Goal: Task Accomplishment & Management: Manage account settings

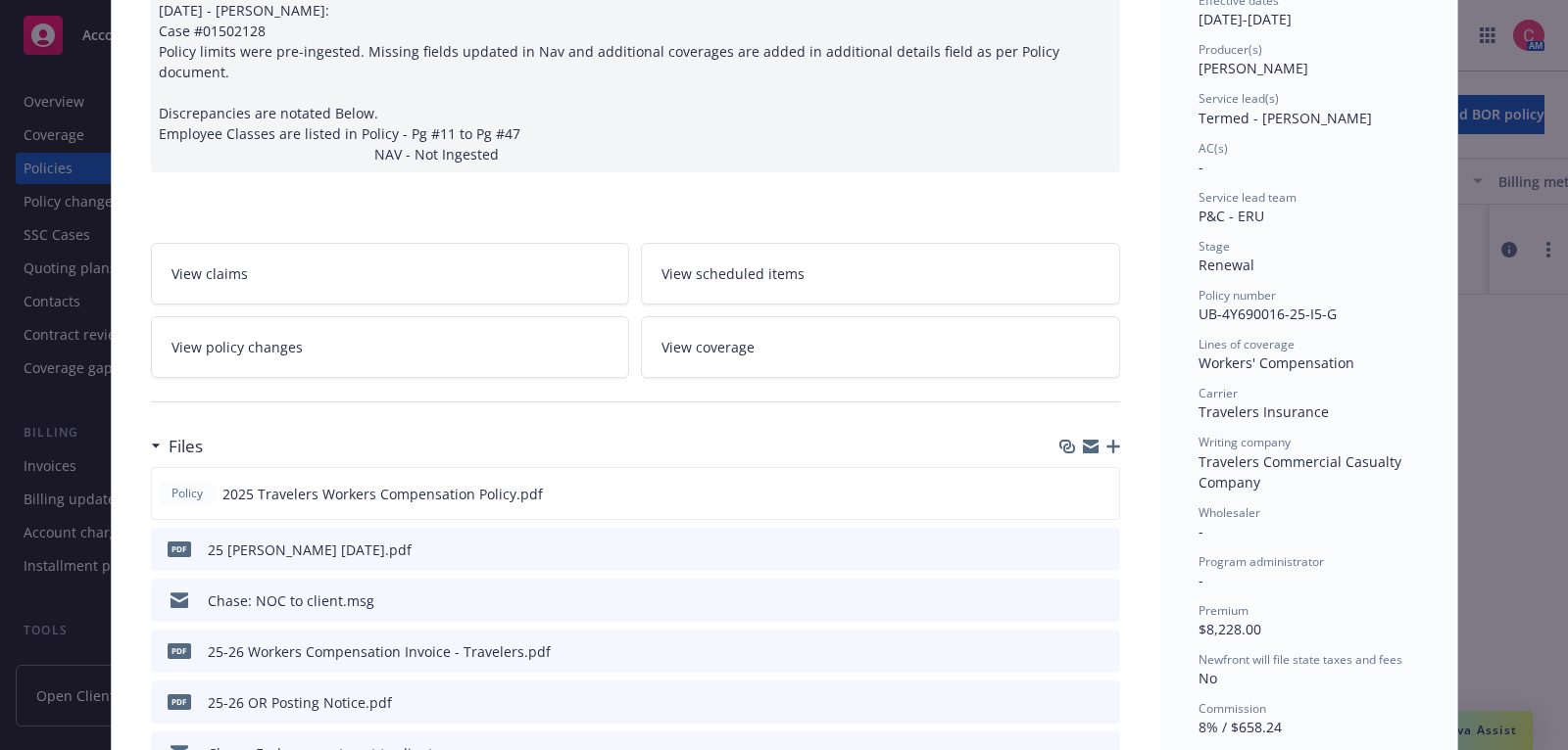
scroll to position [219, 0]
click at [971, 424] on div "Files" at bounding box center [636, 445] width 969 height 42
click at [1118, 438] on icon "button" at bounding box center [1113, 445] width 14 height 14
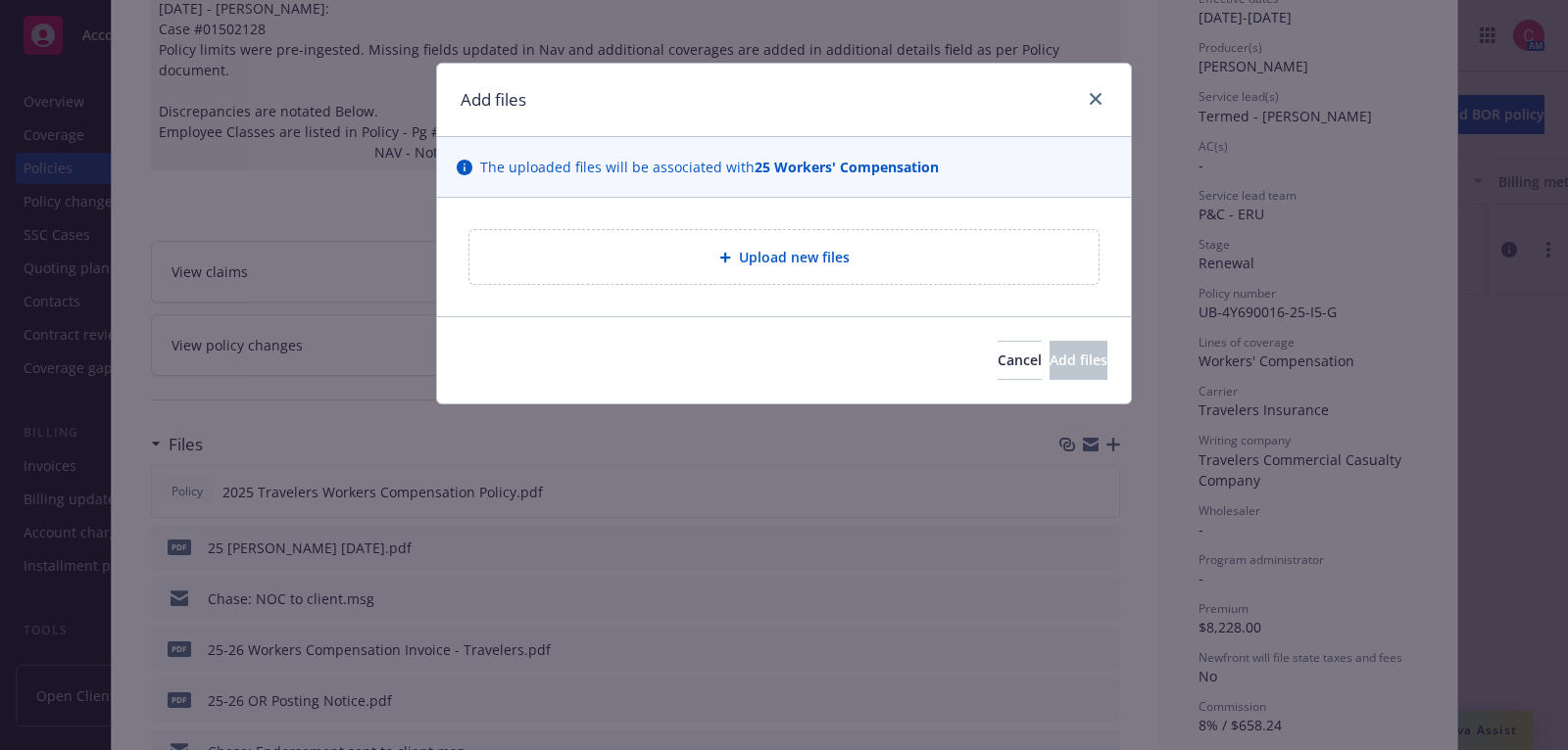
click at [763, 268] on div "Upload new files" at bounding box center [784, 257] width 629 height 54
type textarea "x"
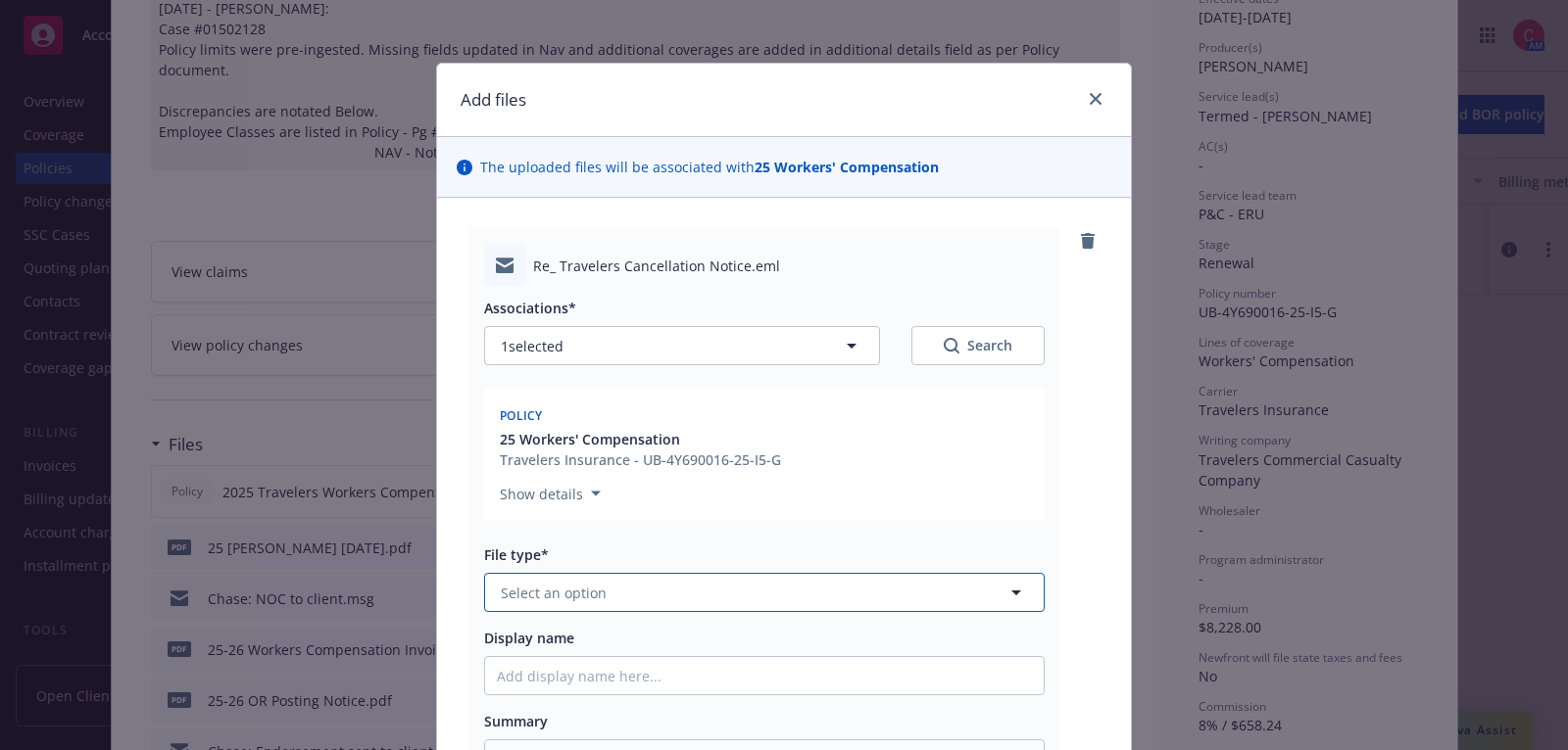
click at [935, 579] on button "Select an option" at bounding box center [764, 593] width 561 height 40
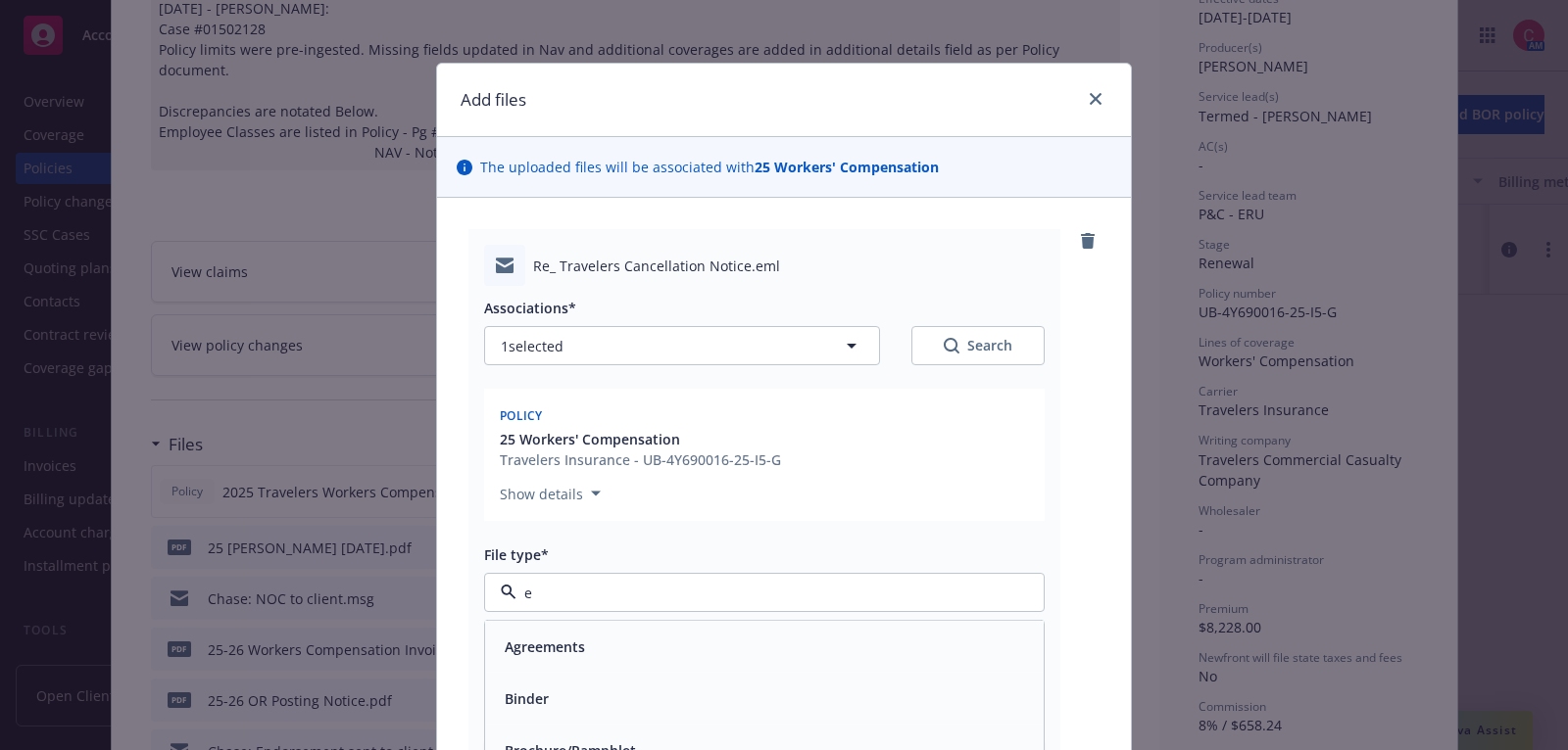
type input "em"
click at [954, 688] on div "Email" at bounding box center [763, 699] width 535 height 29
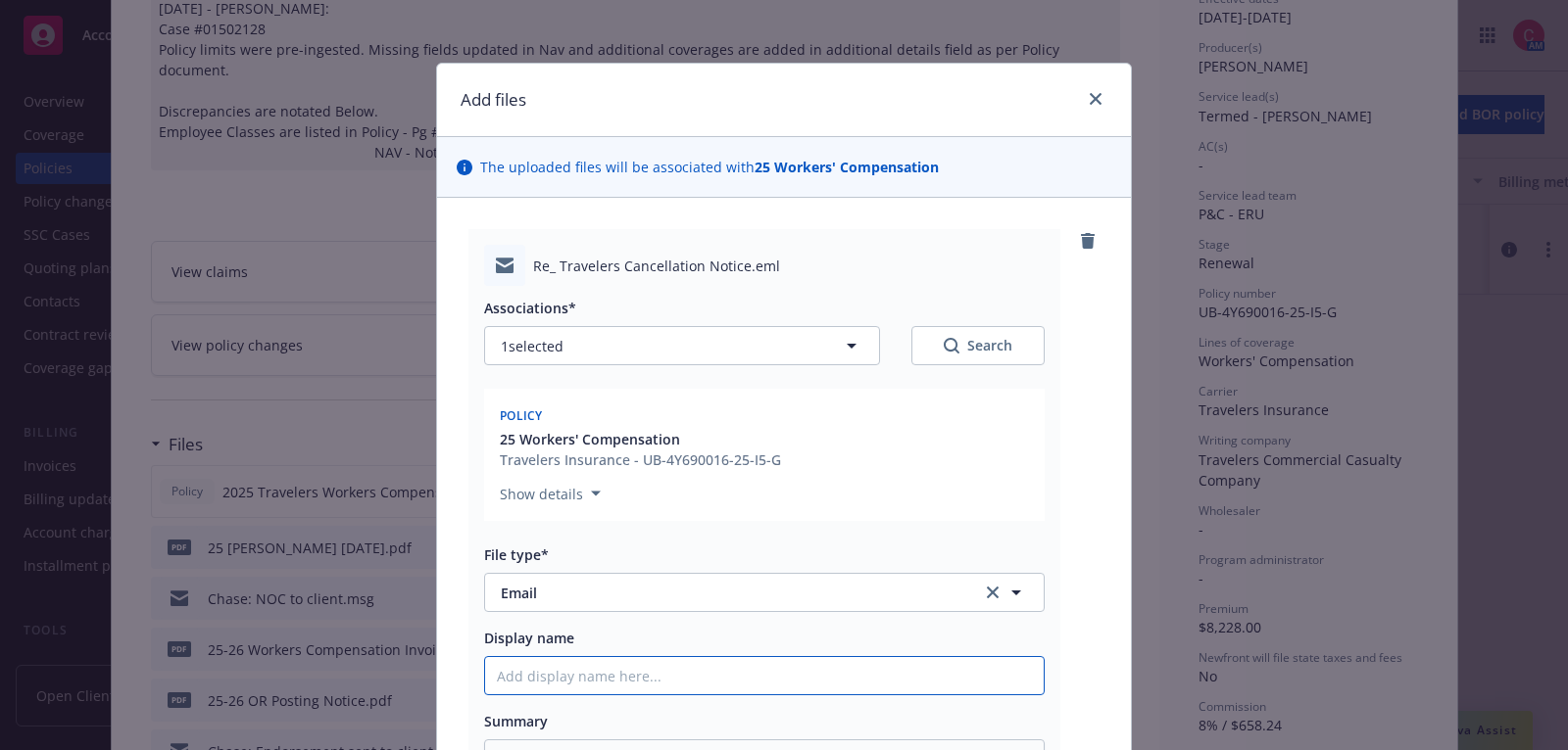
click at [904, 659] on input "Display name" at bounding box center [764, 676] width 559 height 38
type textarea "x"
type input "2"
type textarea "x"
type input "25"
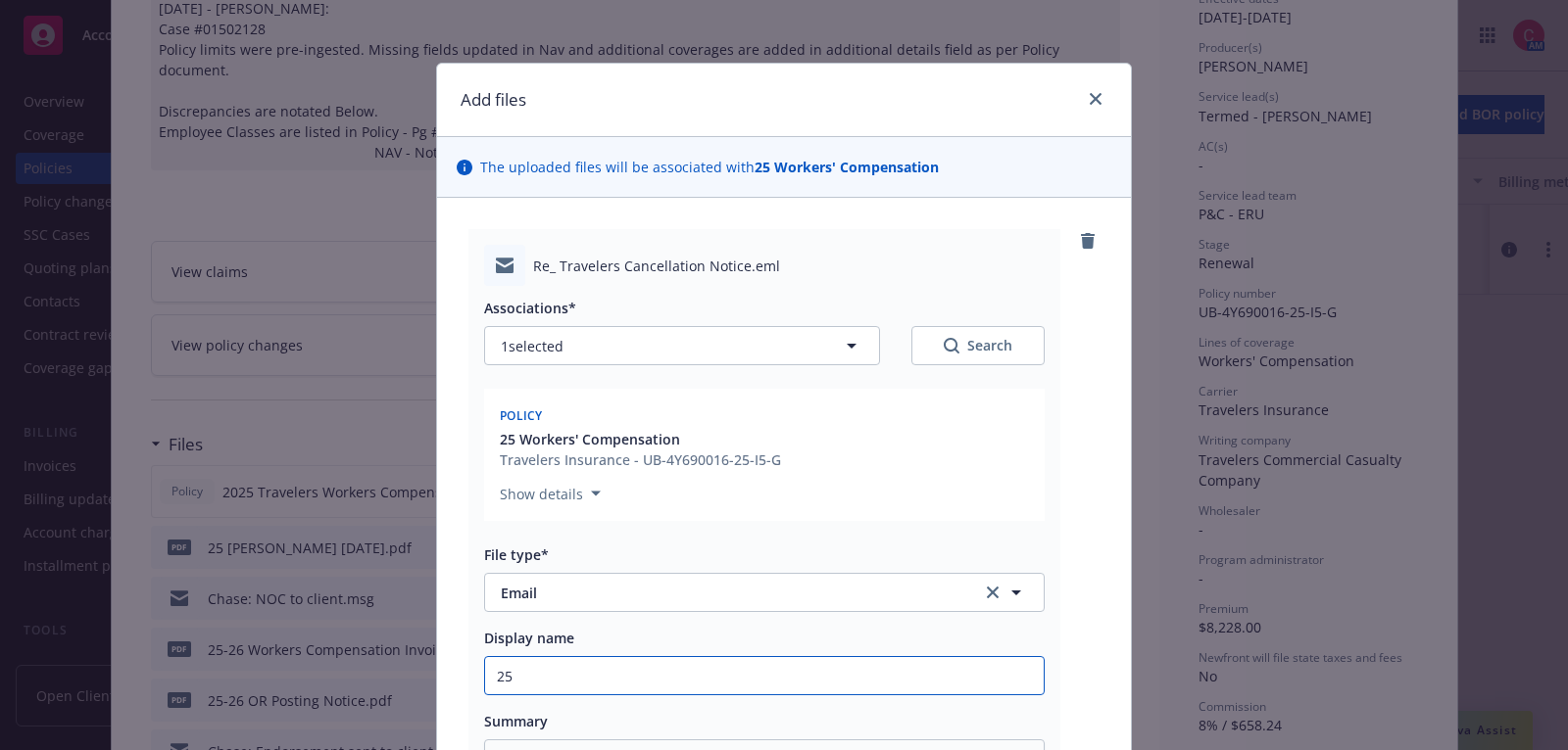
type textarea "x"
type input "25"
type textarea "x"
type input "25 W"
type textarea "x"
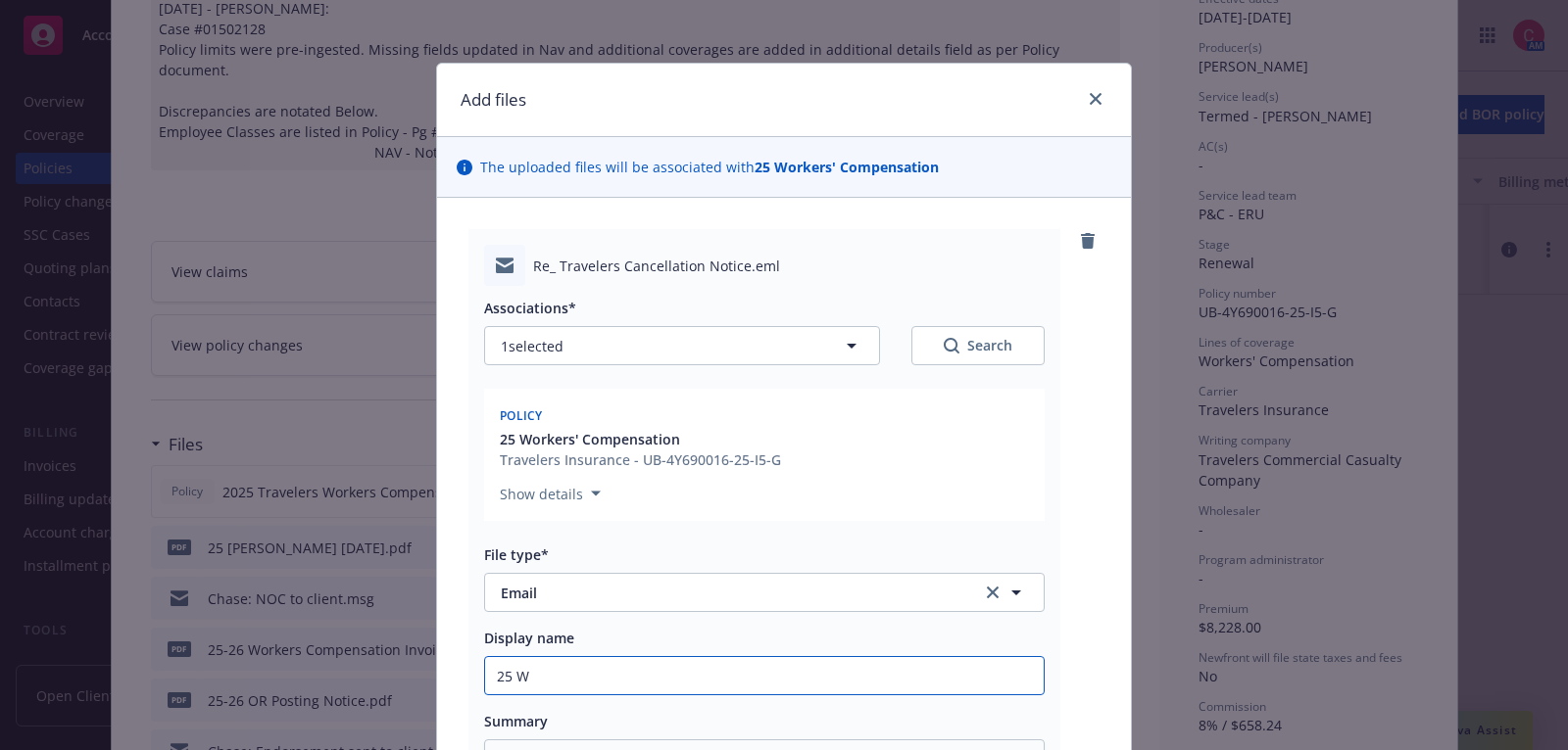
type input "25 WC"
type textarea "x"
type input "25 WC"
type textarea "x"
type input "25 WC RE"
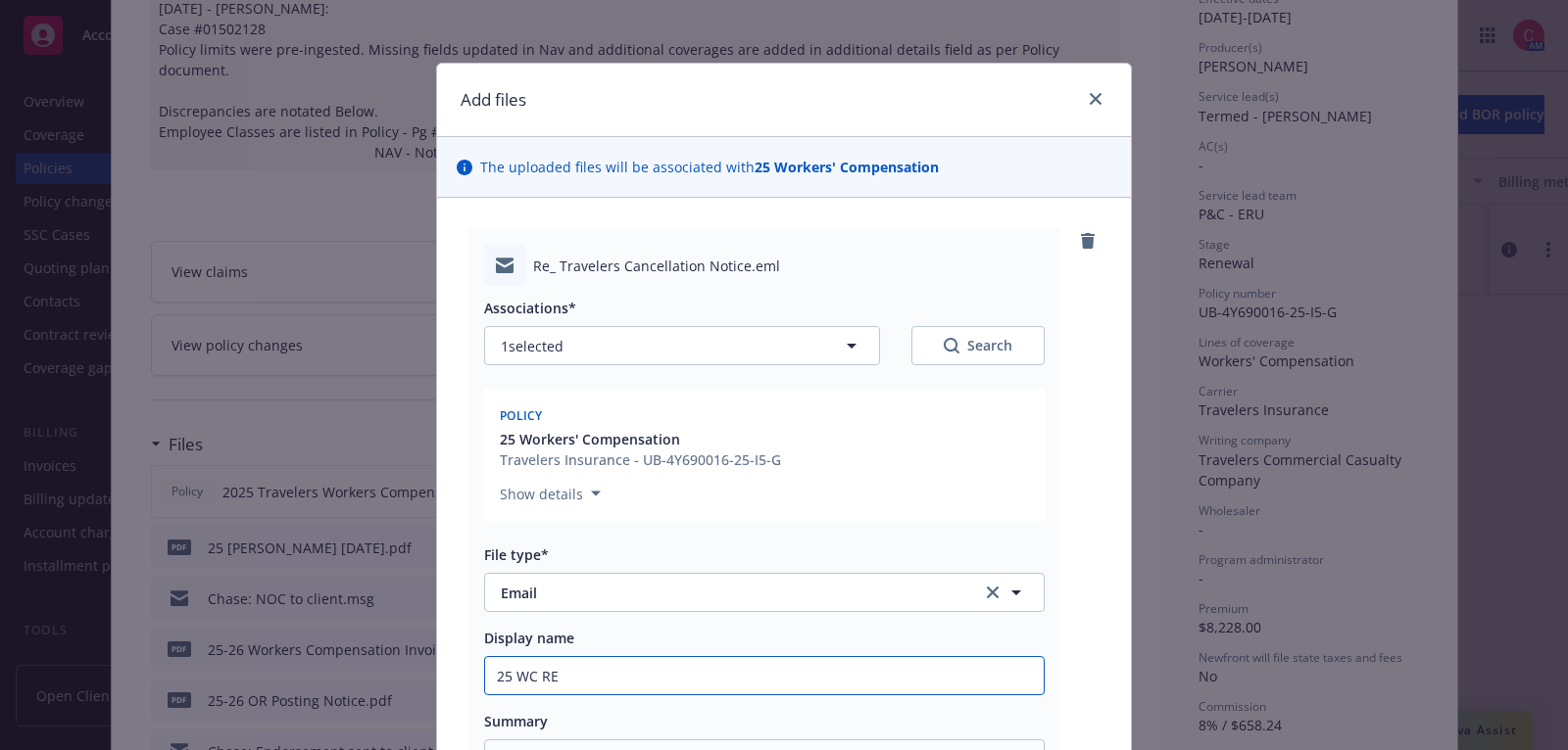
type textarea "x"
type input "25 WC REI"
type textarea "x"
type input "25 [PERSON_NAME]"
type textarea "x"
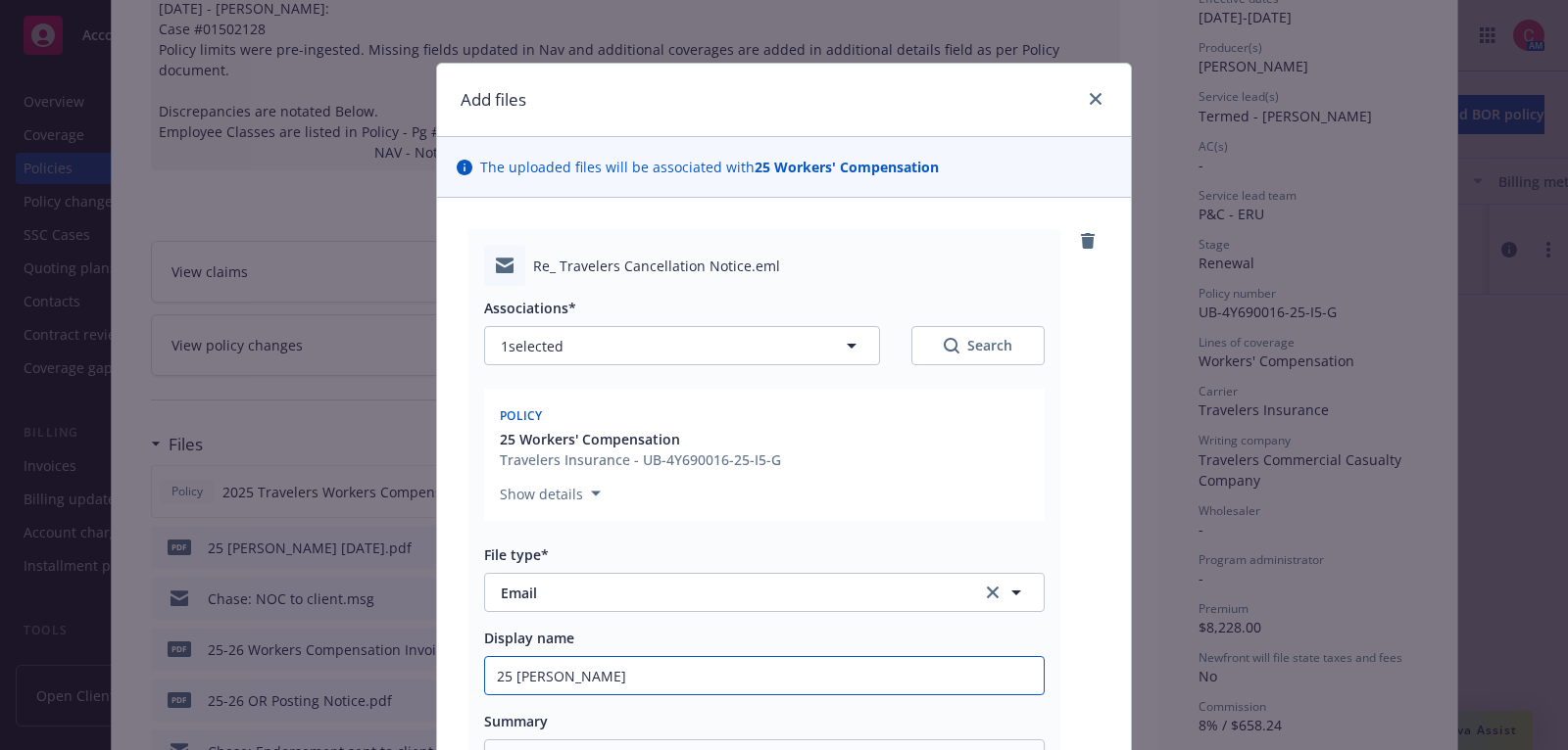
type input "25 [PERSON_NAME]"
type textarea "x"
type input "25 [PERSON_NAME] s"
type textarea "x"
type input "25 [PERSON_NAME] se"
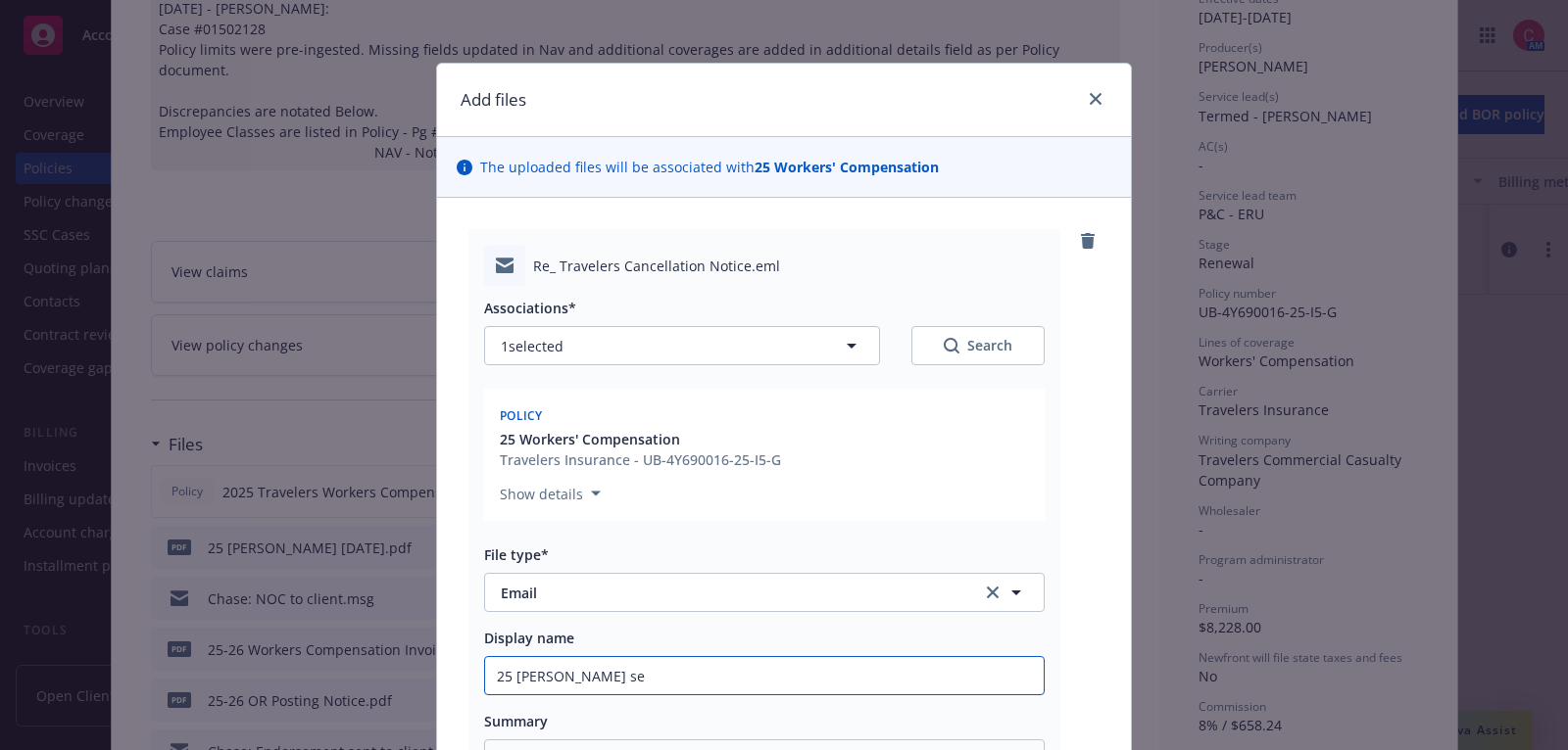
type textarea "x"
type input "25 [PERSON_NAME] sen"
type textarea "x"
type input "25 [PERSON_NAME] sent"
type textarea "x"
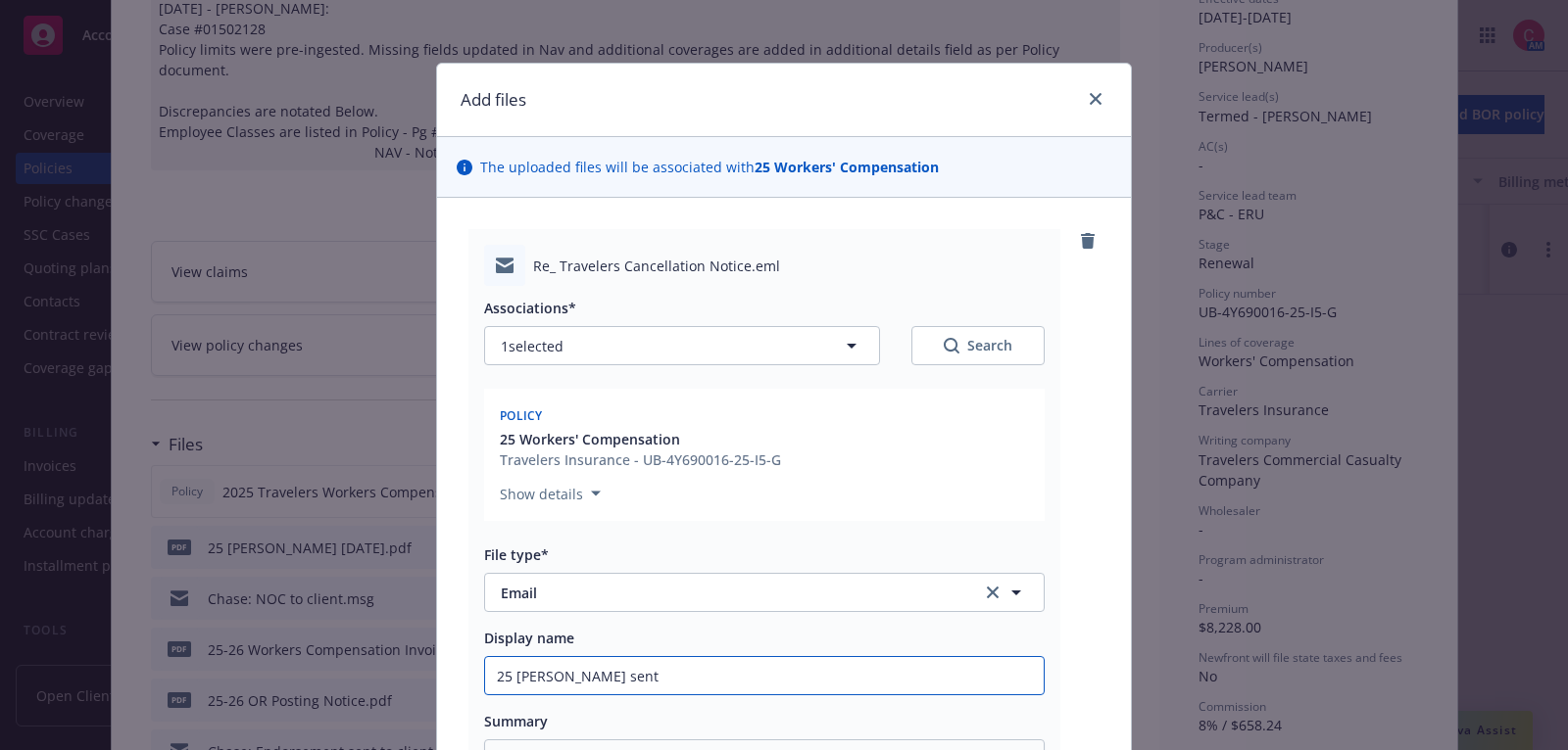
type input "25 [PERSON_NAME] sent"
type textarea "x"
type input "25 [PERSON_NAME] sent to"
type textarea "x"
type input "25 [PERSON_NAME] sent to"
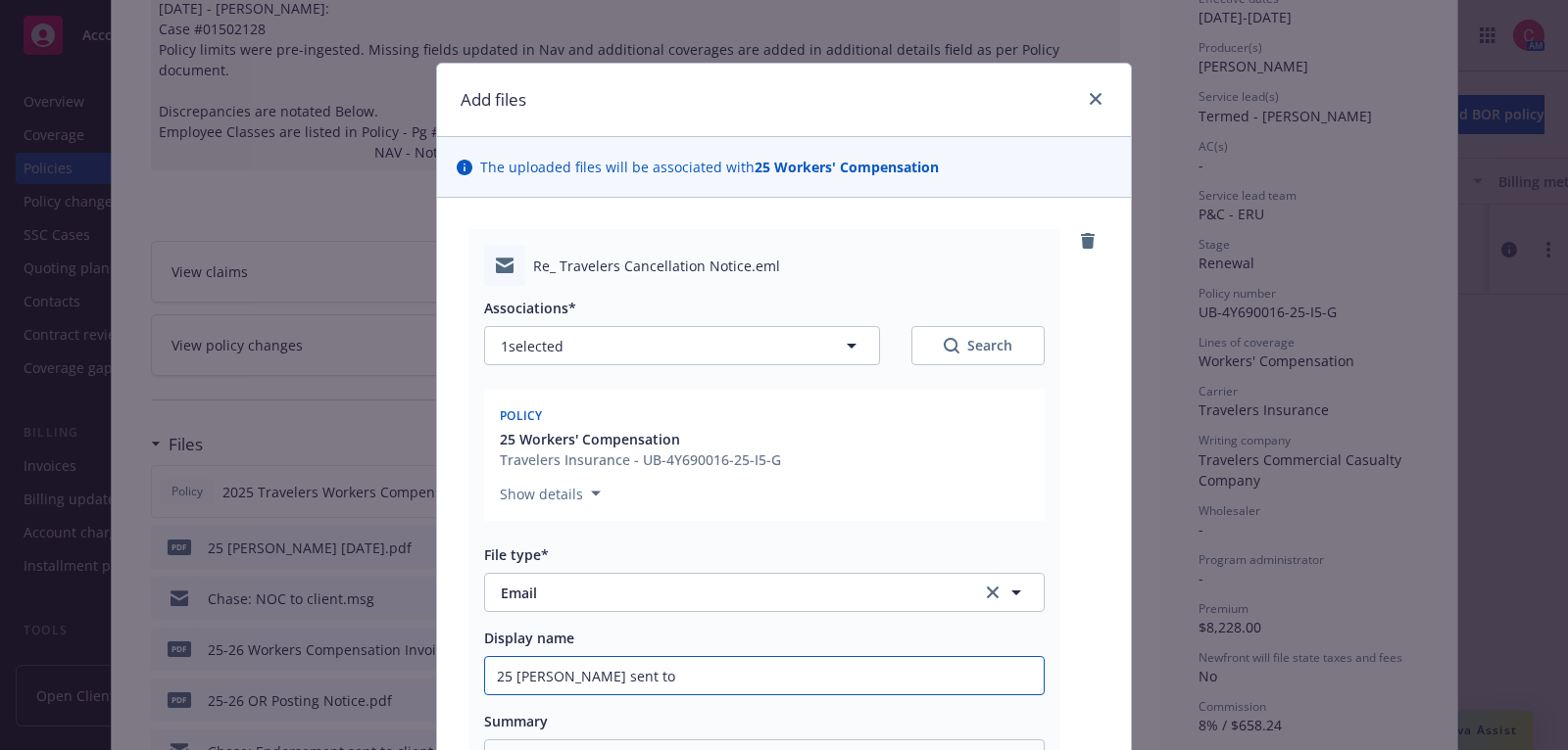
type textarea "x"
type input "25 [PERSON_NAME] sent to in"
type textarea "x"
type input "25 [PERSON_NAME] sent to insu"
type textarea "x"
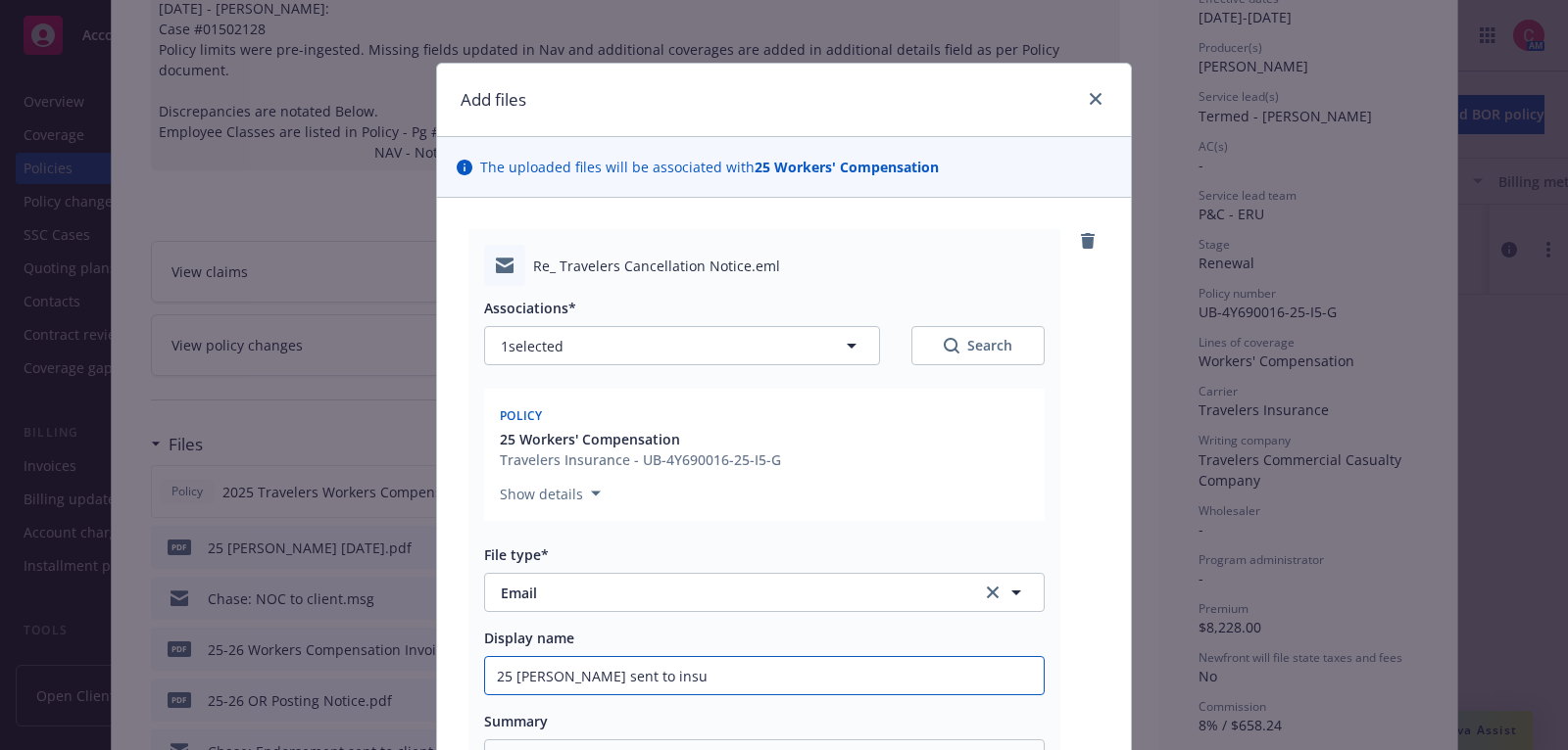
type input "25 [PERSON_NAME] sent to insur"
type textarea "x"
type input "25 [PERSON_NAME] sent to insure"
type textarea "x"
type input "25 [PERSON_NAME] sent to insured"
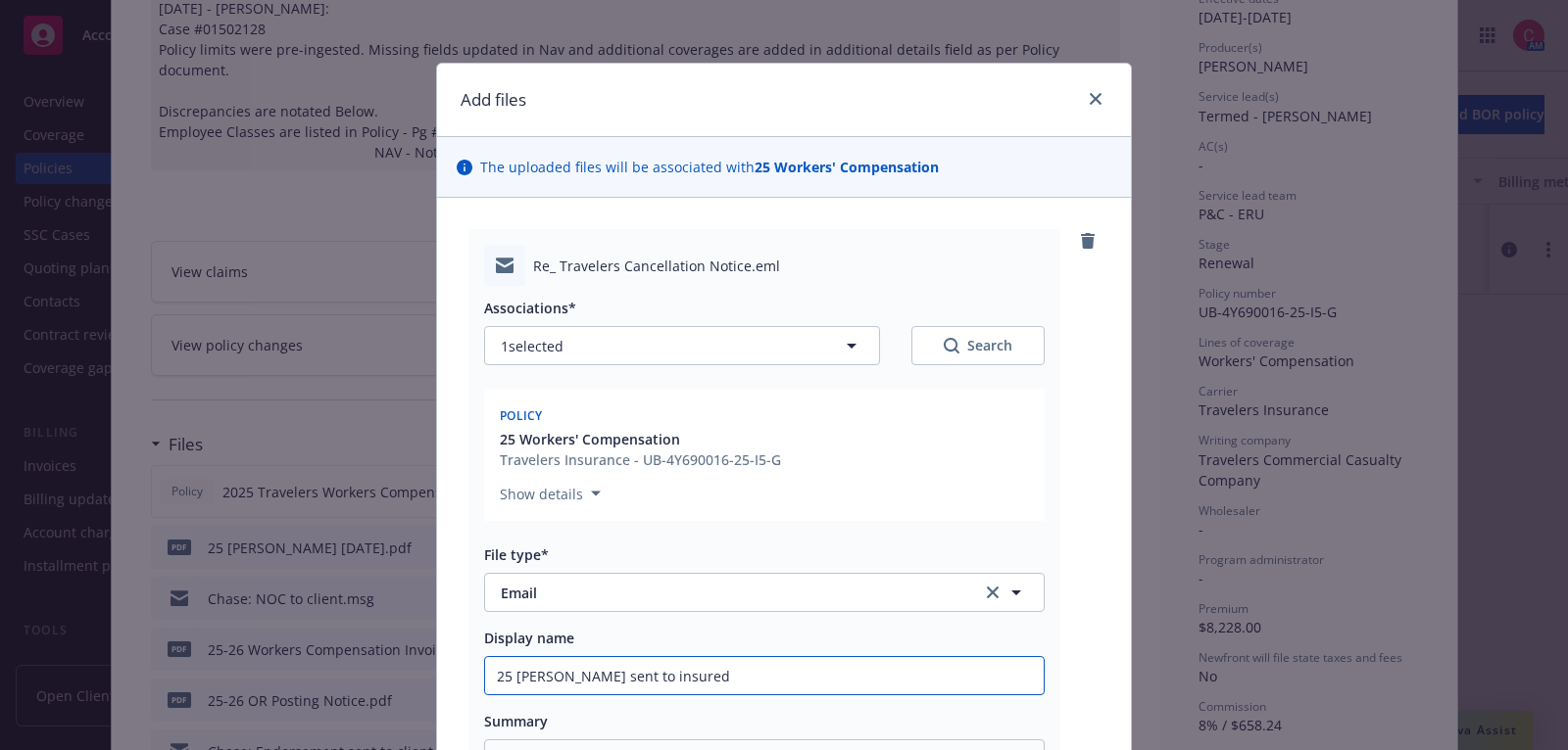
click at [568, 672] on input "25 [PERSON_NAME] sent to insured" at bounding box center [764, 676] width 559 height 38
type textarea "x"
type input "25 [PERSON_NAME] sent to insured"
type textarea "x"
type input "25 [PERSON_NAME] 9- sent to insured"
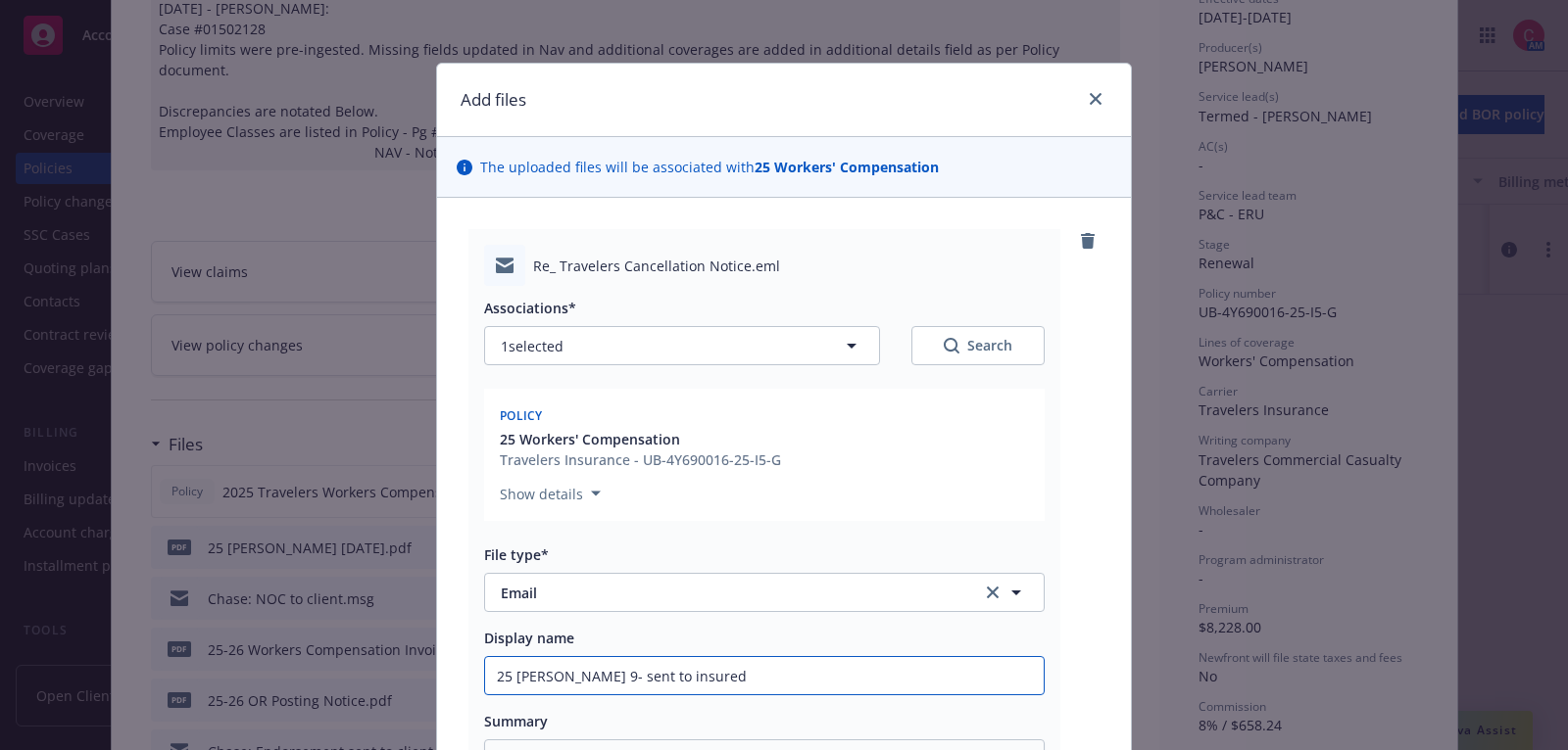
type textarea "x"
type input "25 [PERSON_NAME] 9-2 sent to insured"
type textarea "x"
type input "25 [PERSON_NAME] 9-24 sent to insured"
type textarea "x"
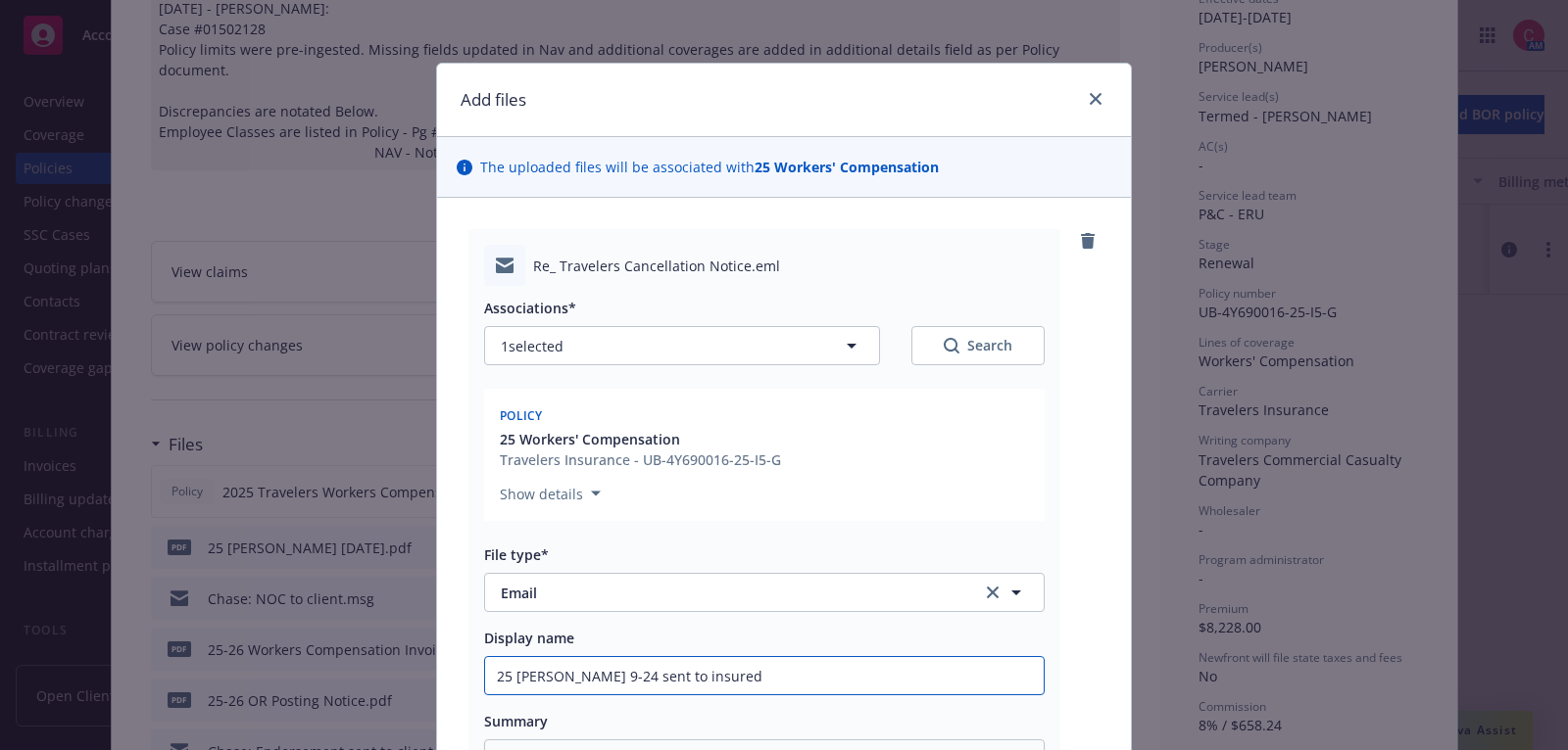
type input "25 [PERSON_NAME] 9-24- sent to insured"
type textarea "x"
type input "25 [PERSON_NAME] 9-24-2 sent to insured"
type textarea "x"
type input "25 [PERSON_NAME] [DATE] sent to insured"
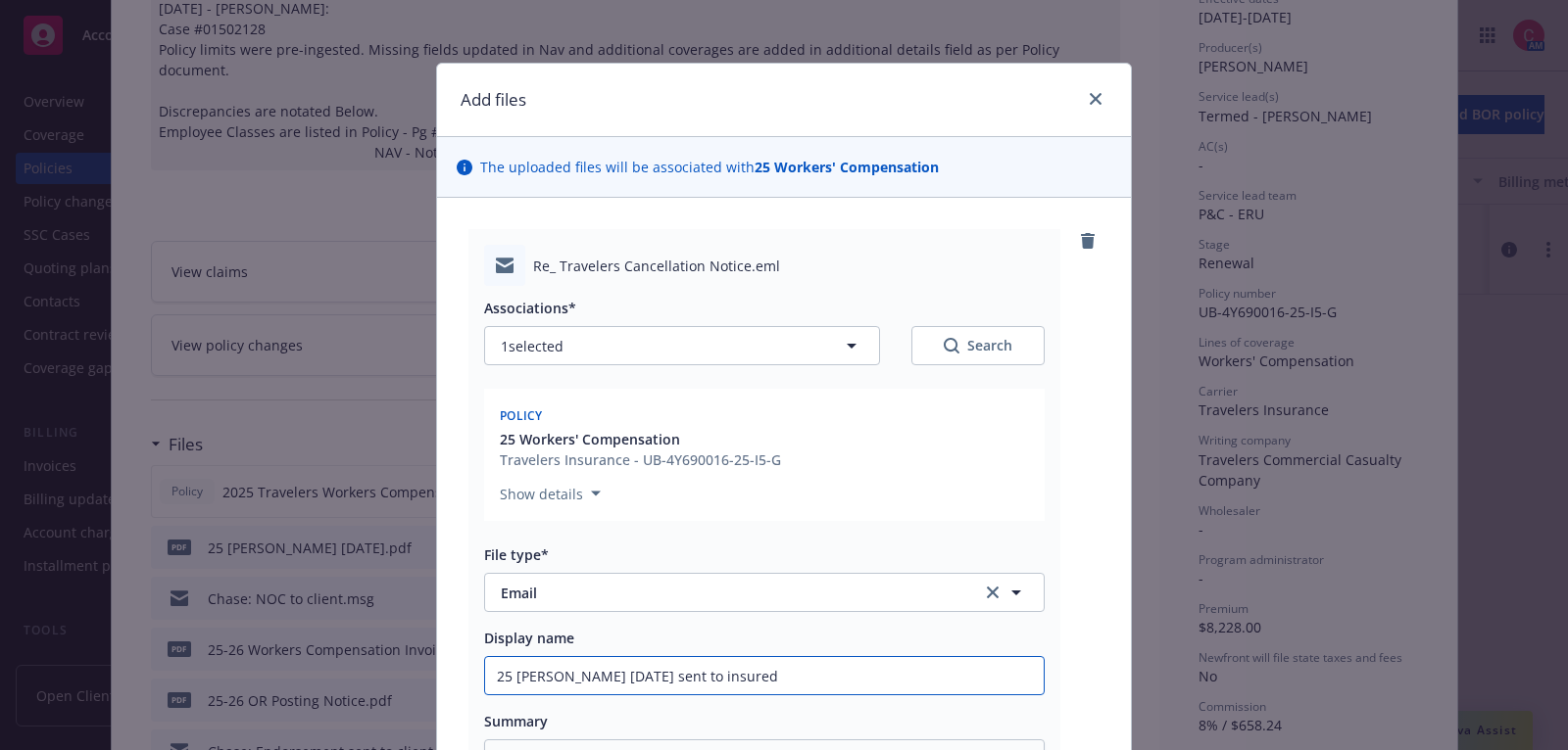
type textarea "x"
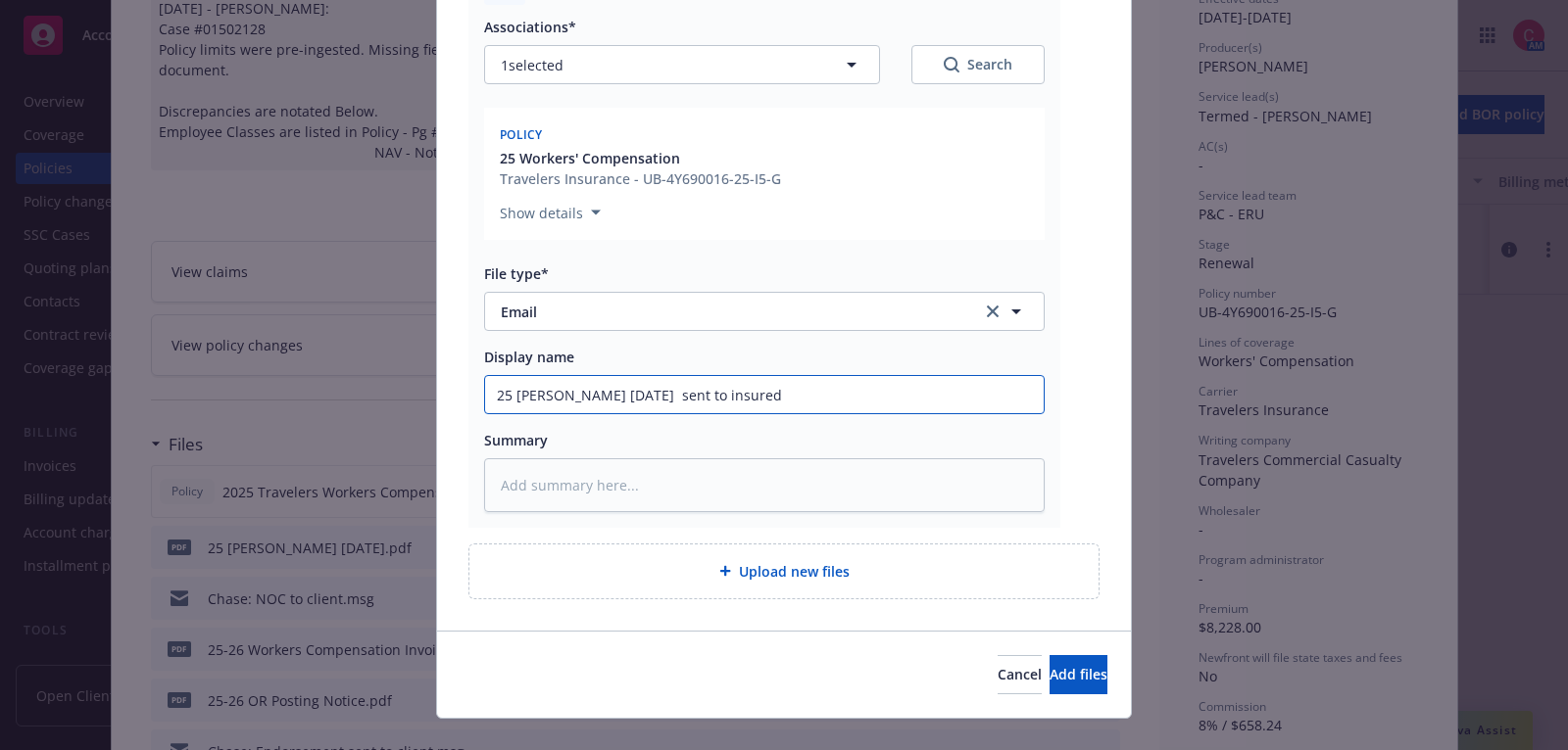
scroll to position [307, 0]
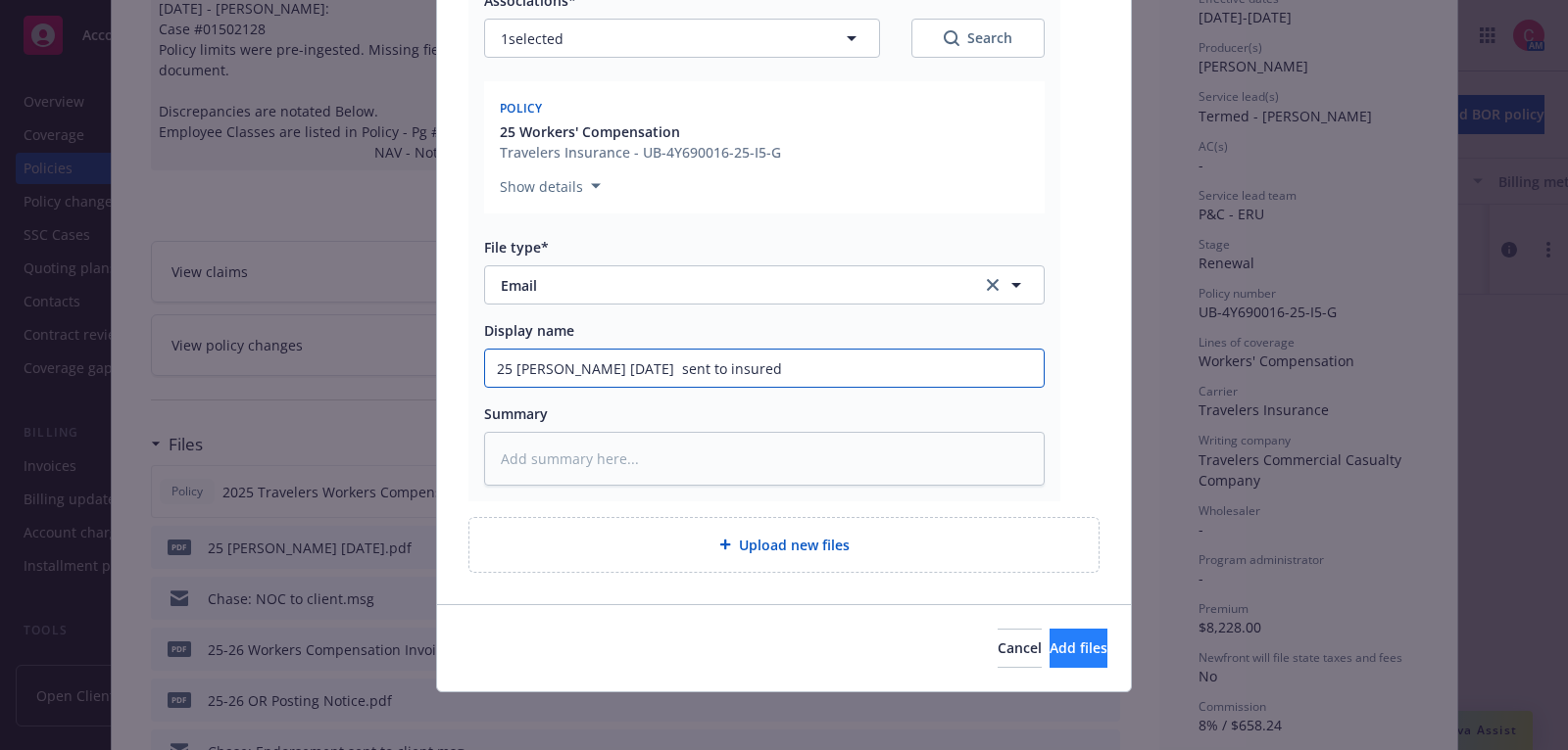
type input "25 [PERSON_NAME] [DATE] sent to insured"
click at [1049, 651] on button "Add files" at bounding box center [1078, 648] width 57 height 40
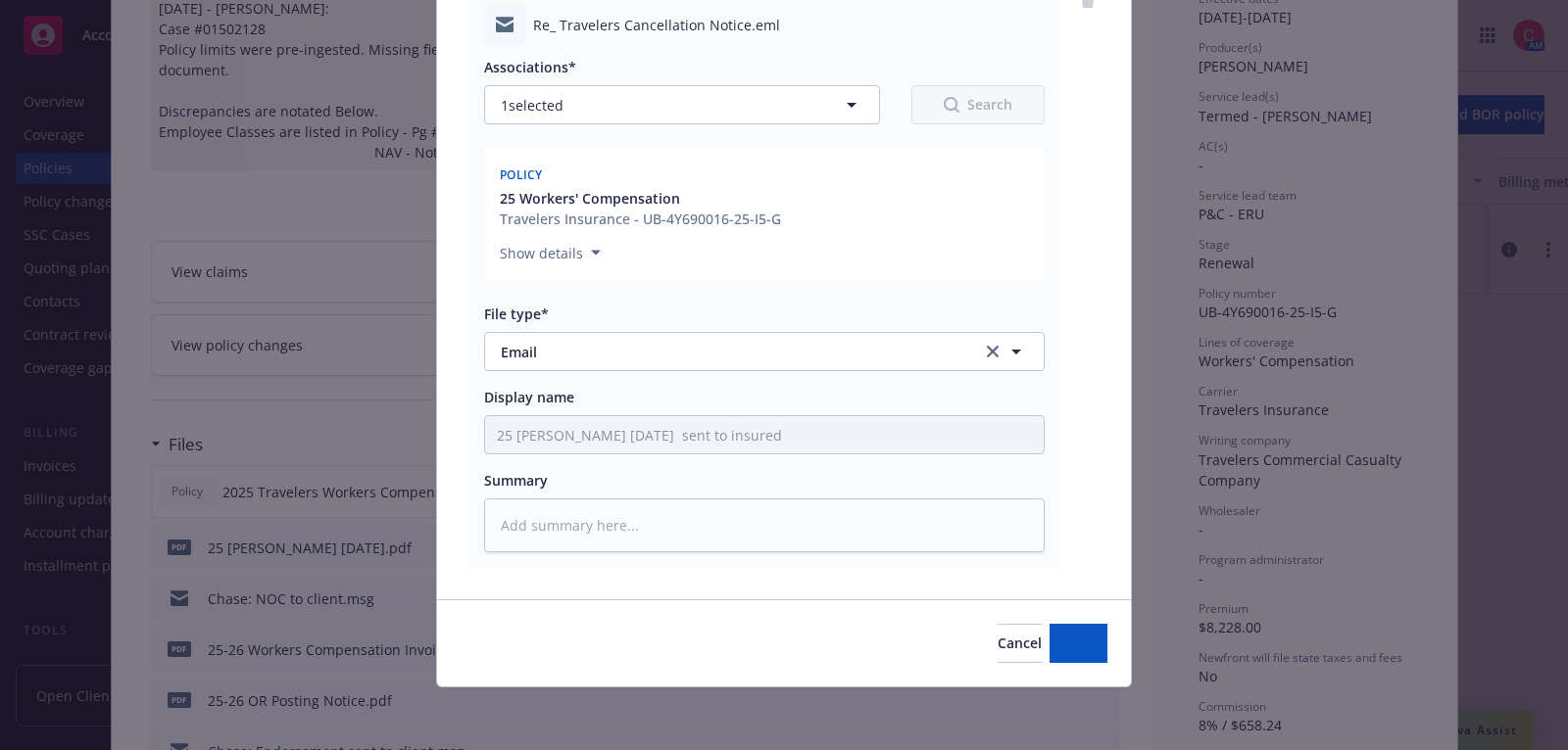
scroll to position [237, 0]
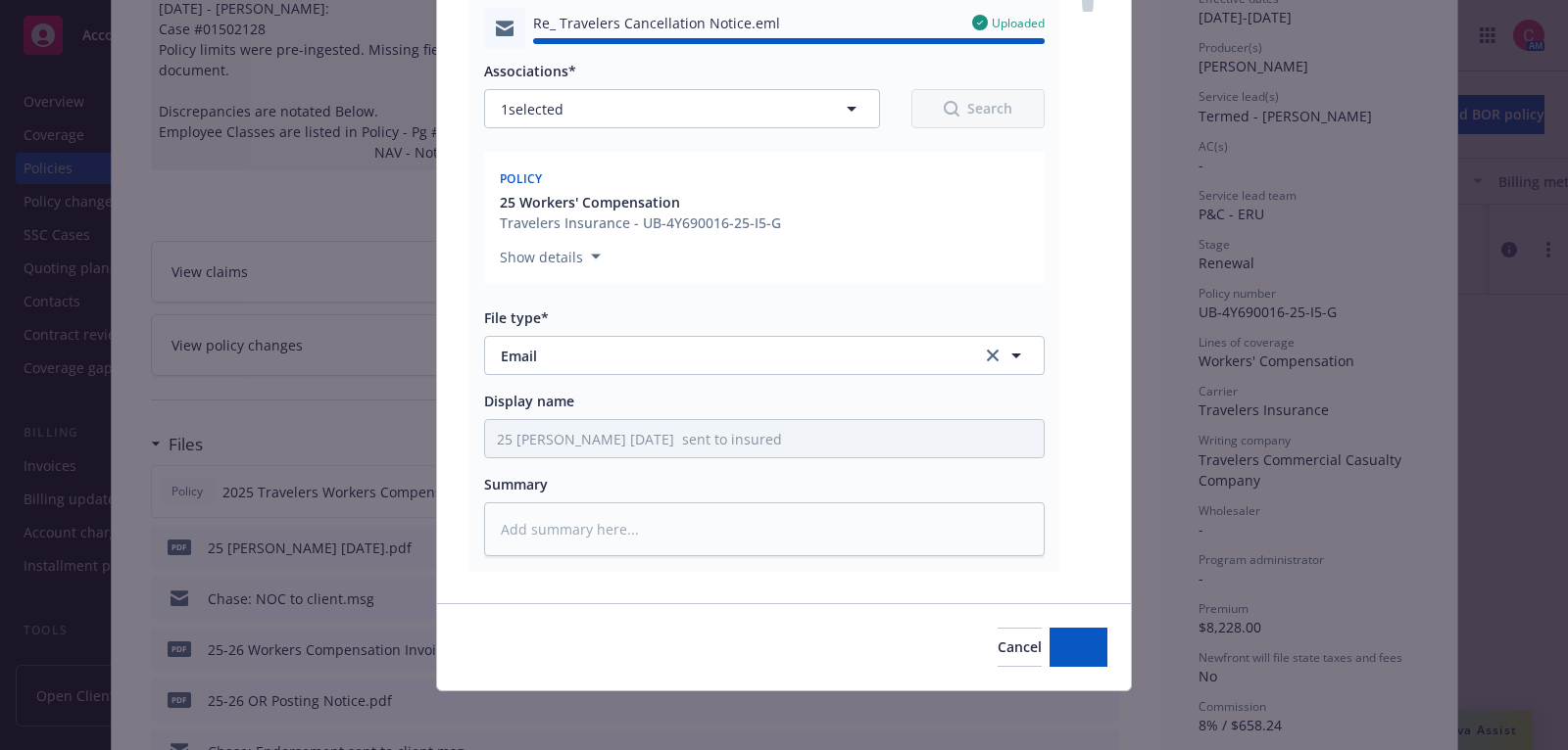
type textarea "x"
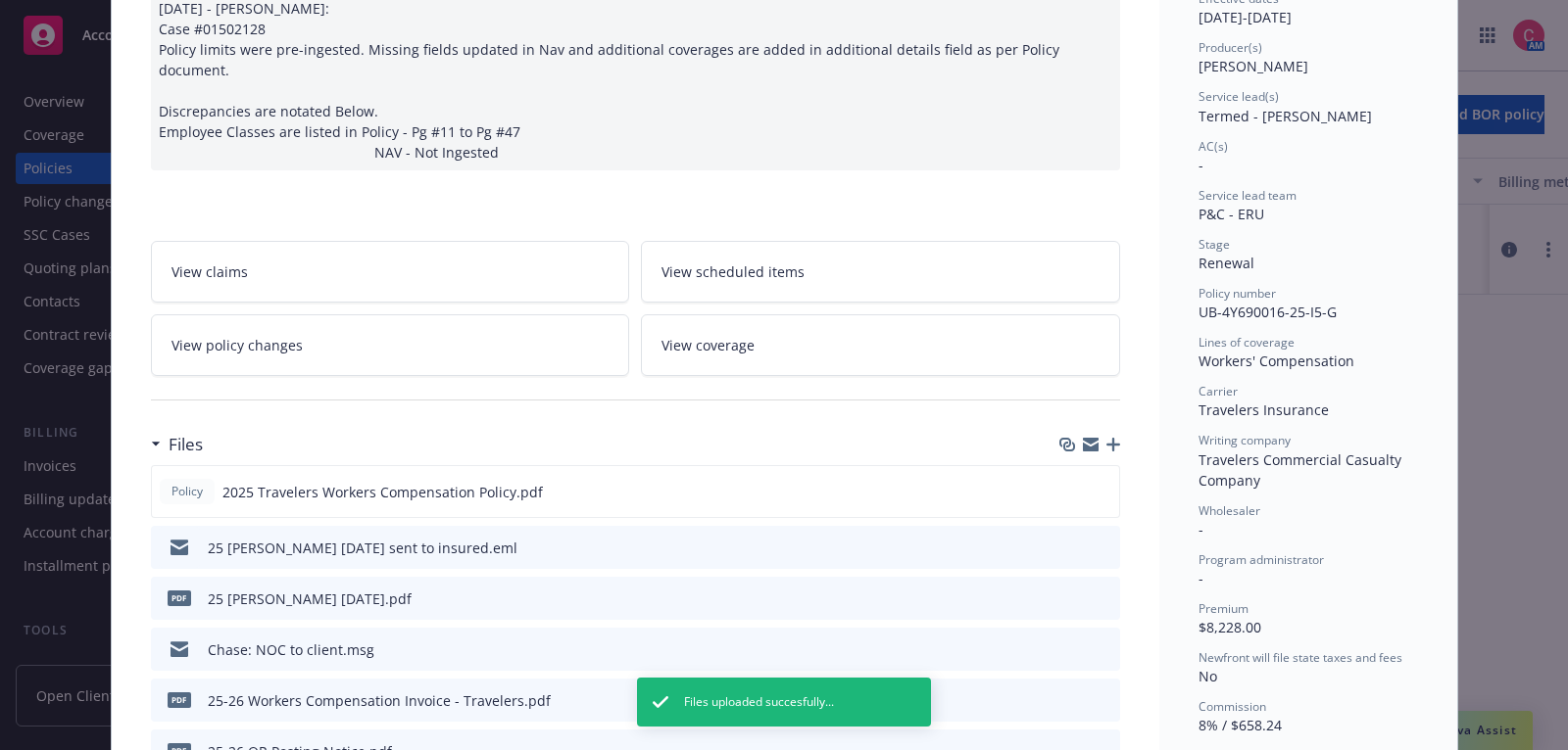
scroll to position [0, 0]
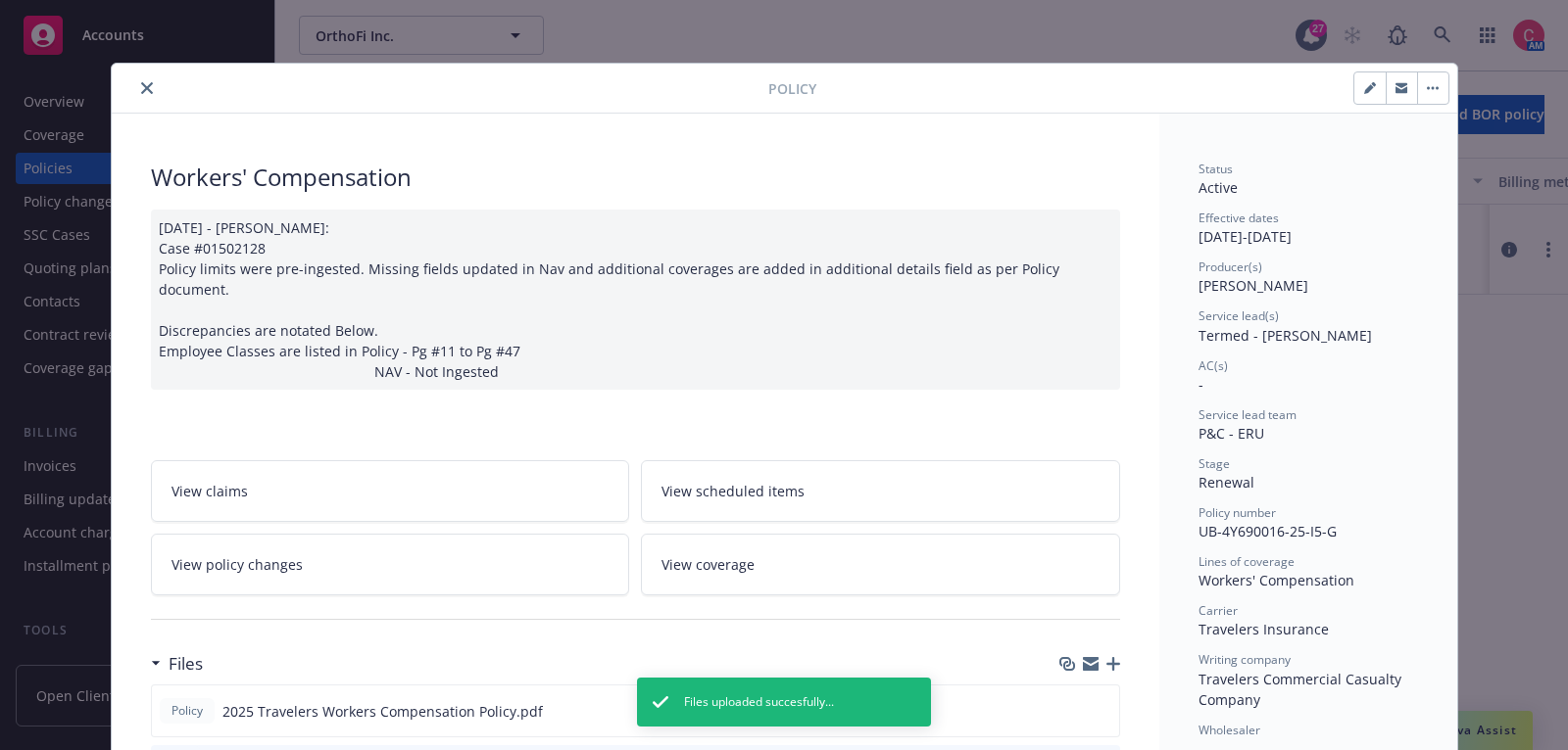
click at [150, 84] on icon "close" at bounding box center [147, 88] width 12 height 12
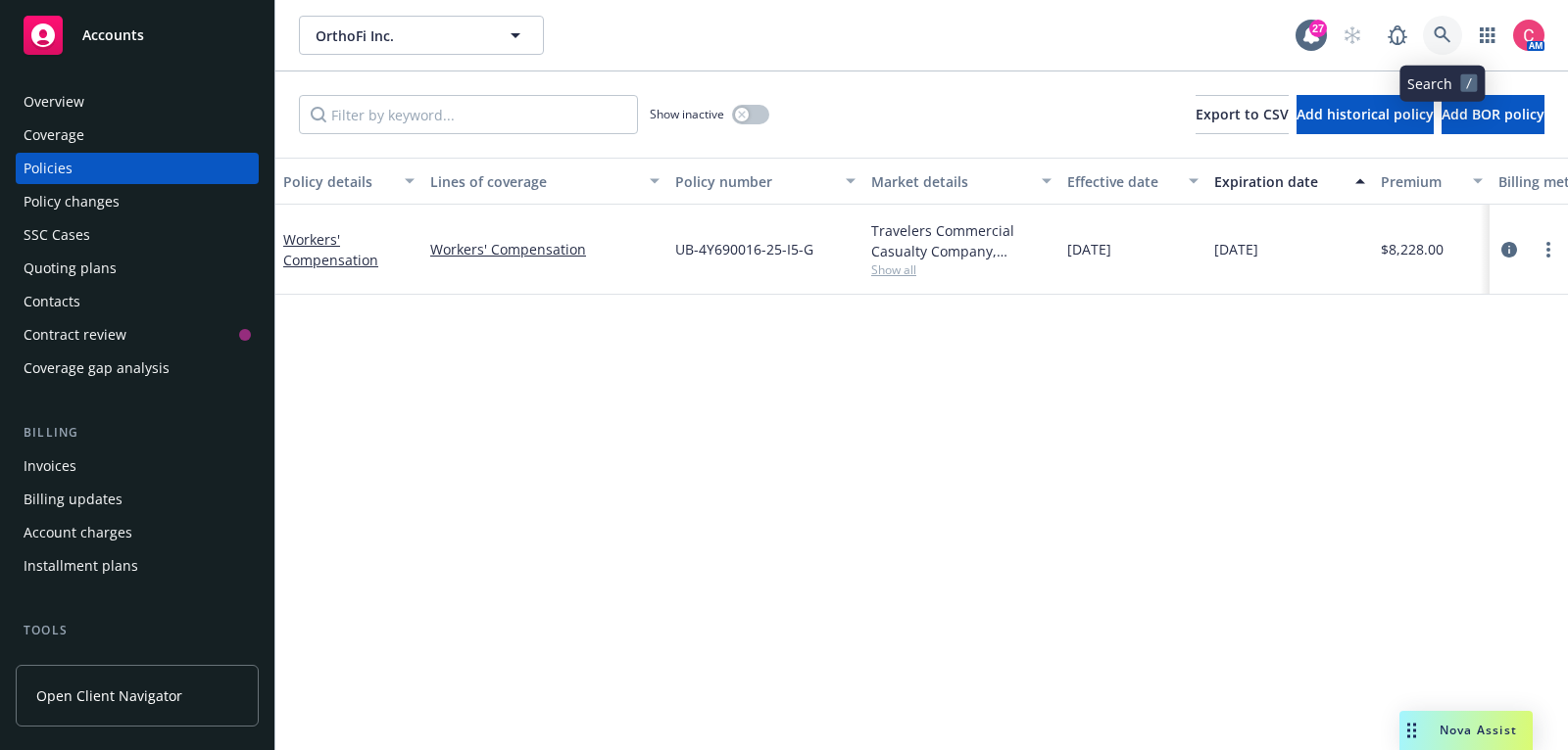
click at [1447, 46] on link at bounding box center [1442, 36] width 40 height 40
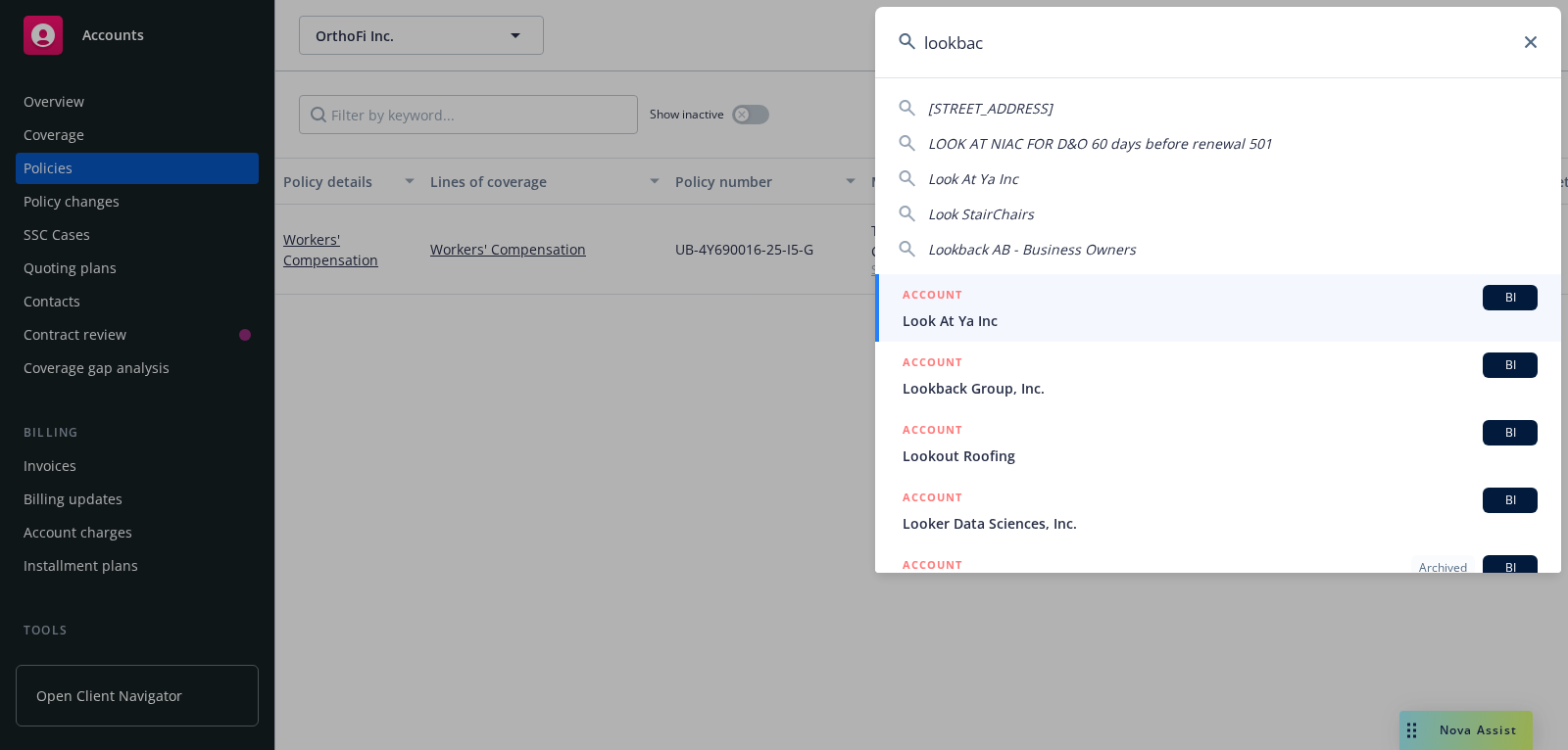
type input "lookback"
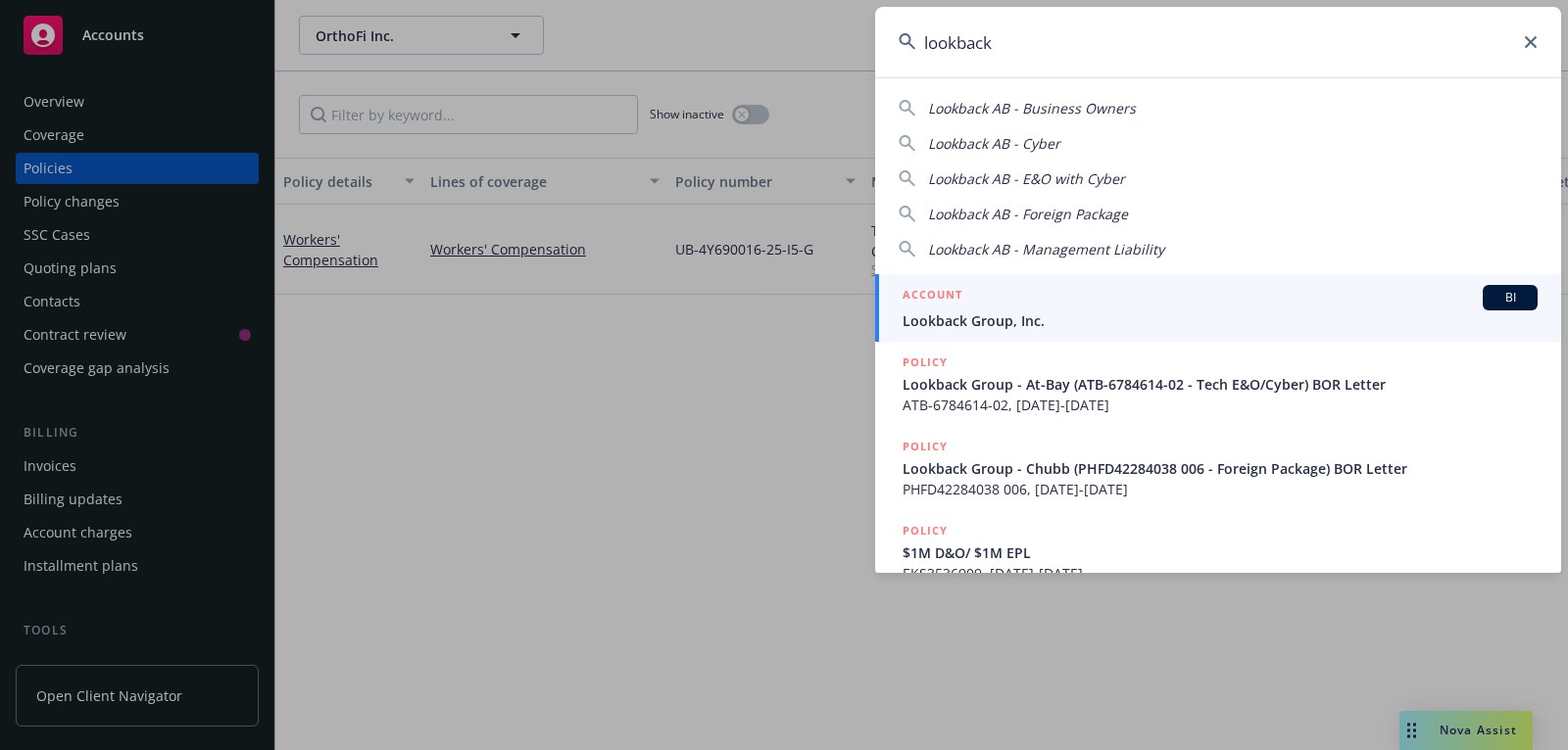
click at [1295, 310] on span "Lookback Group, Inc." at bounding box center [1220, 320] width 635 height 21
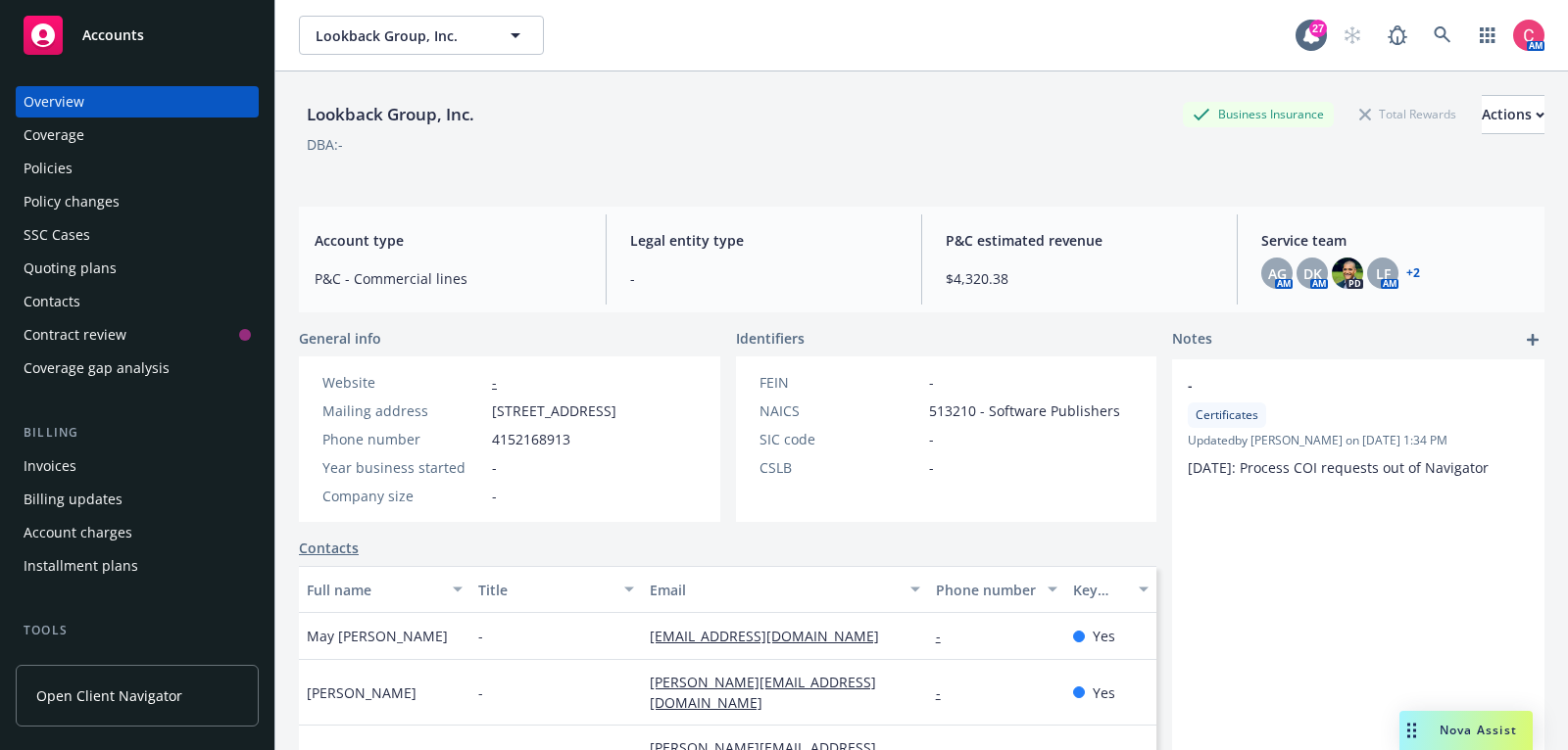
click at [52, 162] on div "Policies" at bounding box center [48, 169] width 49 height 32
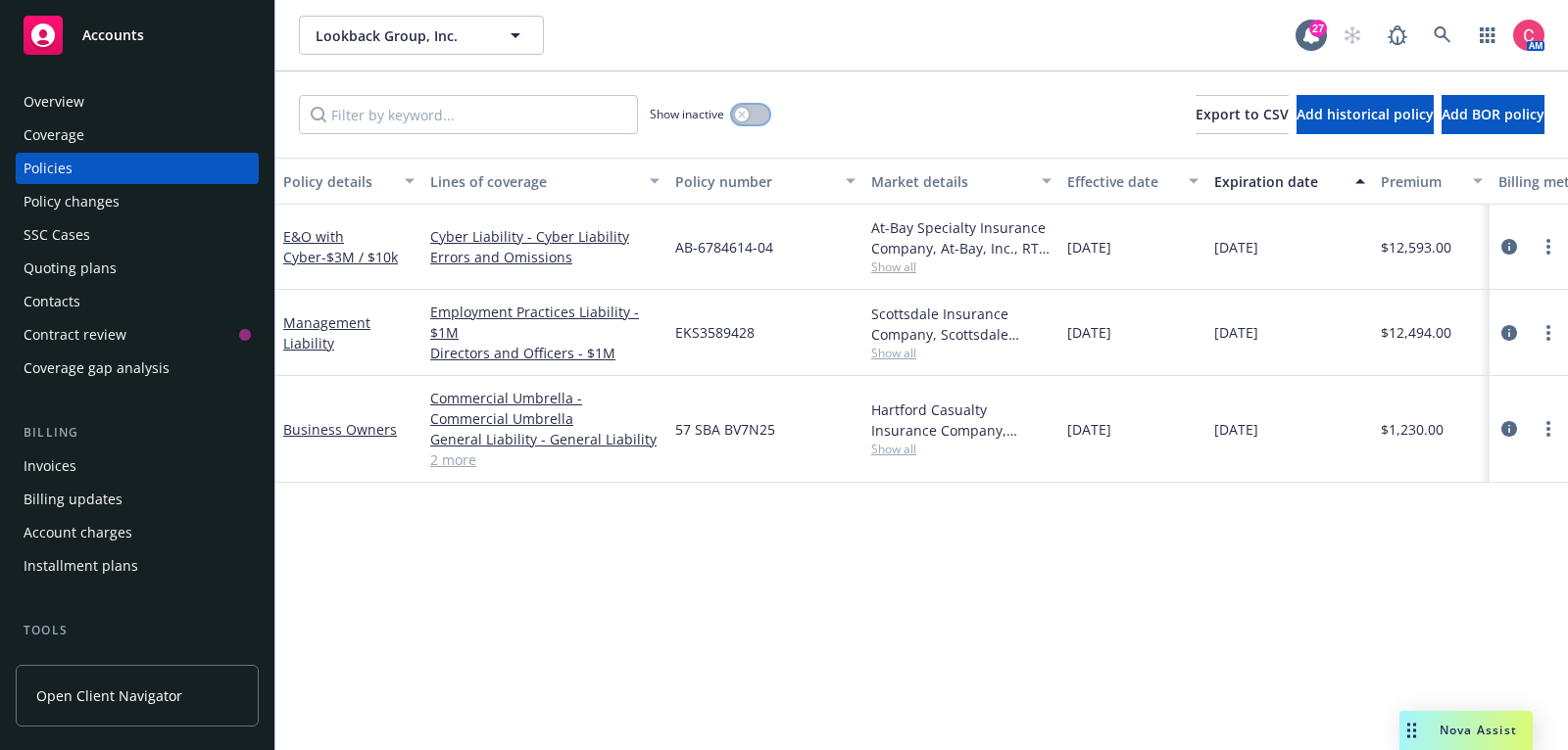
click at [738, 117] on icon "button" at bounding box center [740, 114] width 7 height 7
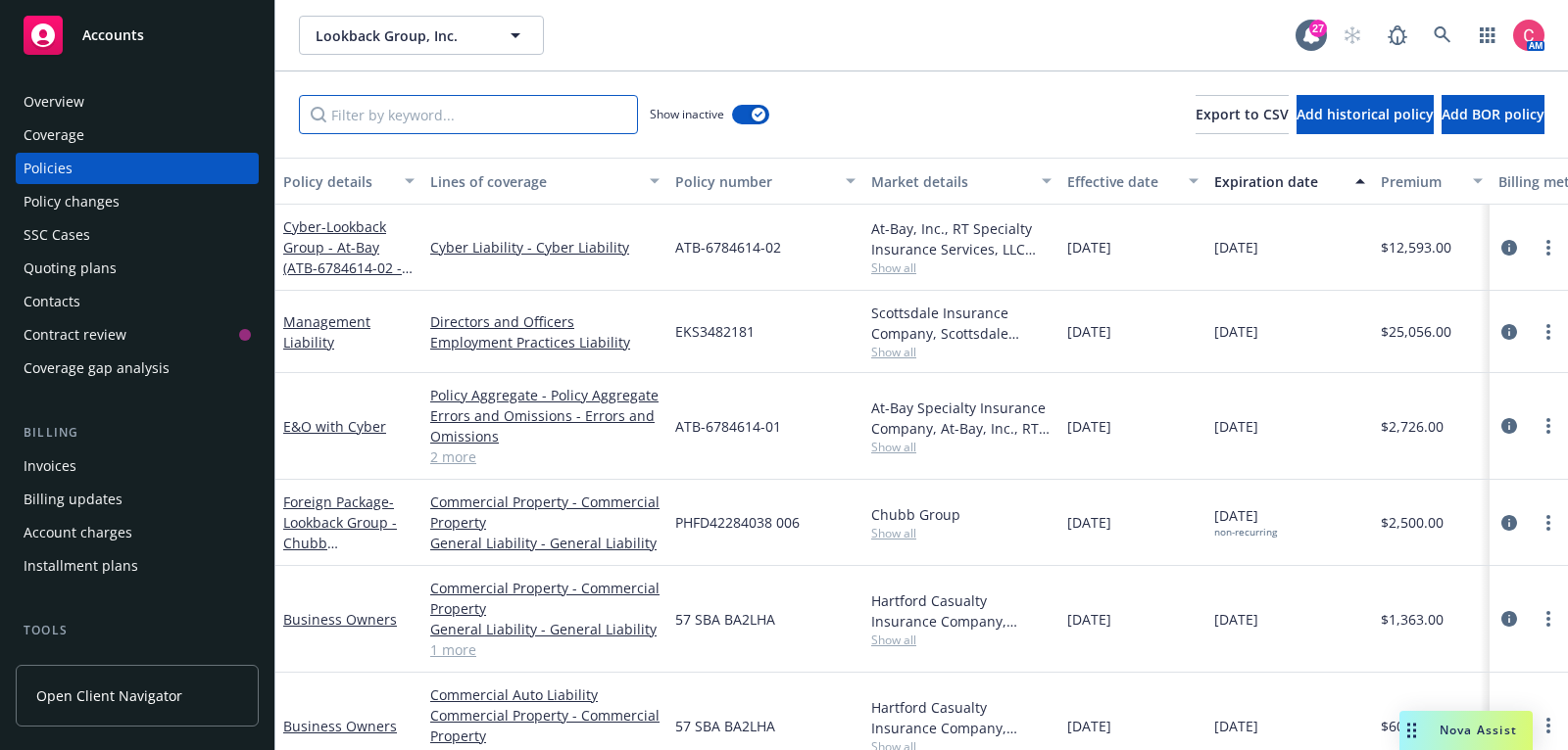
click at [564, 121] on input "Filter by keyword..." at bounding box center [468, 115] width 339 height 40
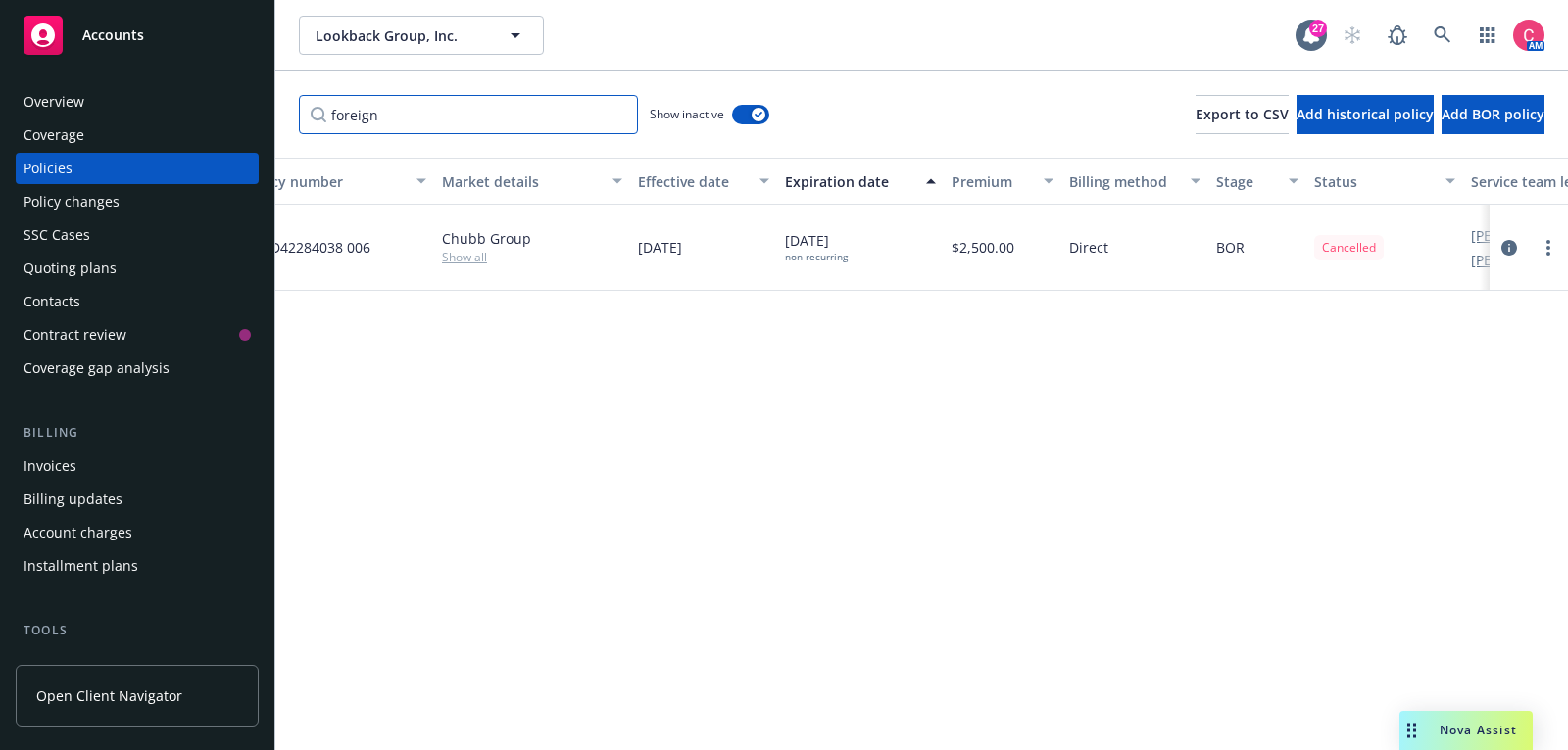
scroll to position [0, 438]
type input "foreign"
click at [1511, 244] on icon "circleInformation" at bounding box center [1509, 248] width 16 height 16
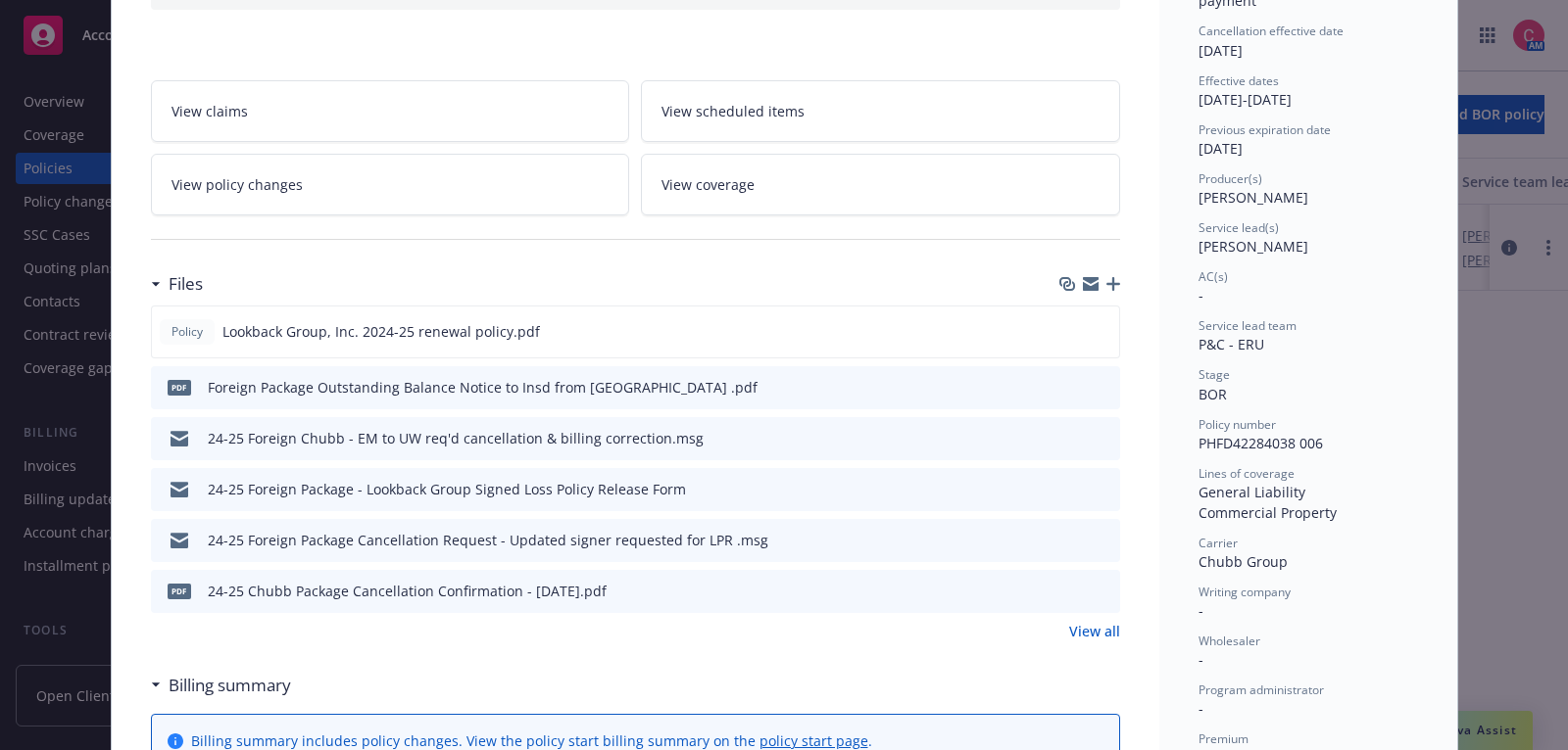
scroll to position [308, 0]
click at [501, 179] on link "View policy changes" at bounding box center [391, 182] width 479 height 61
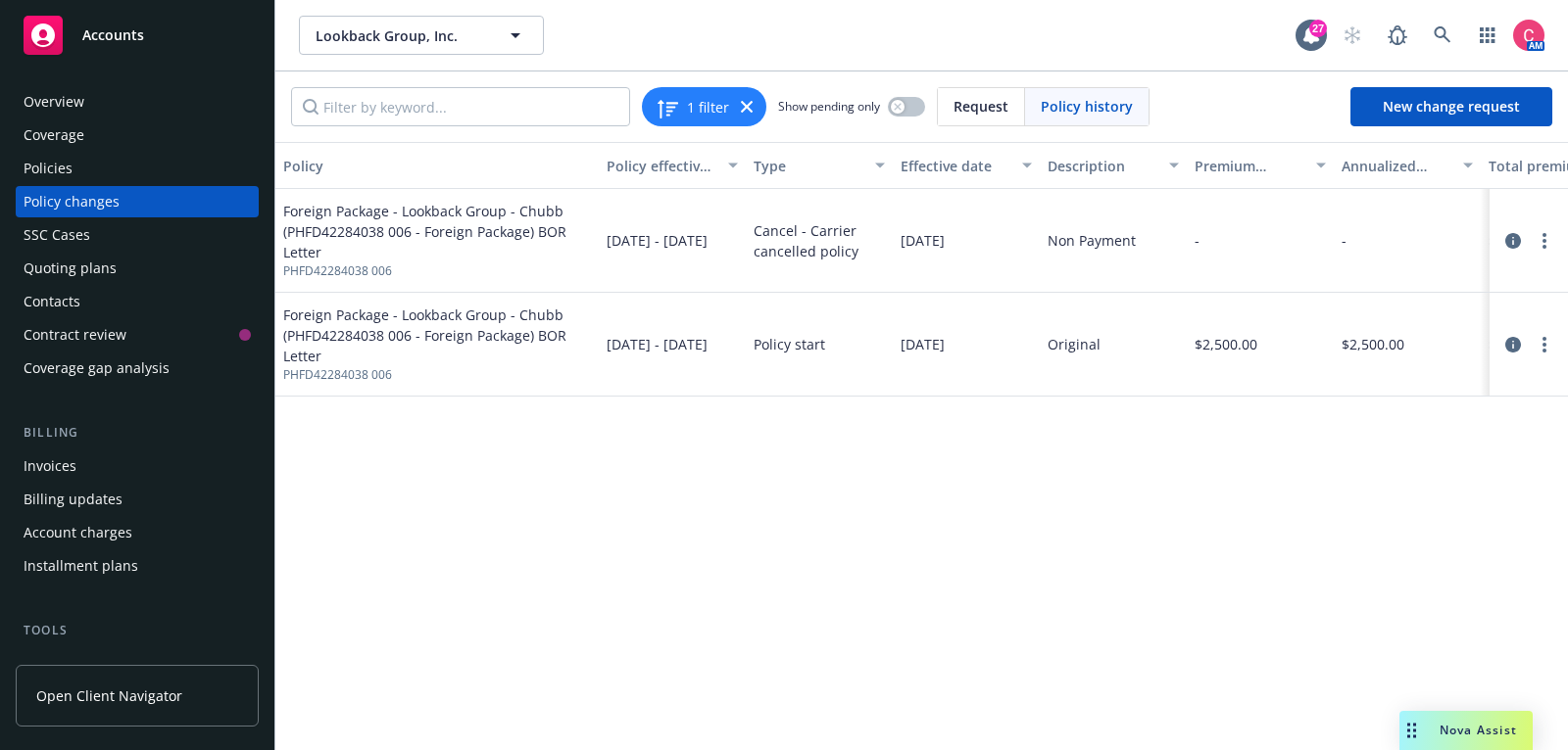
click at [171, 173] on div "Policies" at bounding box center [137, 169] width 227 height 32
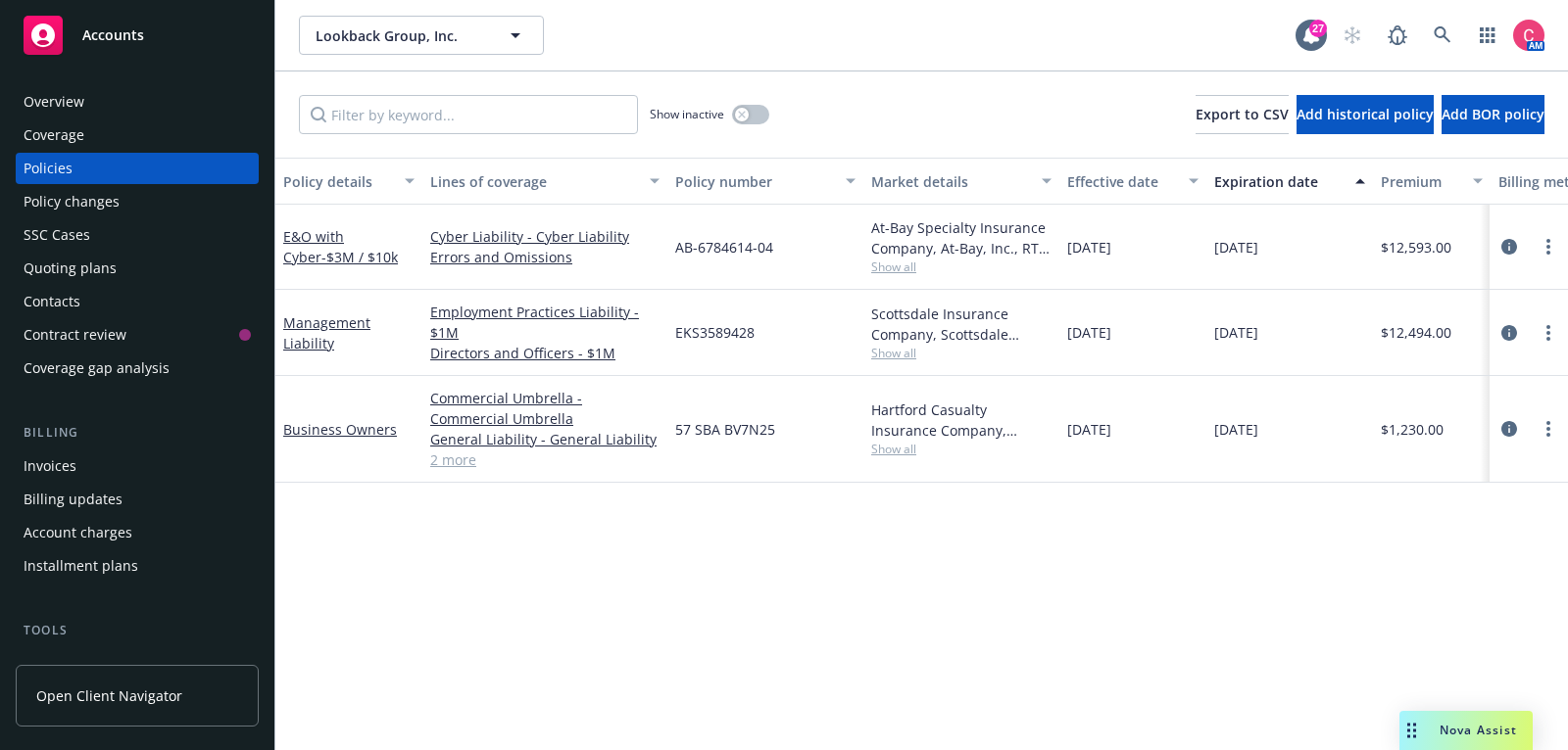
click at [776, 105] on div "Show inactive Export to CSV Add historical policy Add BOR policy" at bounding box center [920, 114] width 1292 height 86
click at [757, 108] on button "button" at bounding box center [750, 115] width 38 height 20
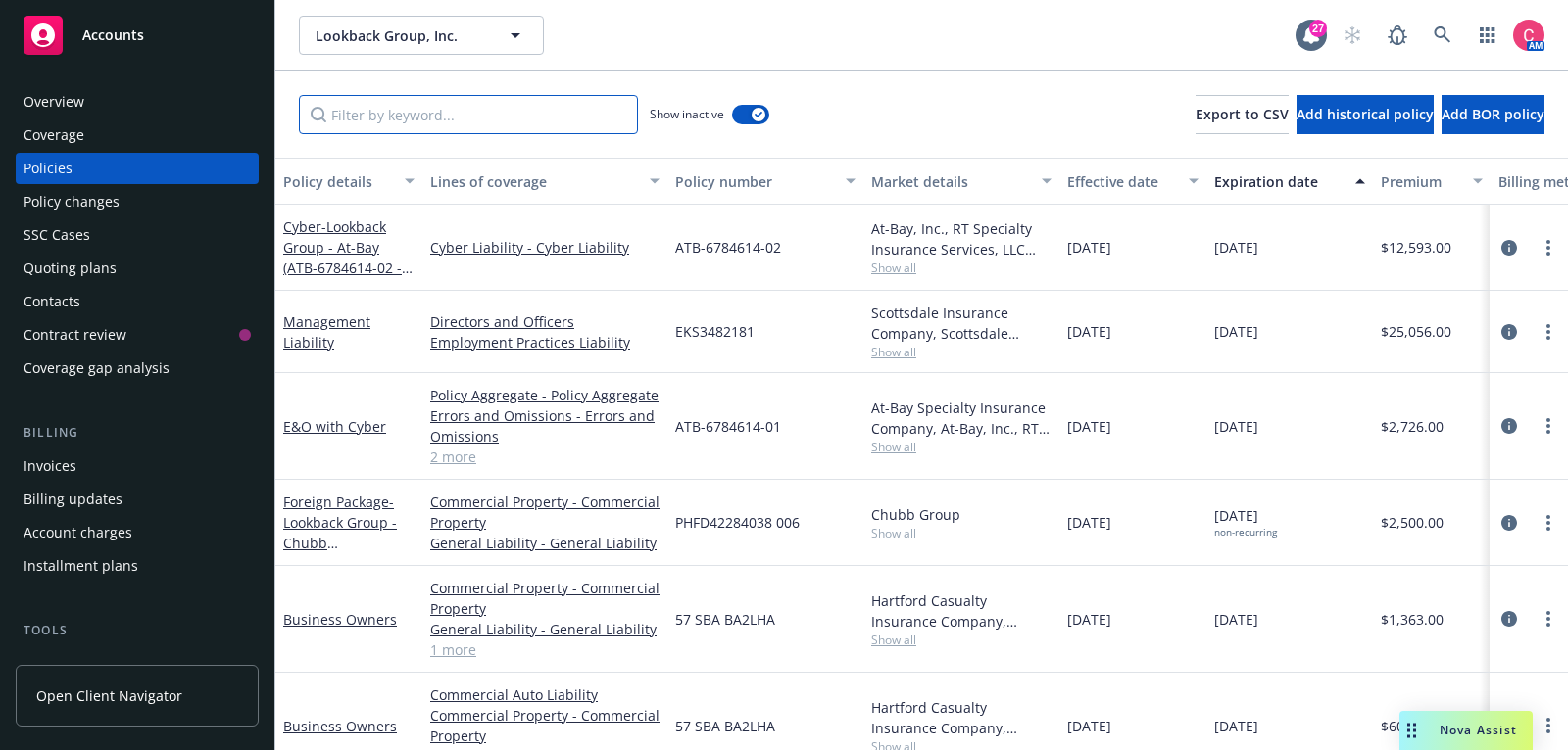
click at [465, 110] on input "Filter by keyword..." at bounding box center [468, 115] width 339 height 40
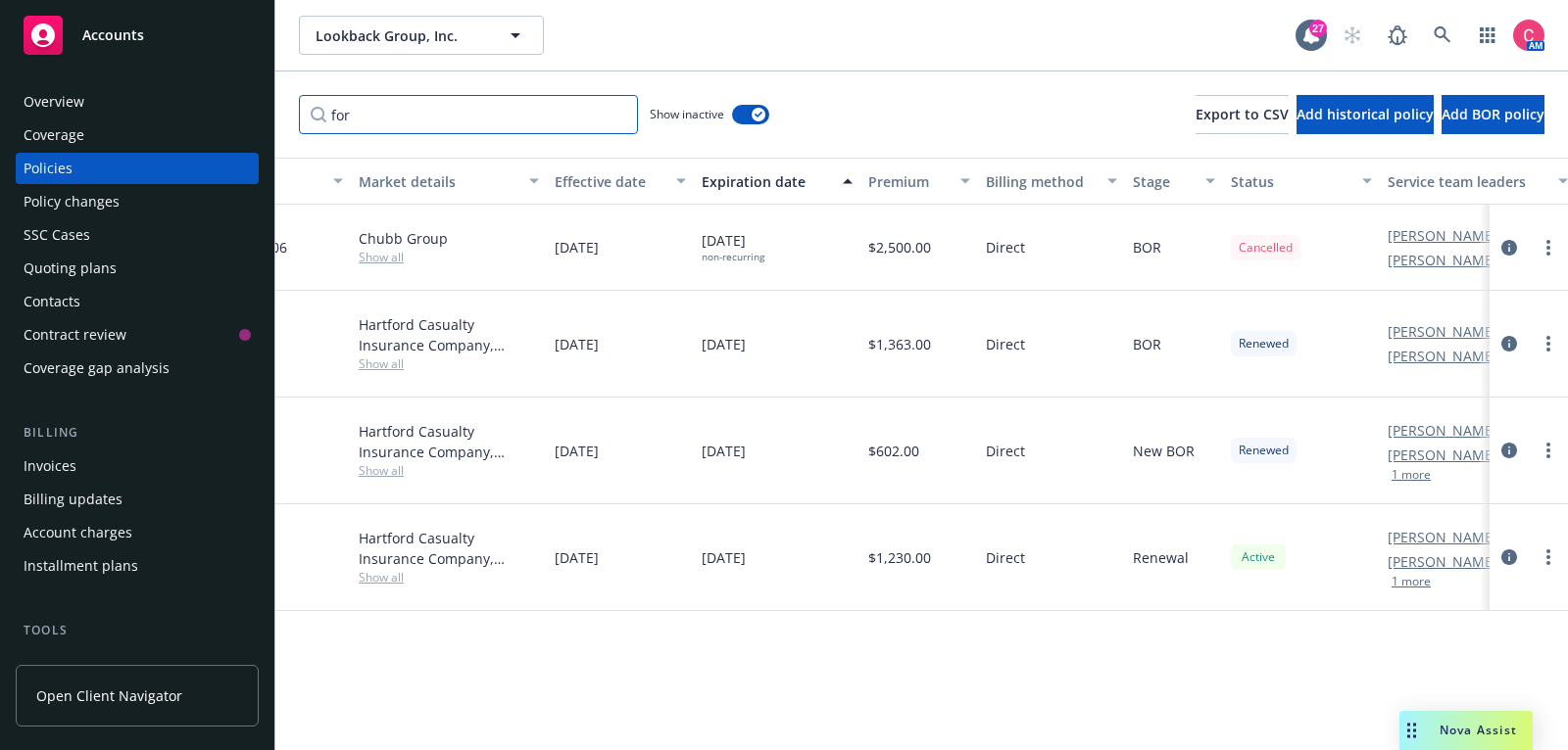
scroll to position [0, 578]
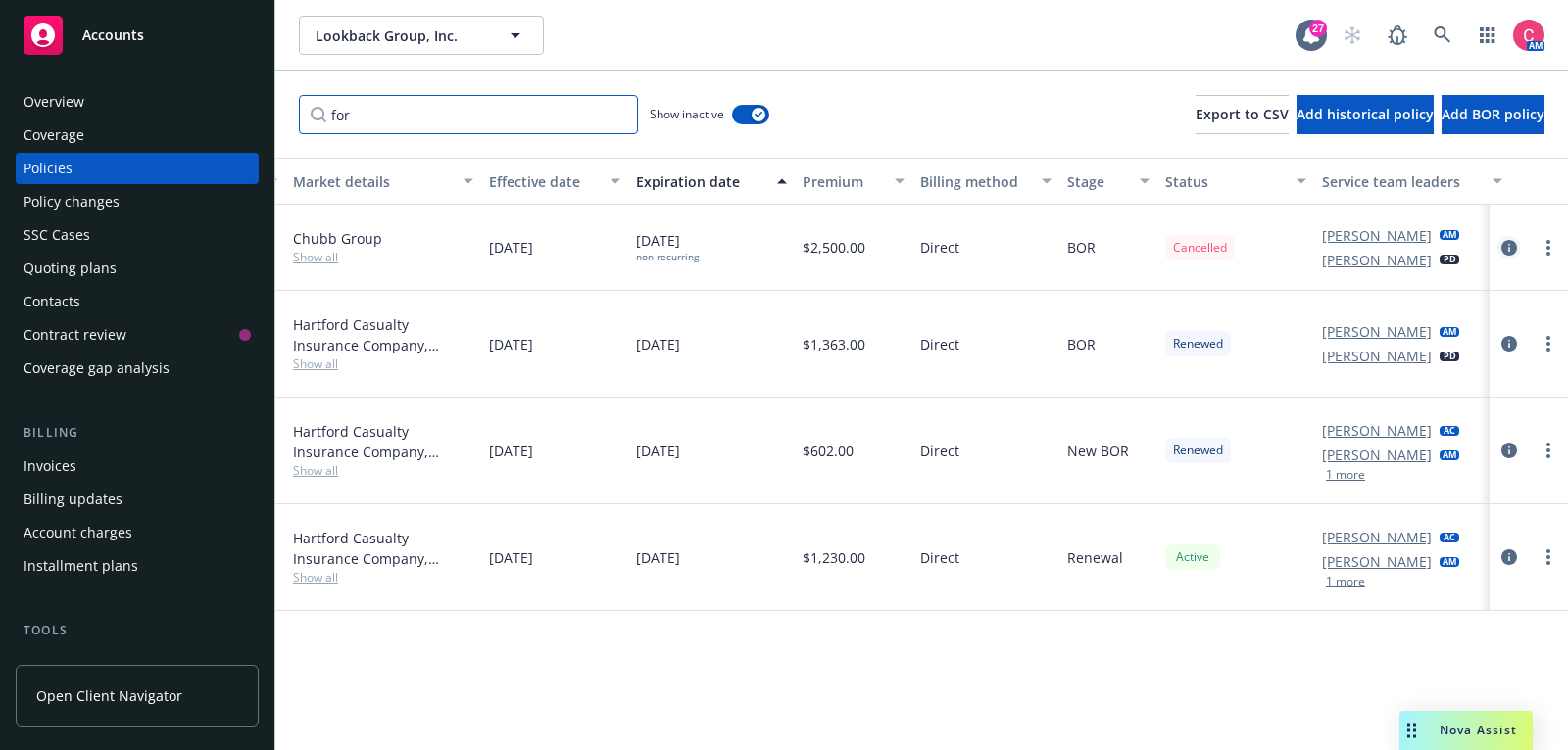
type input "for"
click at [1513, 253] on icon "circleInformation" at bounding box center [1509, 248] width 16 height 16
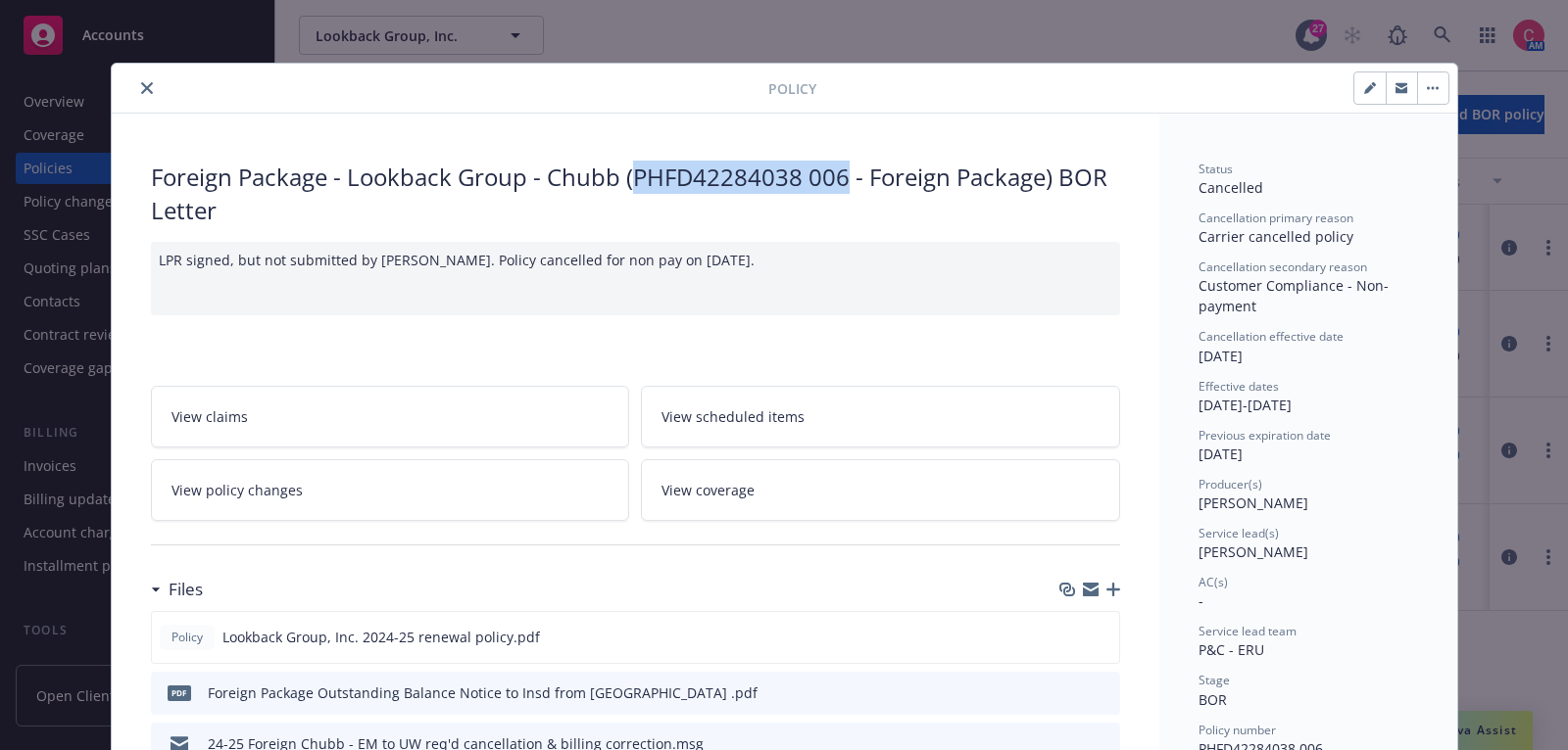
drag, startPoint x: 636, startPoint y: 177, endPoint x: 845, endPoint y: 172, distance: 209.1
click at [845, 172] on div "Foreign Package - Lookback Group - Chubb (PHFD42284038 006 - Foreign Package) B…" at bounding box center [636, 194] width 969 height 65
copy div "PHFD42284038 006"
click at [141, 86] on icon "close" at bounding box center [147, 88] width 12 height 12
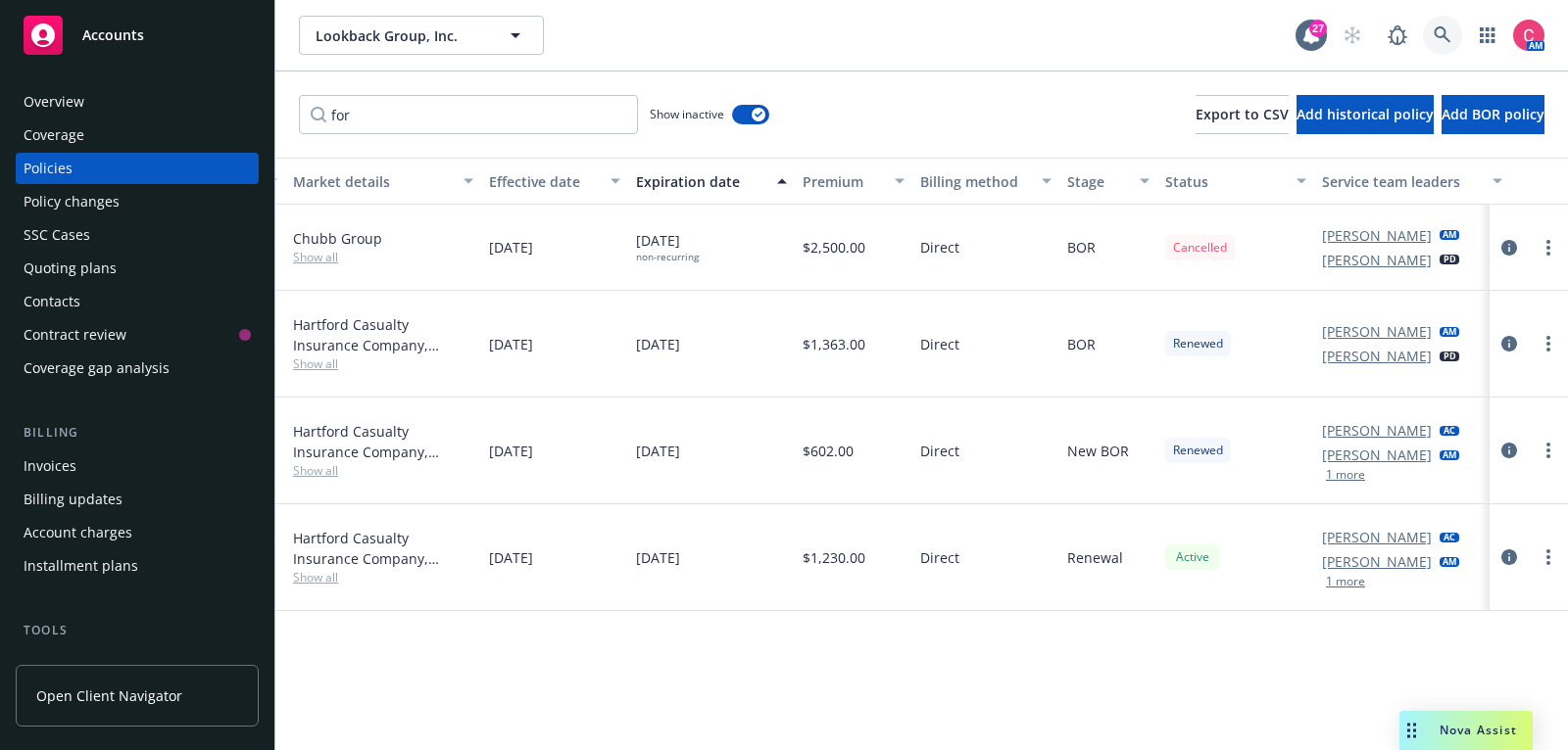
click at [1441, 38] on icon at bounding box center [1441, 35] width 17 height 17
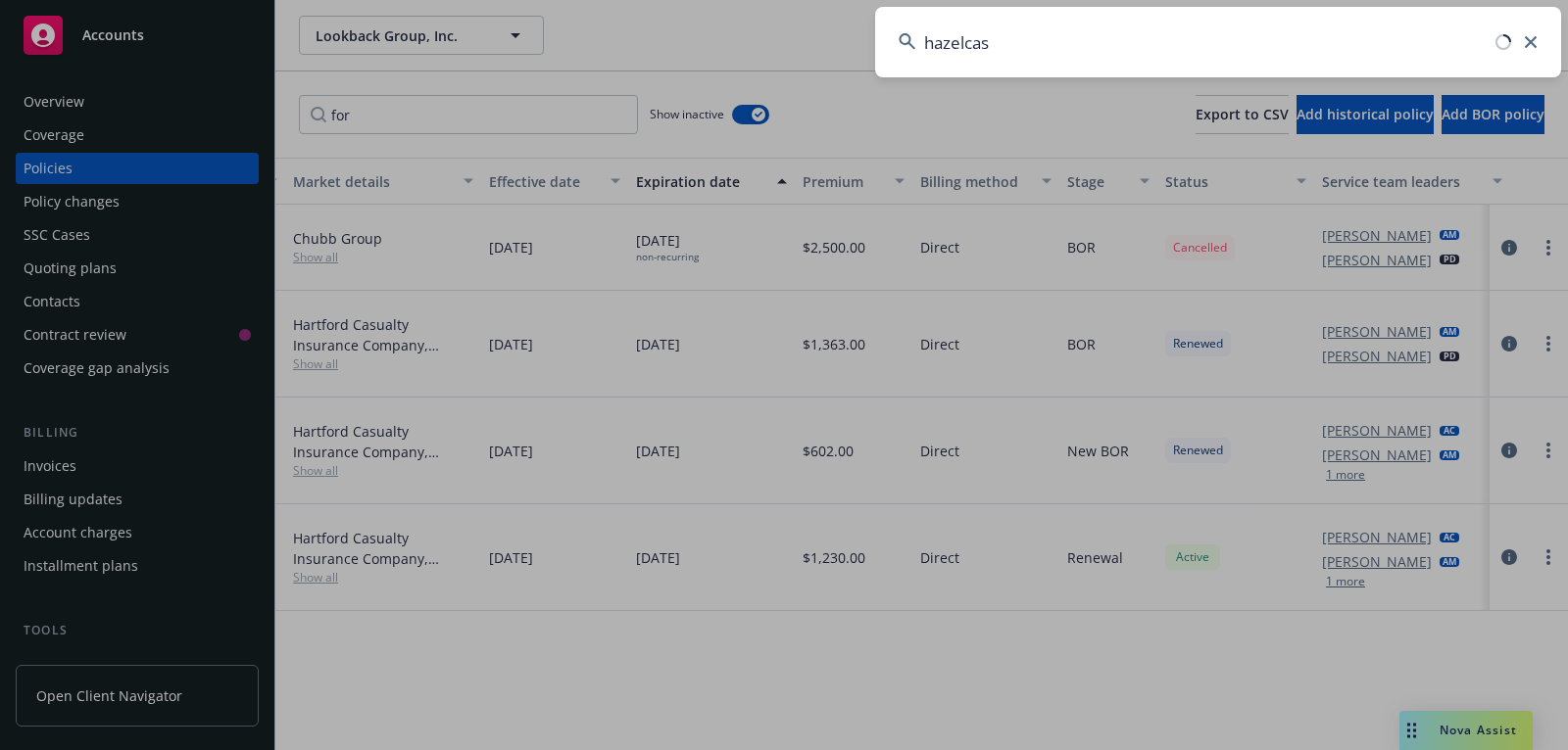
type input "hazelcast"
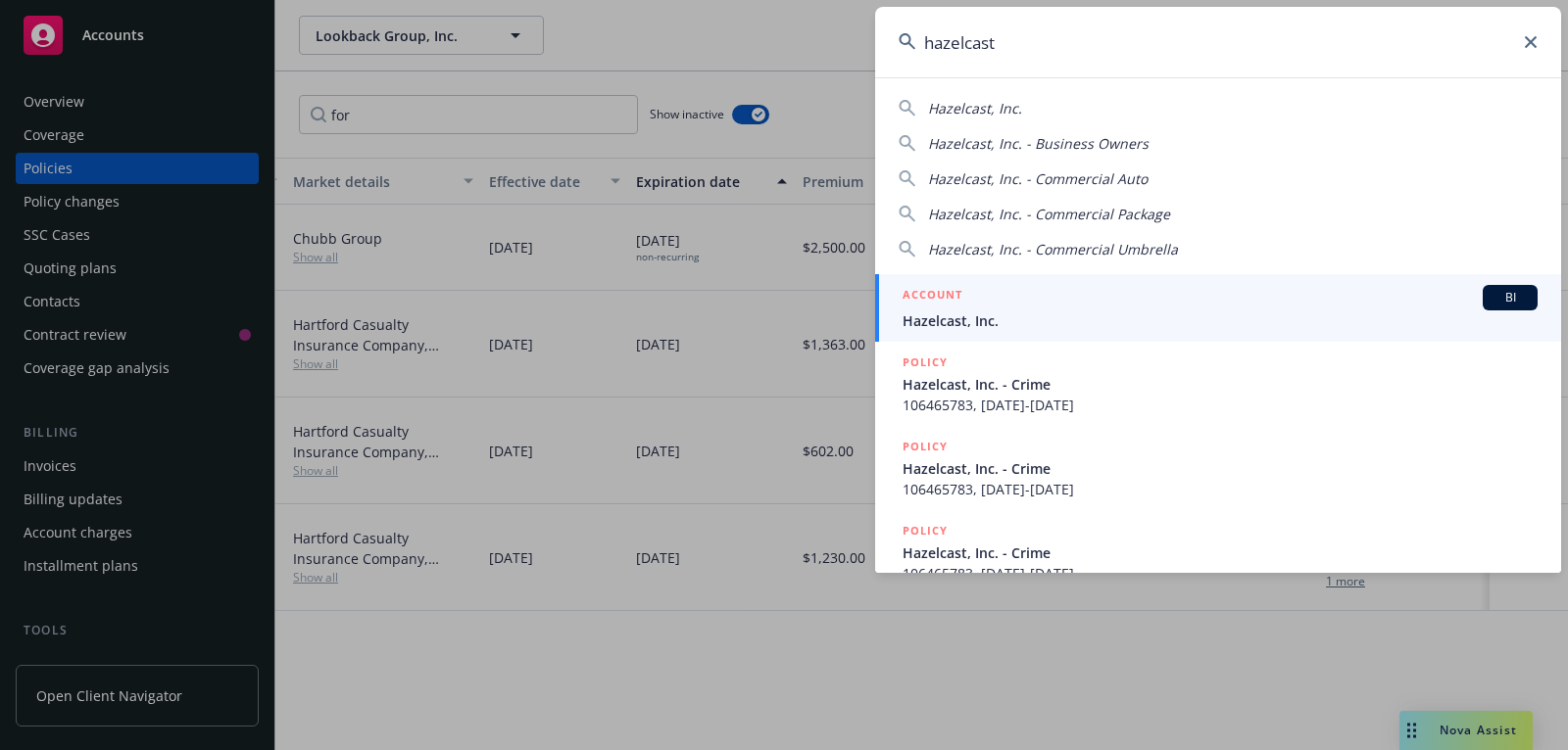
click at [1257, 320] on span "Hazelcast, Inc." at bounding box center [1220, 320] width 635 height 21
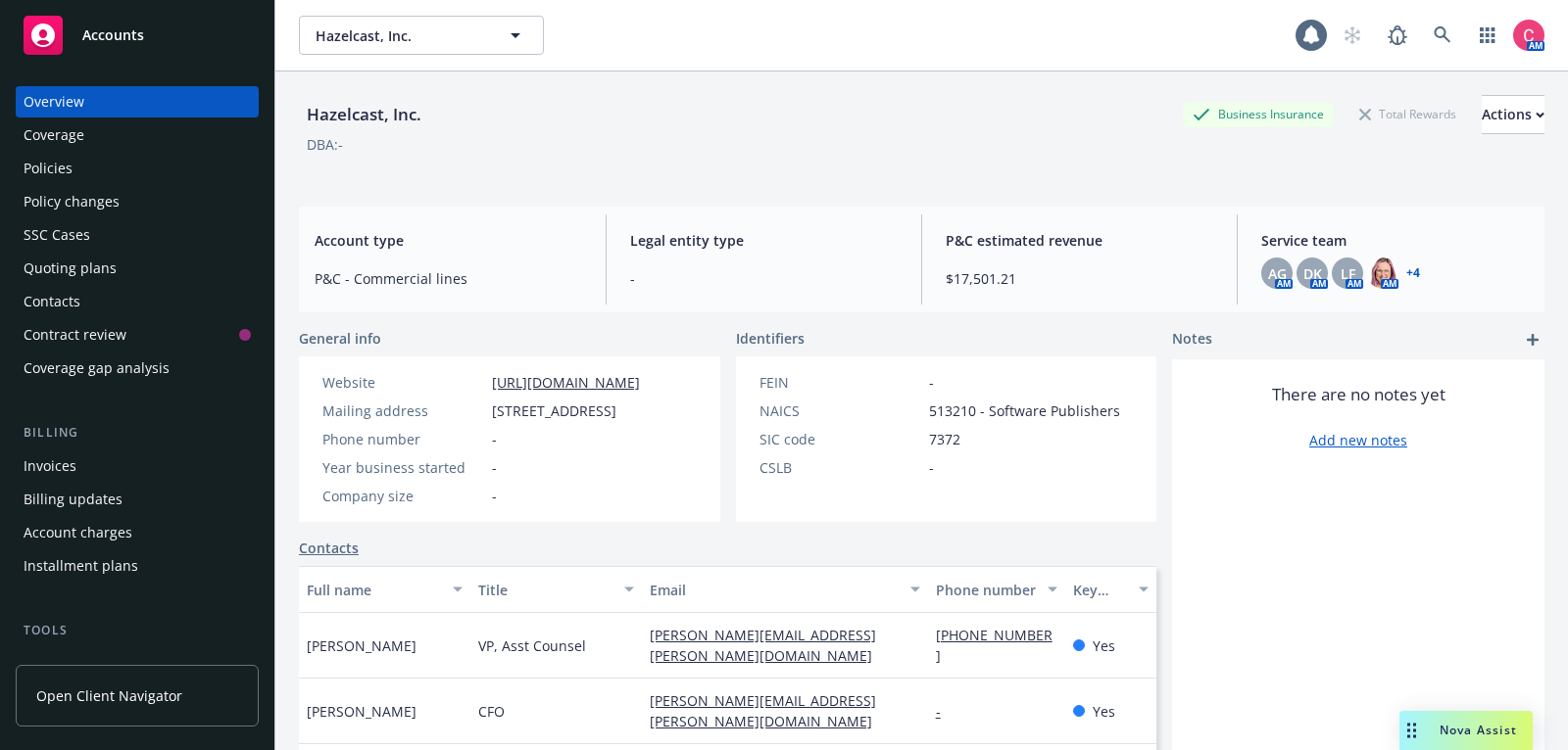
click at [239, 165] on div "Policies" at bounding box center [137, 169] width 227 height 32
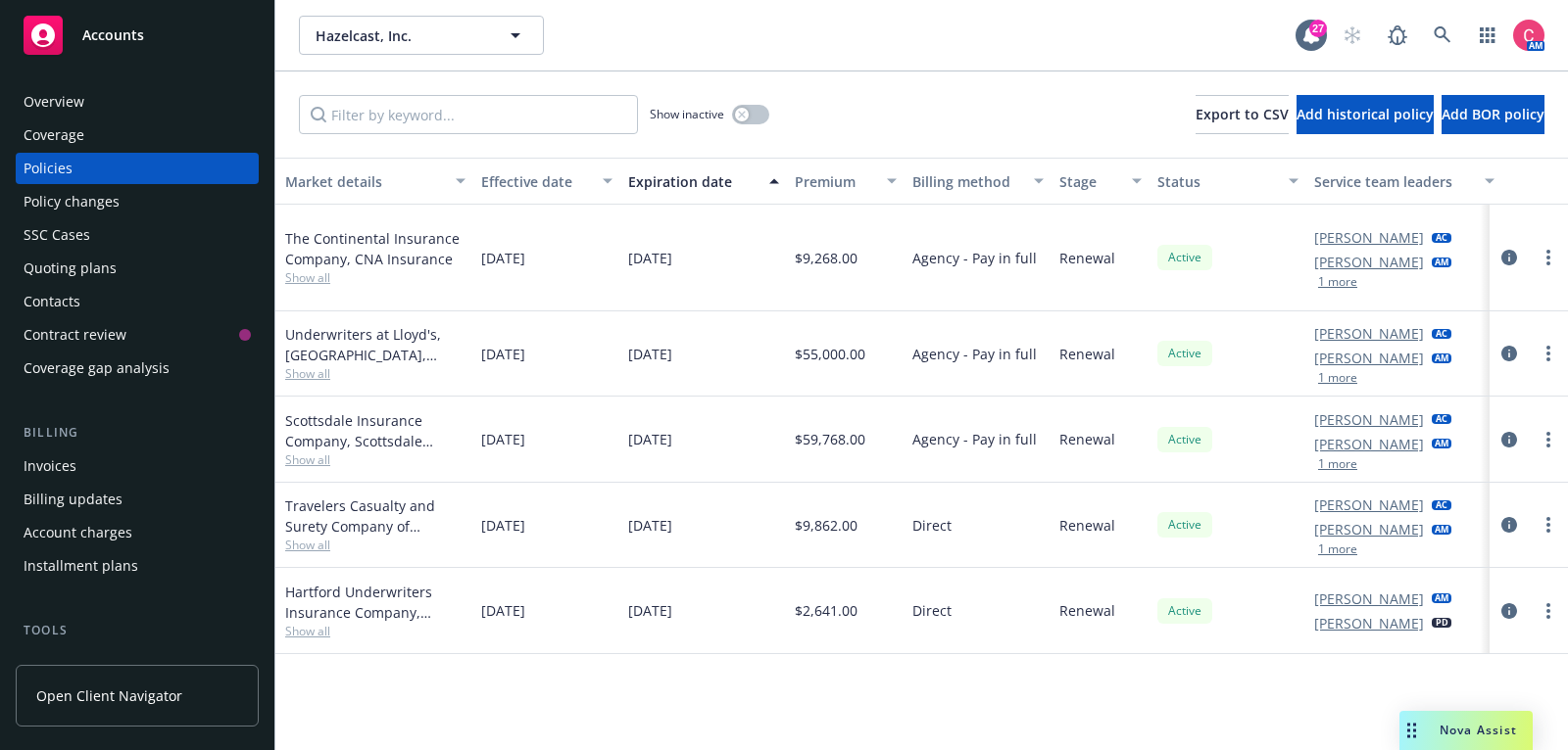
scroll to position [0, 597]
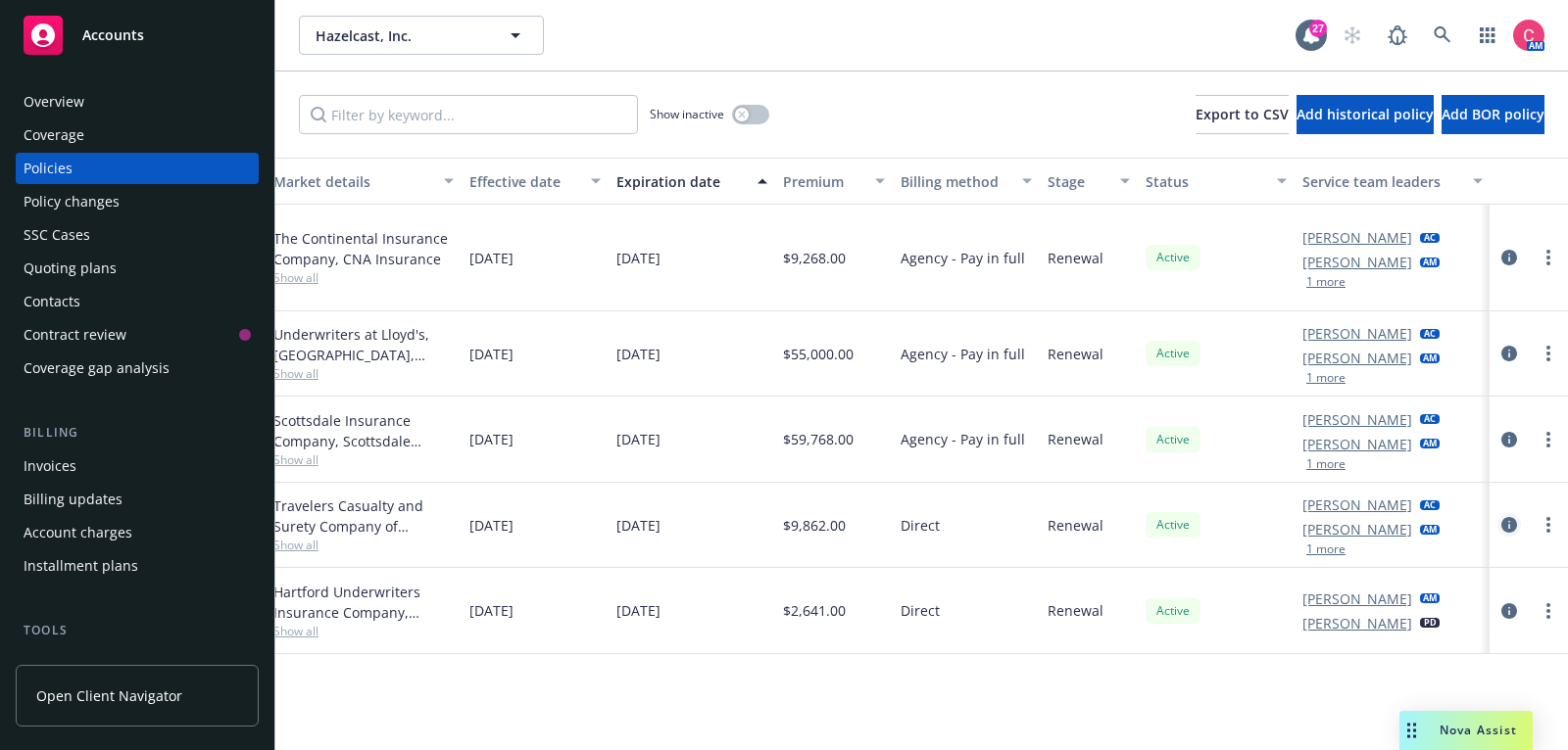
click at [1502, 520] on icon "circleInformation" at bounding box center [1509, 525] width 16 height 16
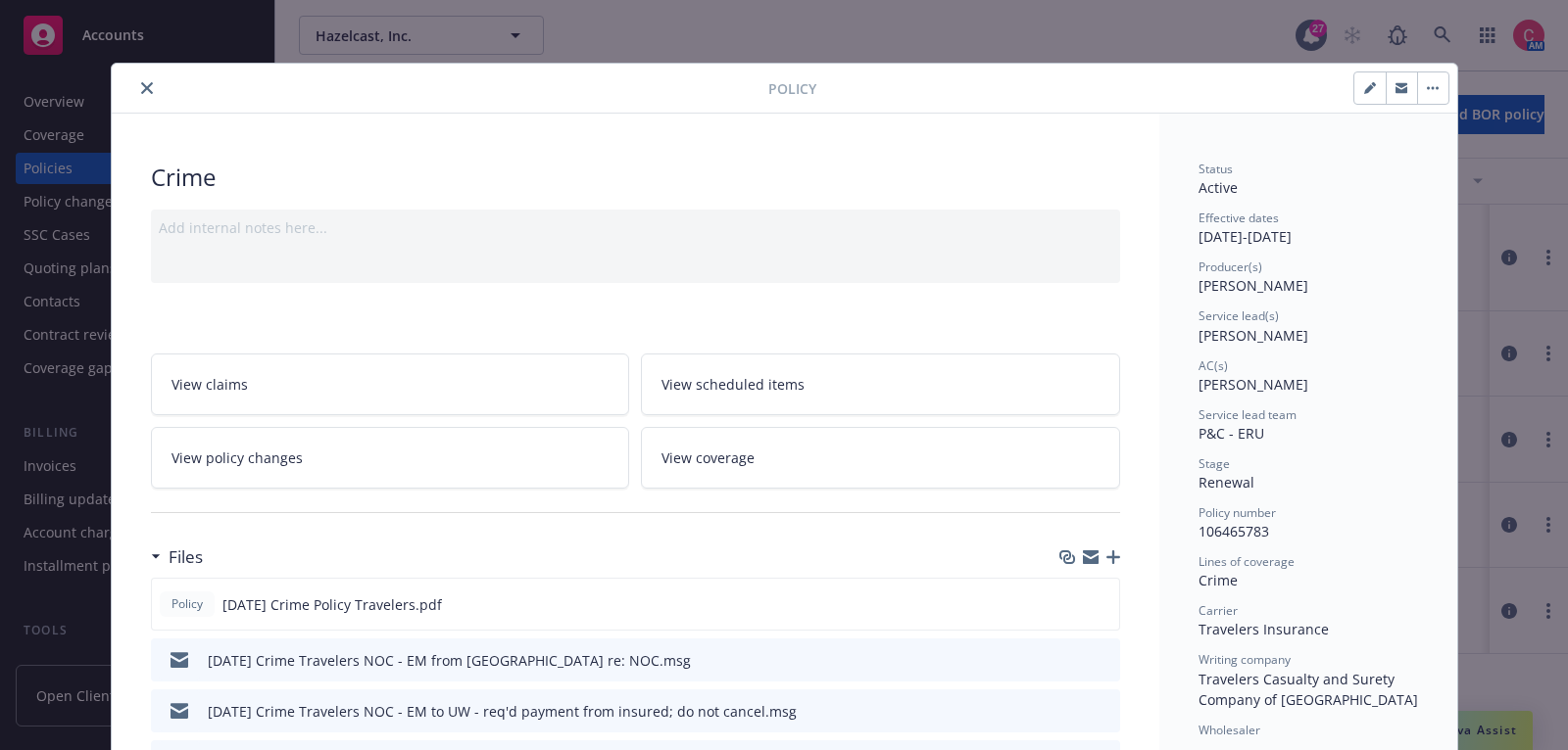
click at [149, 85] on icon "close" at bounding box center [147, 88] width 12 height 12
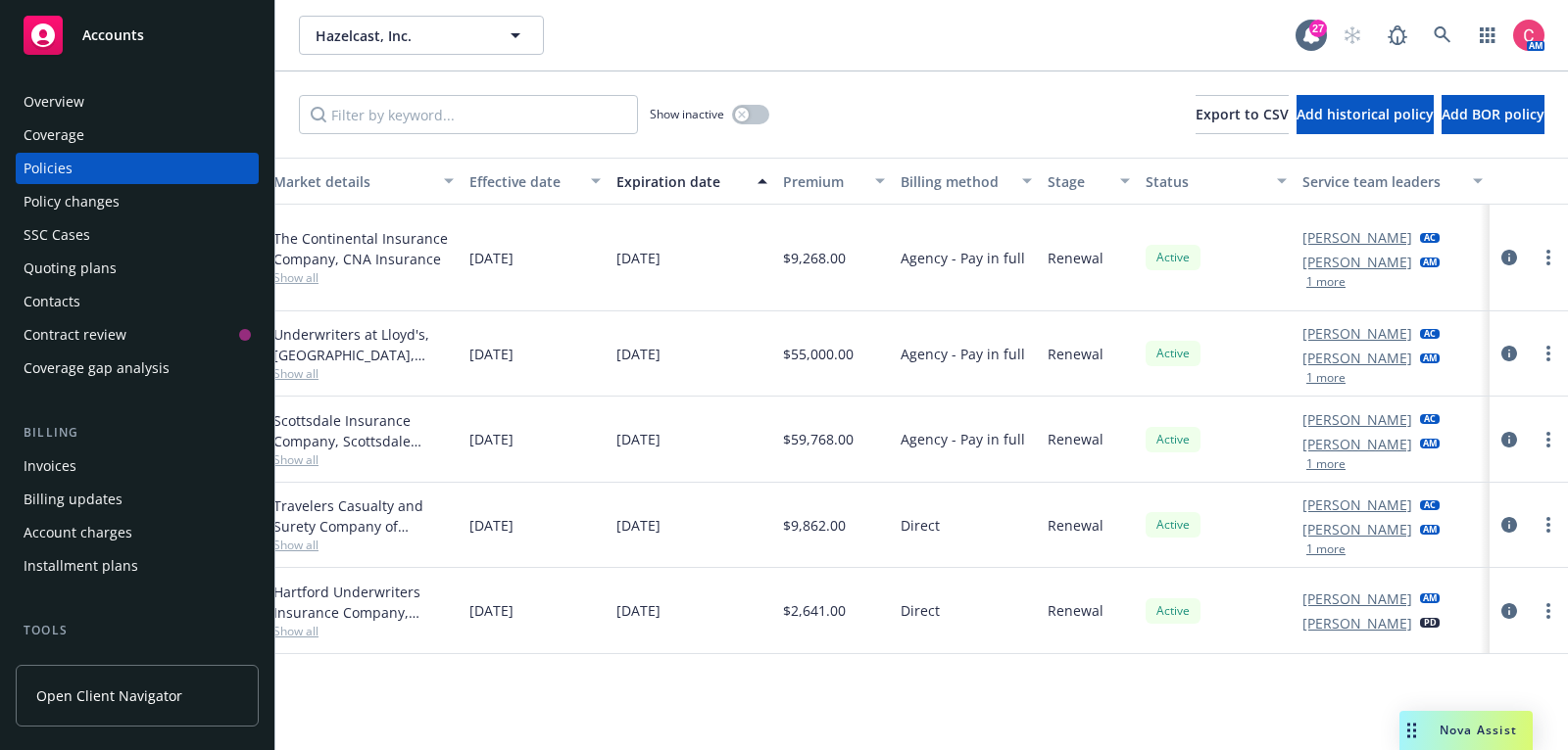
click at [146, 100] on div "Overview" at bounding box center [137, 102] width 227 height 32
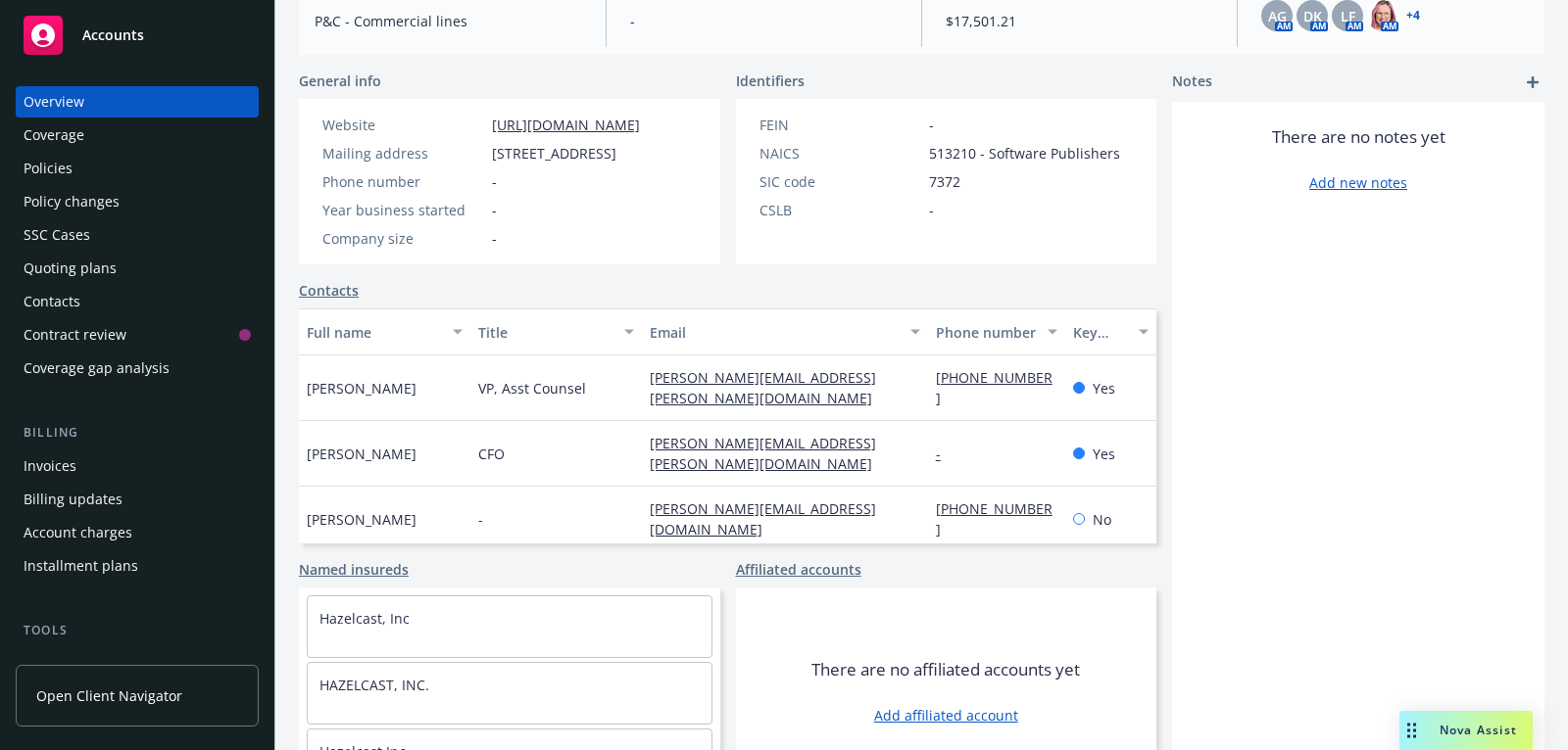
scroll to position [280, 0]
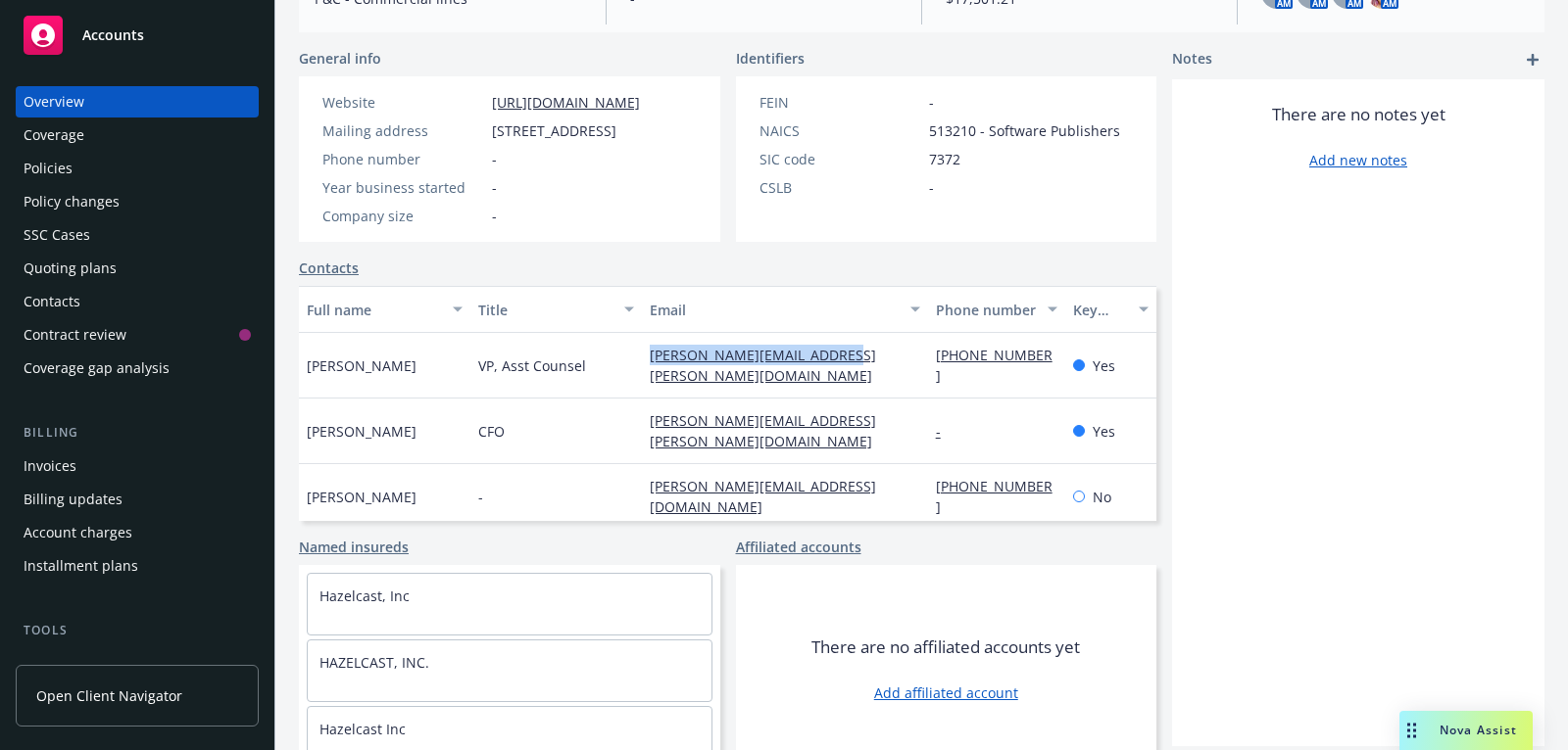
drag, startPoint x: 874, startPoint y: 375, endPoint x: 620, endPoint y: 377, distance: 254.0
click at [620, 377] on div "[PERSON_NAME] VP, Asst Counsel [PERSON_NAME][EMAIL_ADDRESS][PERSON_NAME][DOMAIN…" at bounding box center [727, 366] width 857 height 65
copy div "[PERSON_NAME][EMAIL_ADDRESS][PERSON_NAME][DOMAIN_NAME]"
drag, startPoint x: 863, startPoint y: 428, endPoint x: 642, endPoint y: 425, distance: 221.0
click at [642, 425] on div "[PERSON_NAME][EMAIL_ADDRESS][PERSON_NAME][DOMAIN_NAME]" at bounding box center [784, 431] width 286 height 65
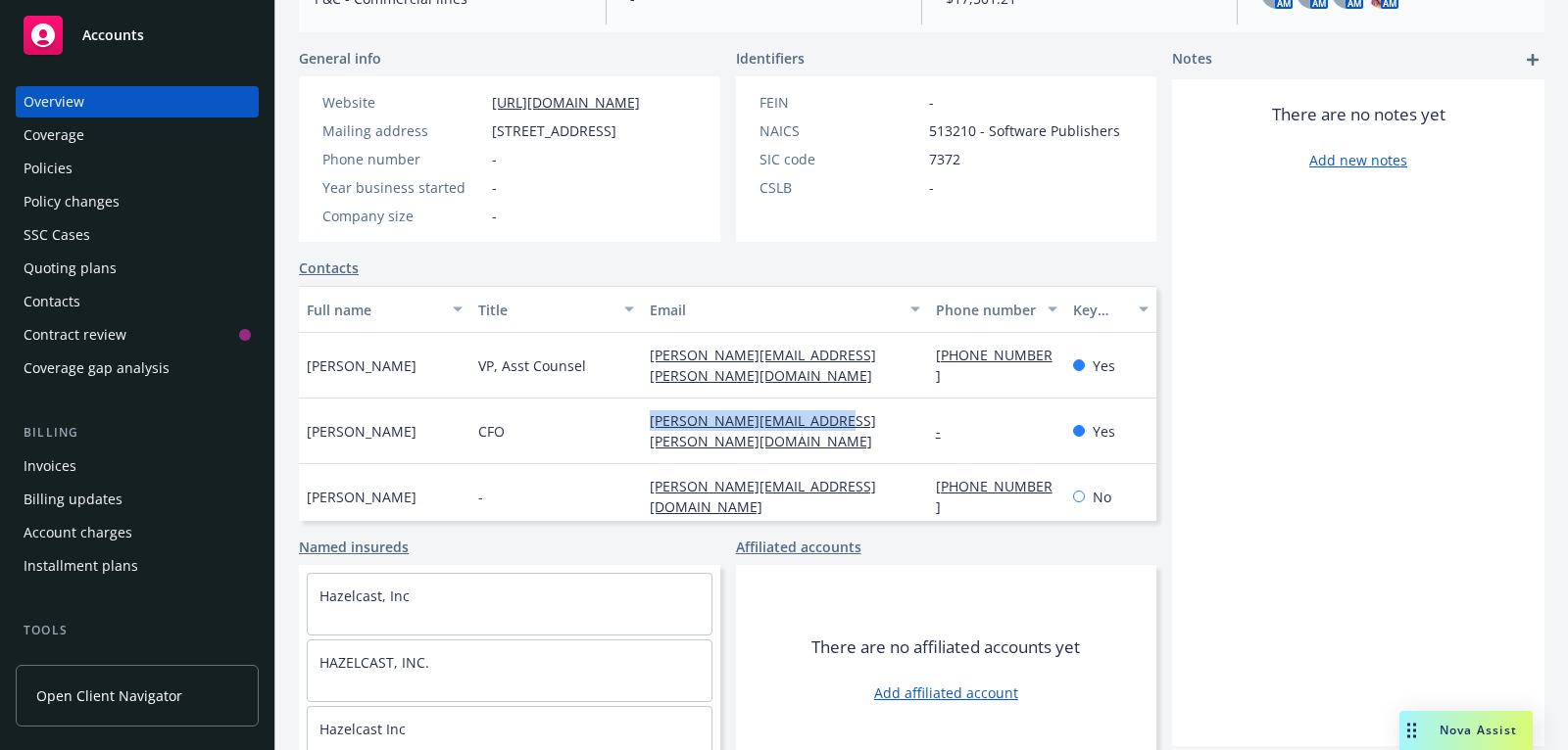
copy link "[PERSON_NAME][EMAIL_ADDRESS][PERSON_NAME][DOMAIN_NAME]"
click at [188, 168] on div "Policies" at bounding box center [137, 169] width 227 height 32
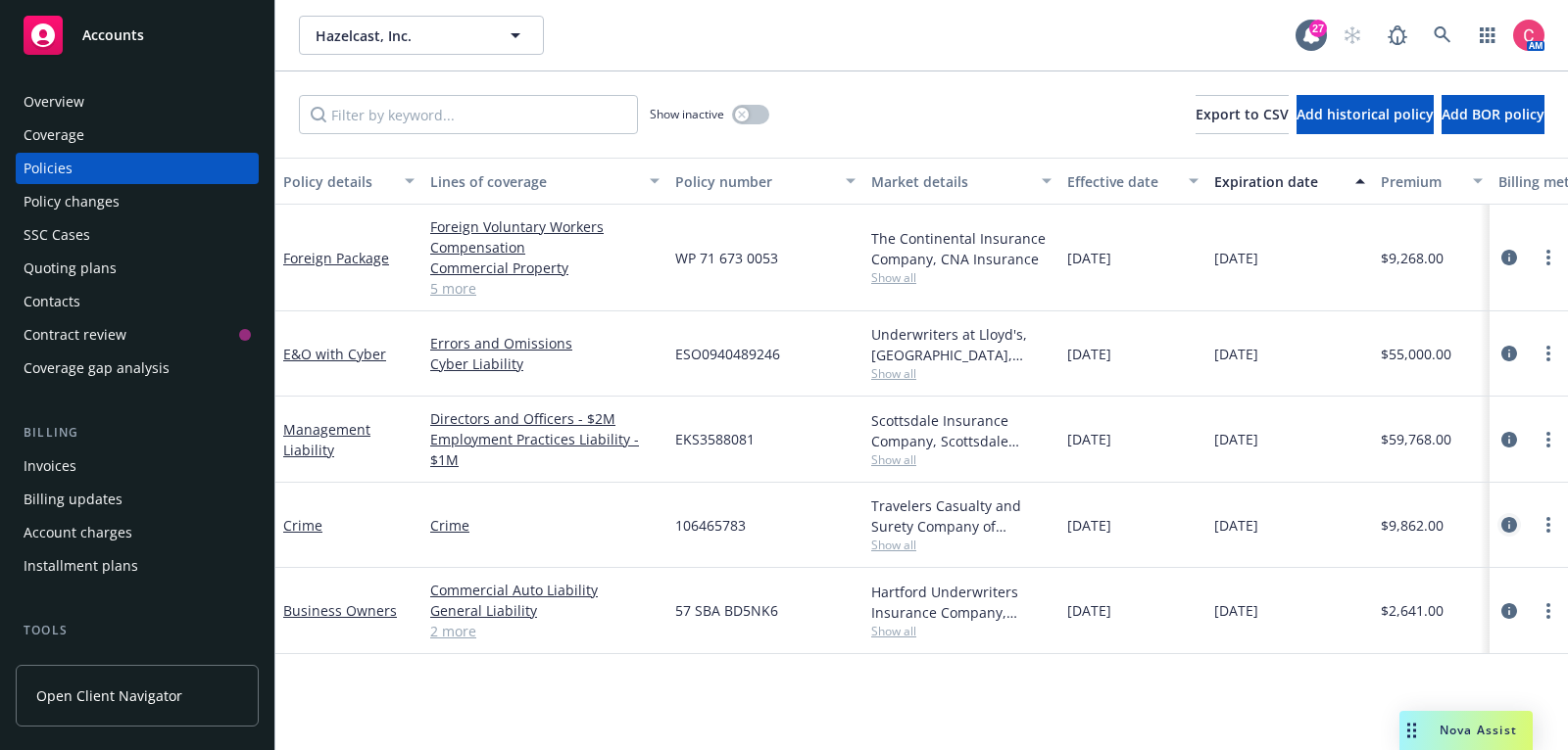
click at [1506, 528] on icon "circleInformation" at bounding box center [1509, 525] width 16 height 16
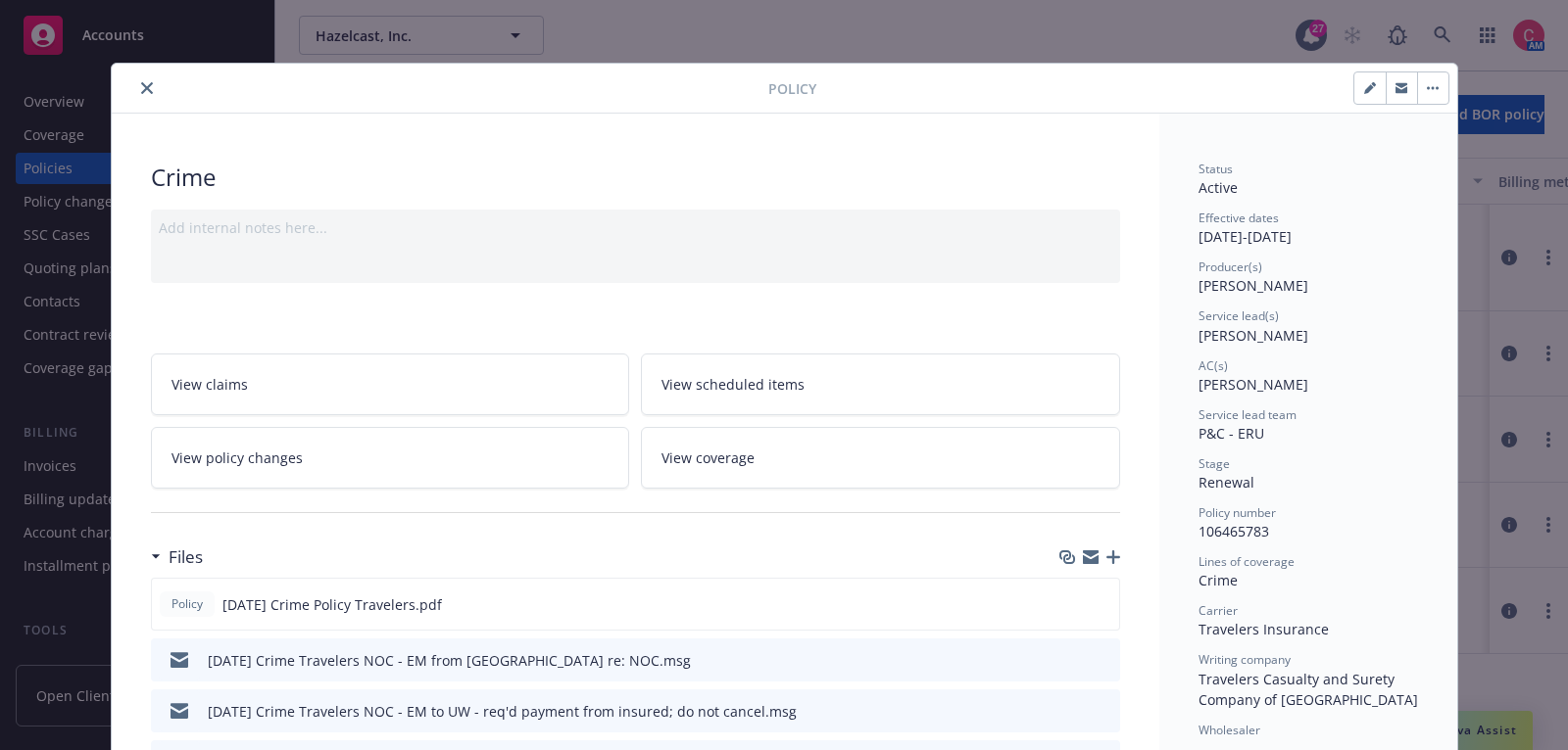
click at [1116, 553] on icon "button" at bounding box center [1113, 557] width 14 height 14
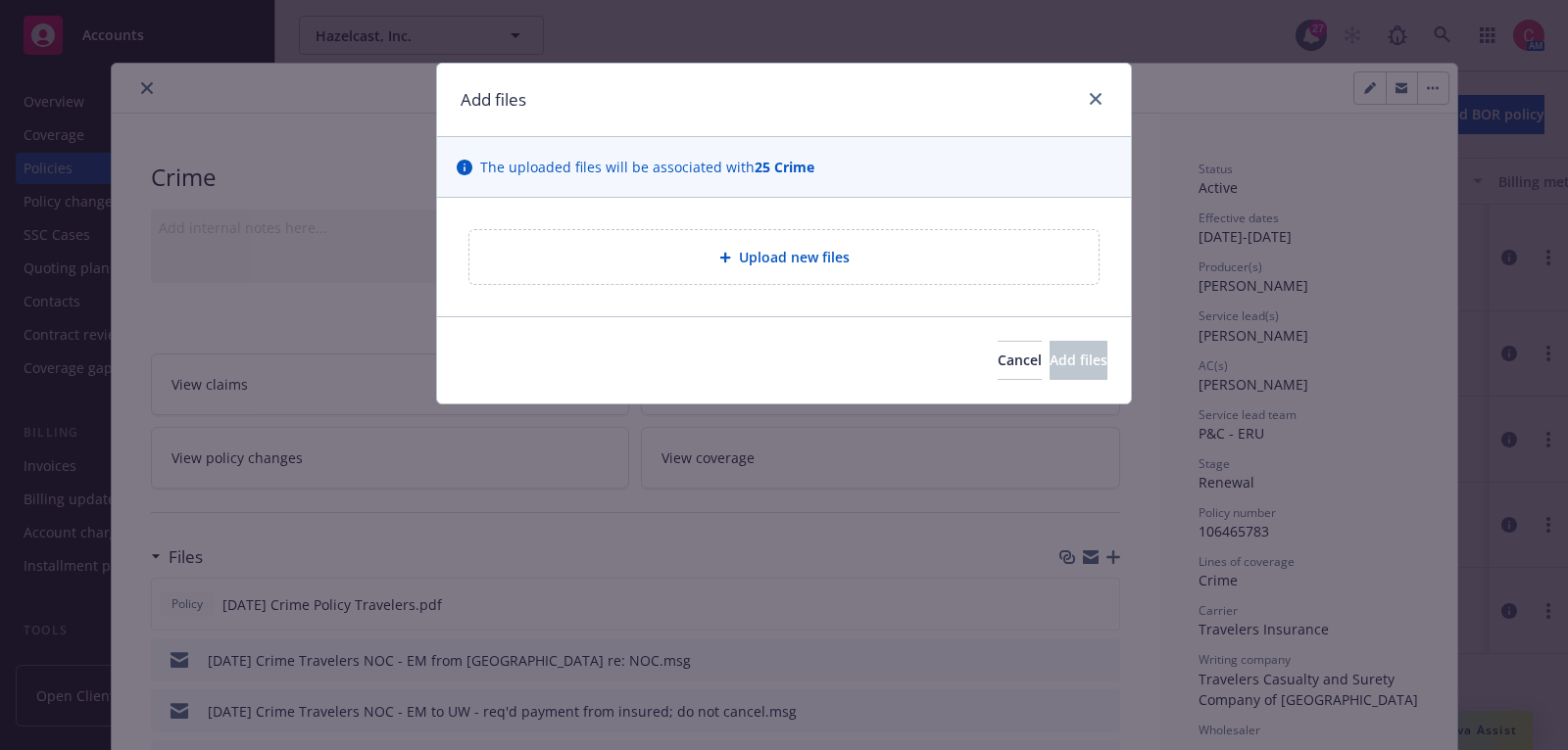
click at [820, 246] on div "Upload new files" at bounding box center [784, 257] width 597 height 23
type textarea "x"
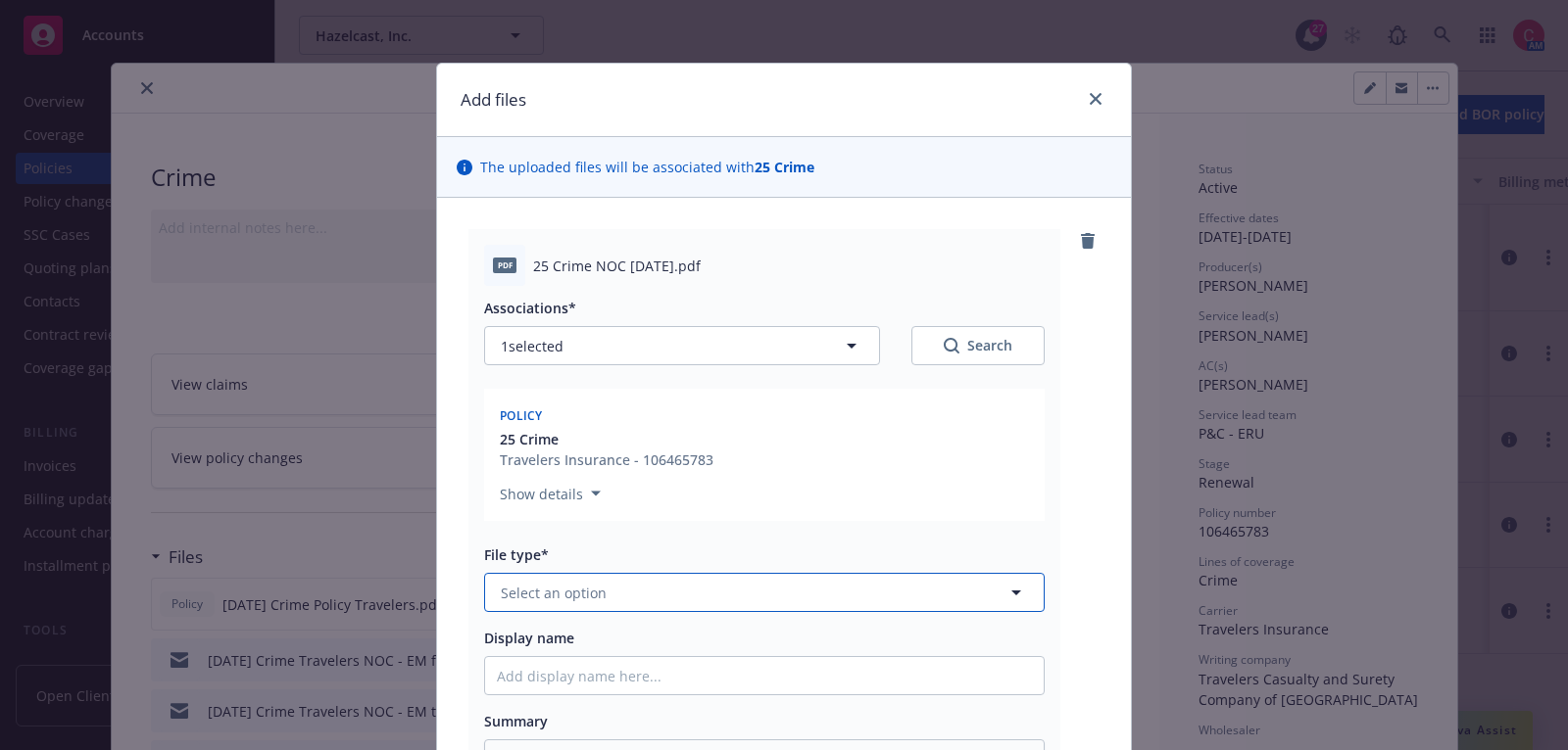
click at [845, 576] on button "Select an option" at bounding box center [764, 593] width 561 height 40
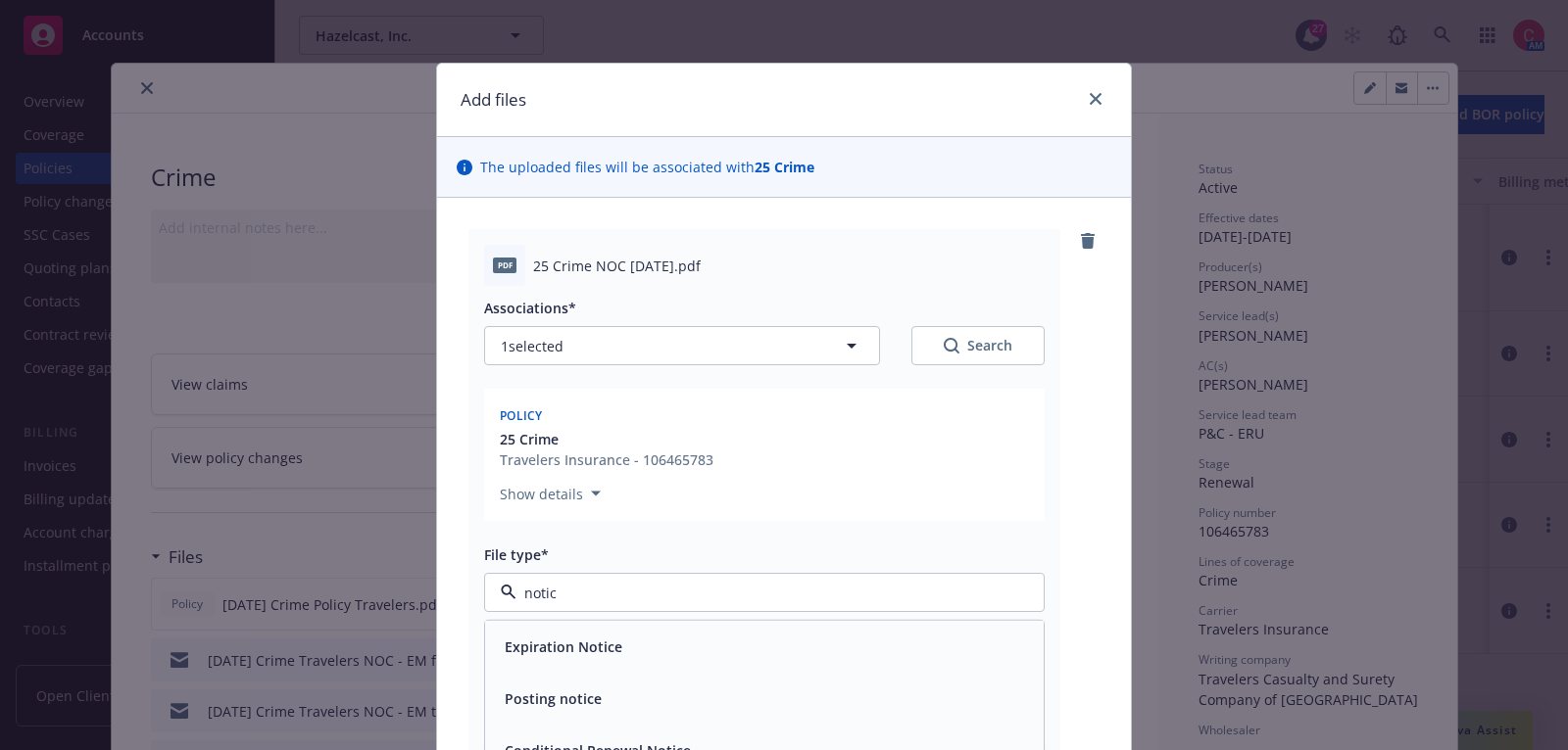
type input "notice"
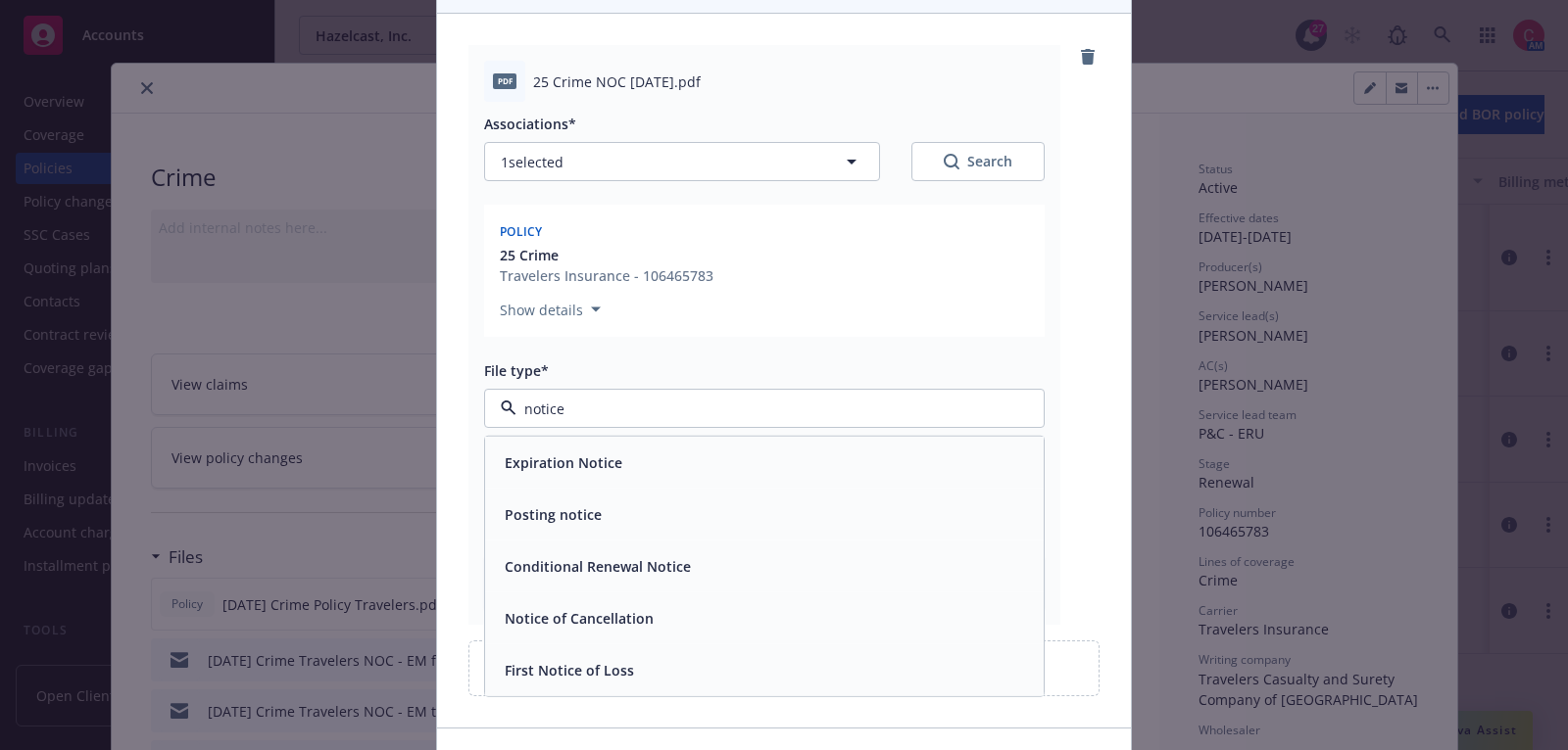
scroll to position [183, 0]
click at [859, 605] on div "Notice of Cancellation" at bounding box center [763, 619] width 535 height 29
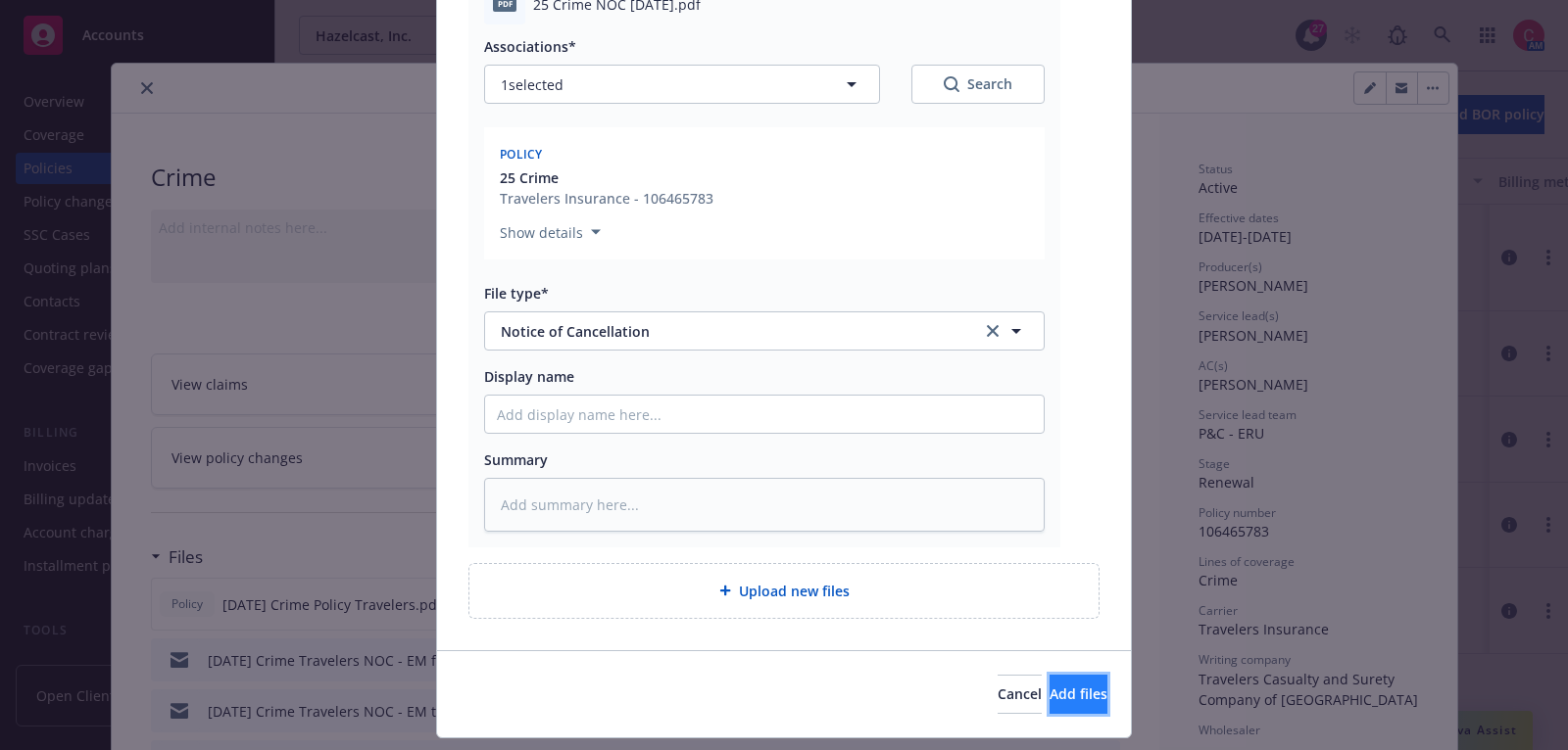
click at [1049, 689] on span "Add files" at bounding box center [1078, 694] width 57 height 19
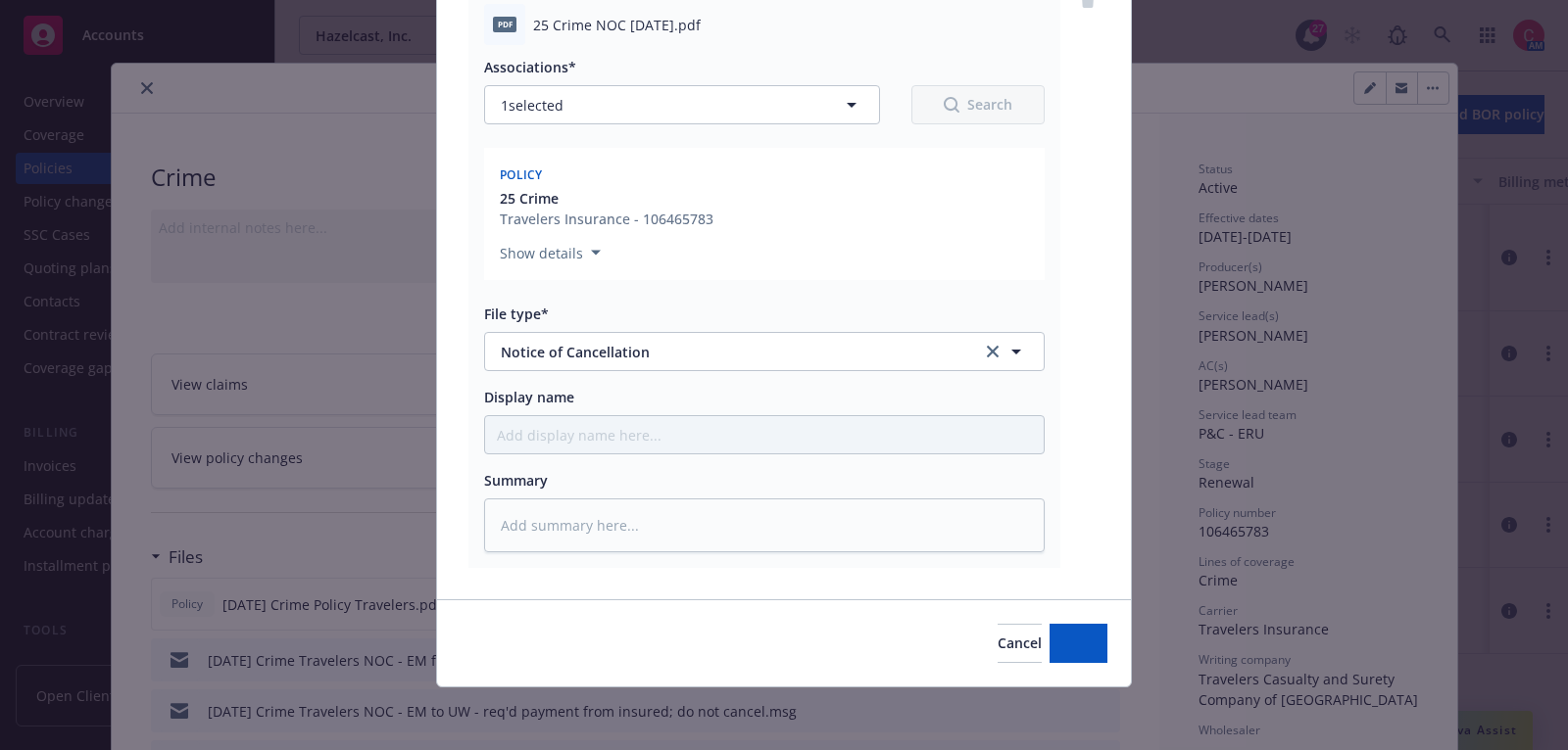
scroll to position [237, 0]
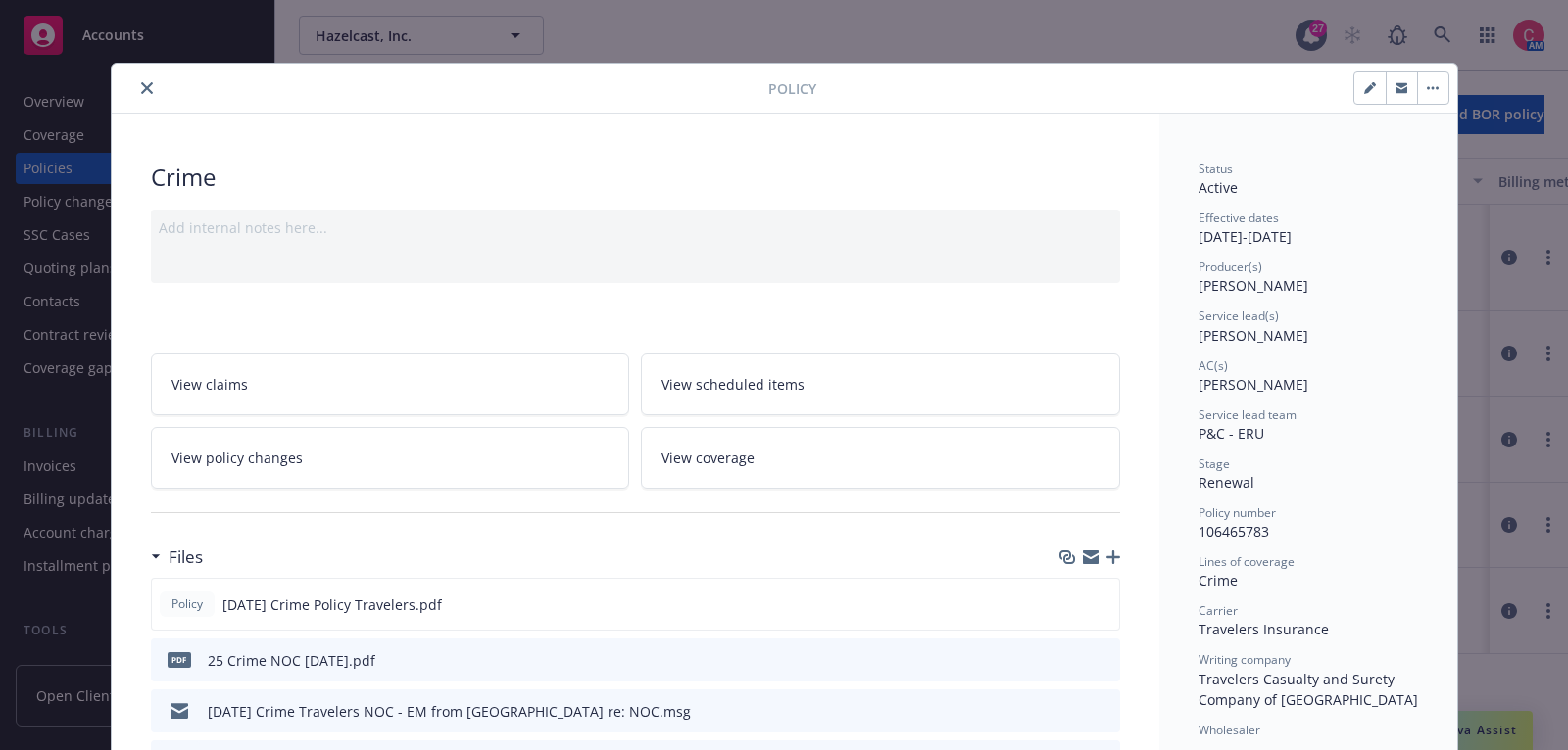
click at [1116, 553] on icon "button" at bounding box center [1113, 557] width 14 height 14
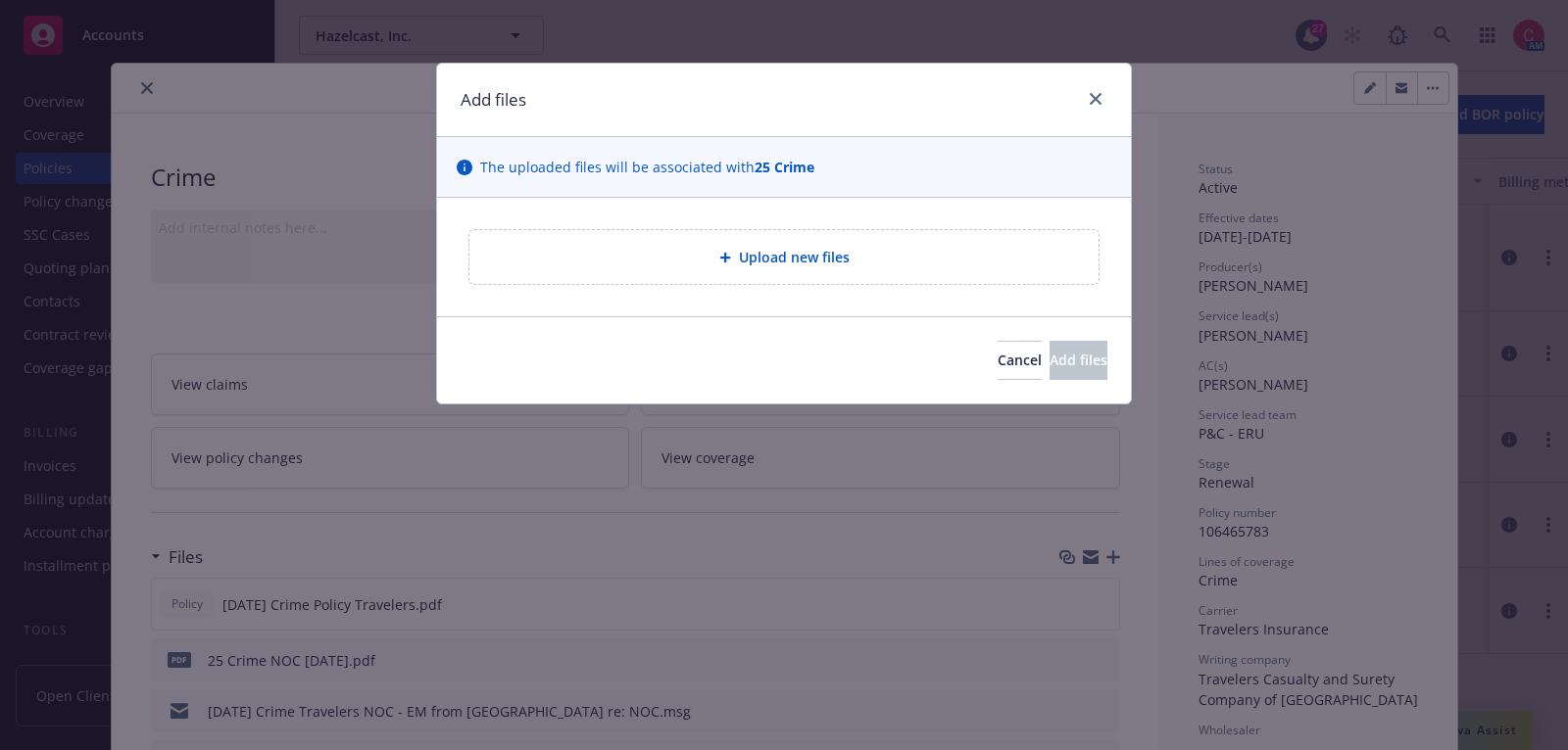
click at [834, 259] on span "Upload new files" at bounding box center [794, 257] width 111 height 21
type textarea "x"
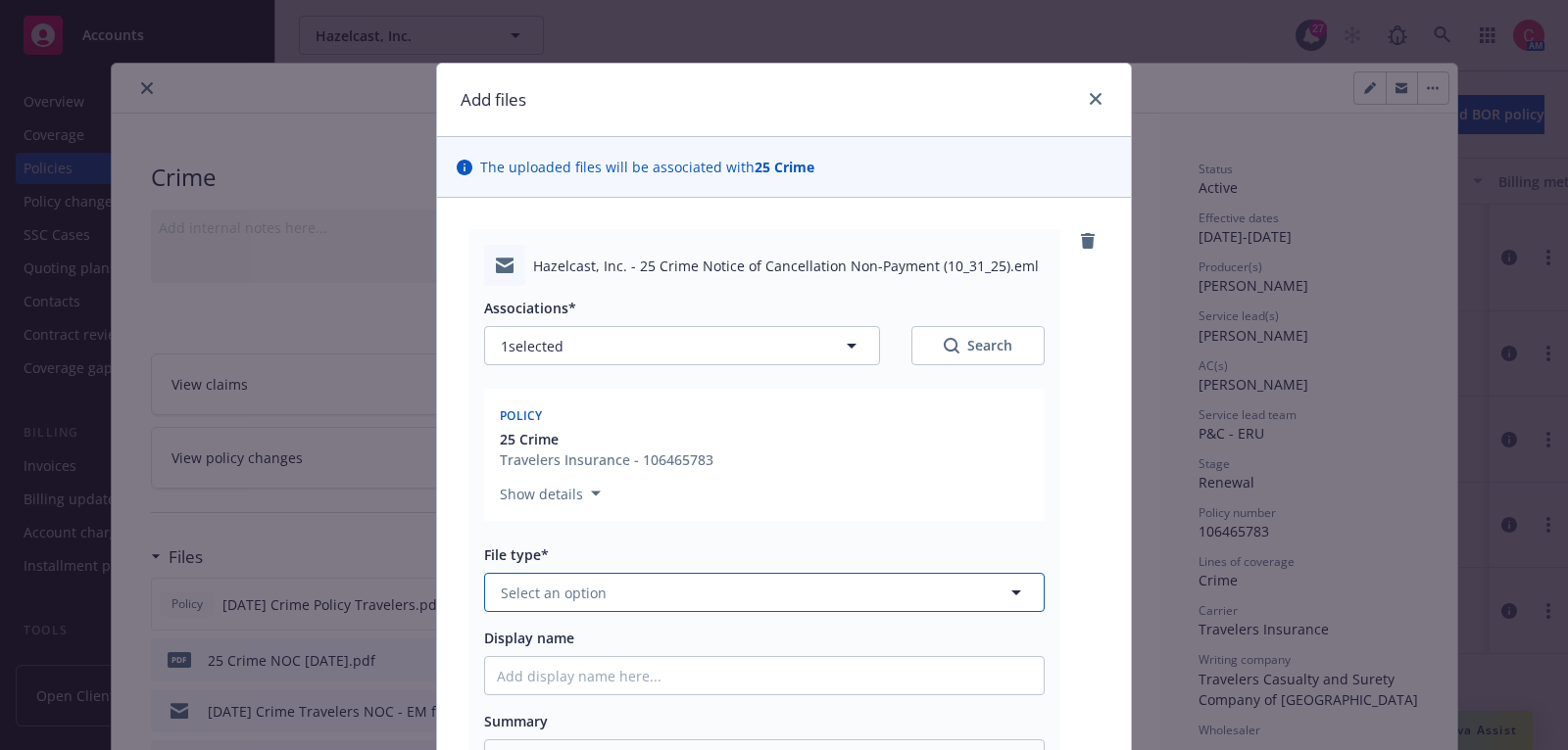
click at [795, 581] on button "Select an option" at bounding box center [764, 593] width 561 height 40
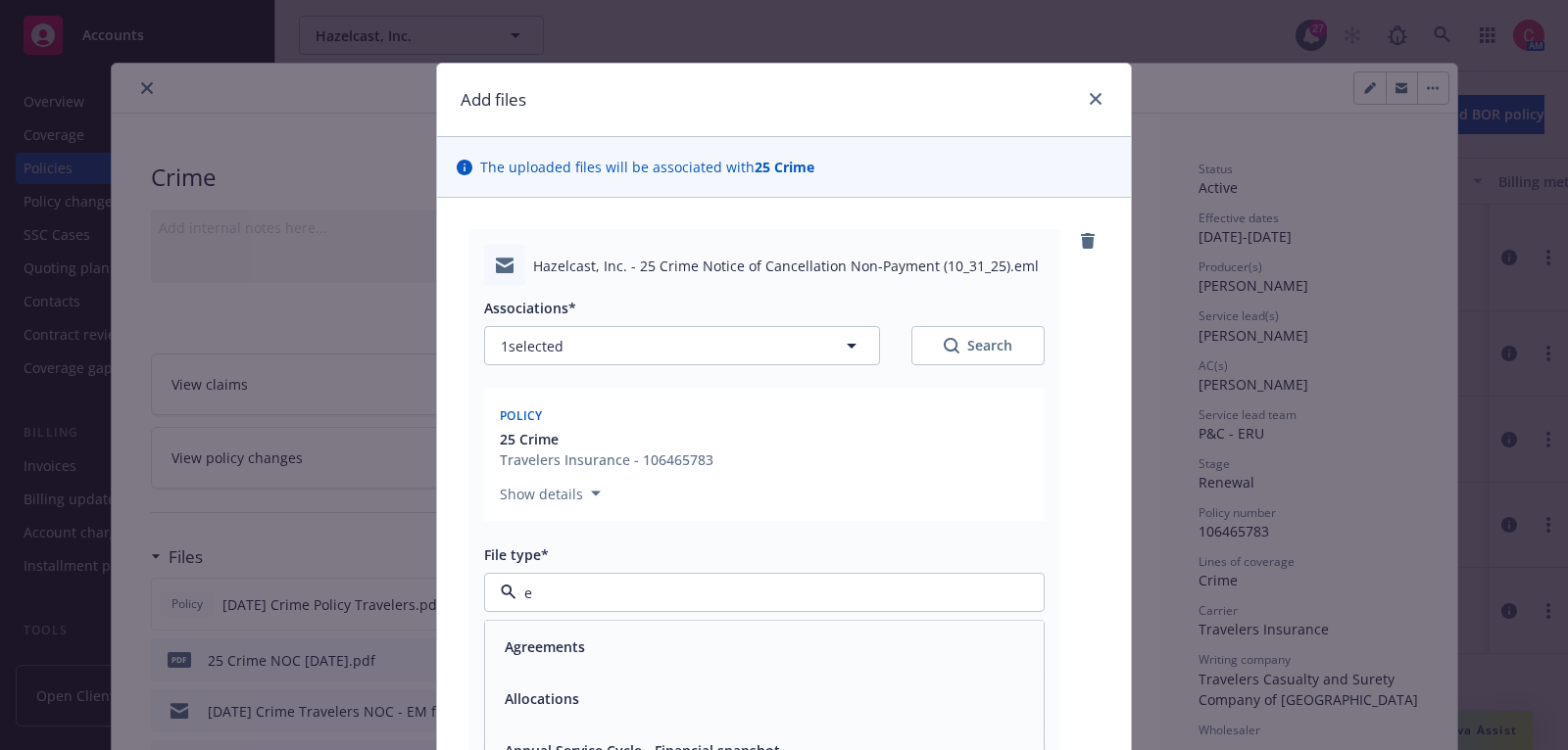
type input "em"
click at [783, 691] on div "Email" at bounding box center [763, 699] width 535 height 29
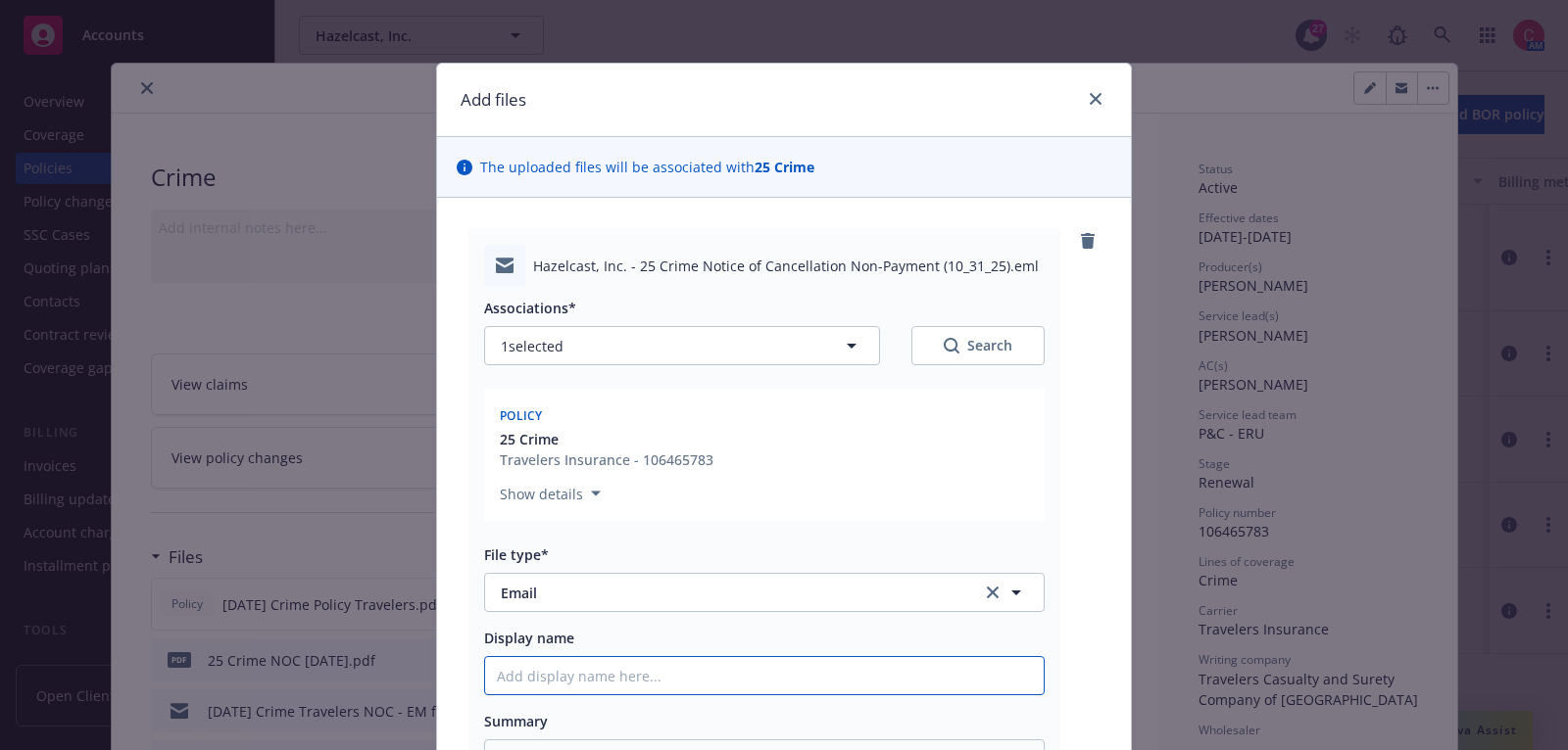
click at [772, 669] on input "Display name" at bounding box center [764, 676] width 559 height 38
type textarea "x"
type input "2"
type textarea "x"
type input "25"
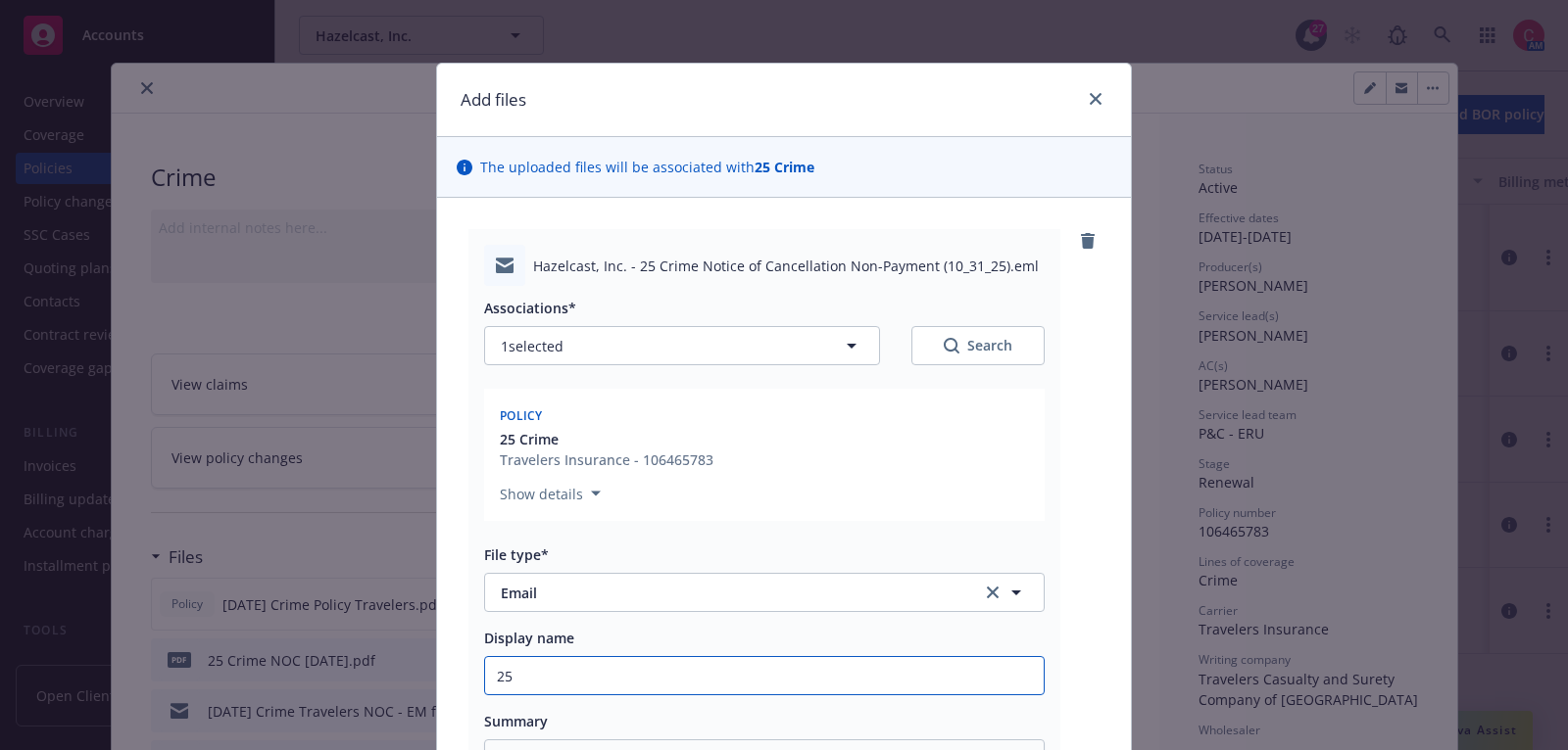
type textarea "x"
type input "25"
type textarea "x"
type input "25 C"
type textarea "x"
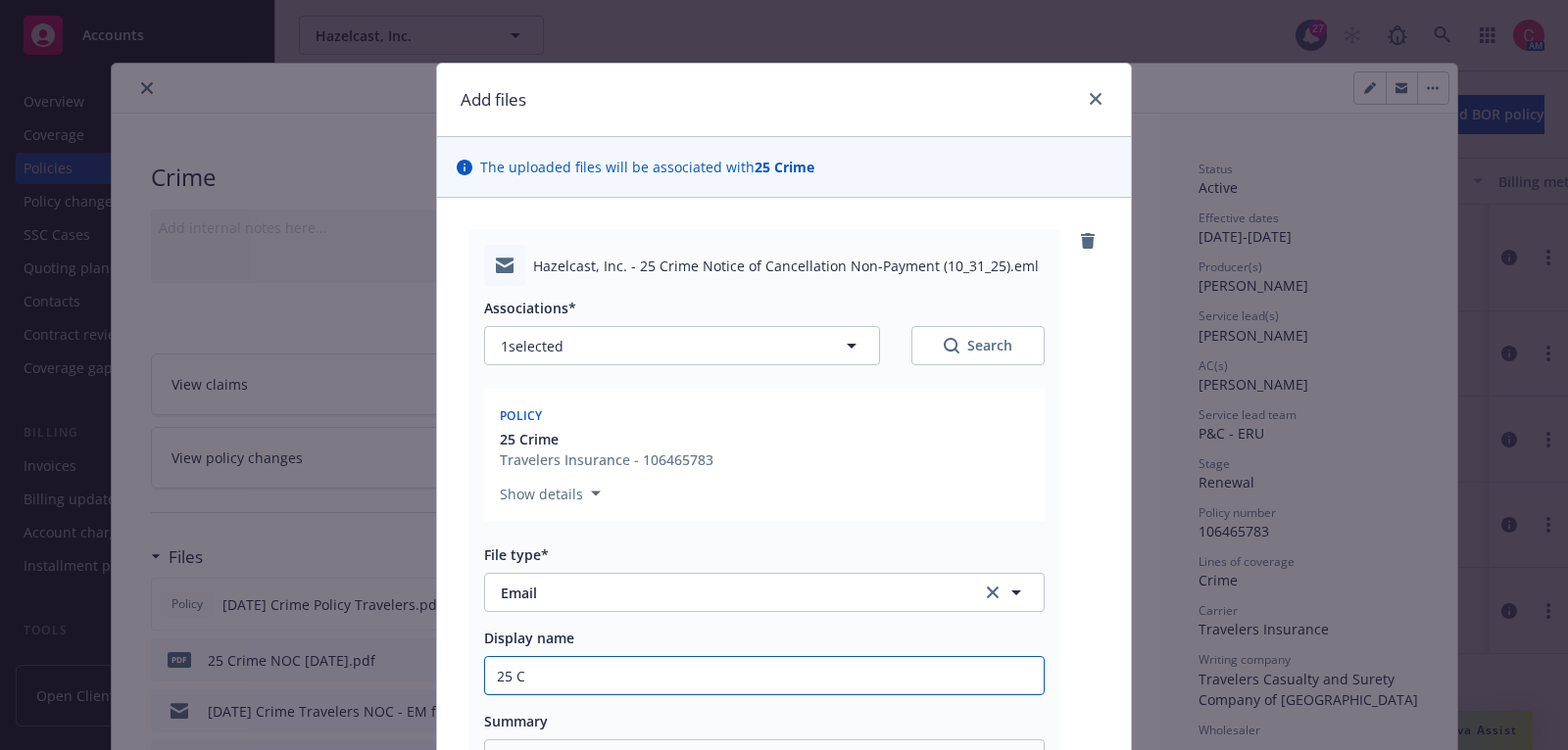
type input "25 Cr"
type textarea "x"
type input "25 [PERSON_NAME]"
type textarea "x"
type input "25 Crime"
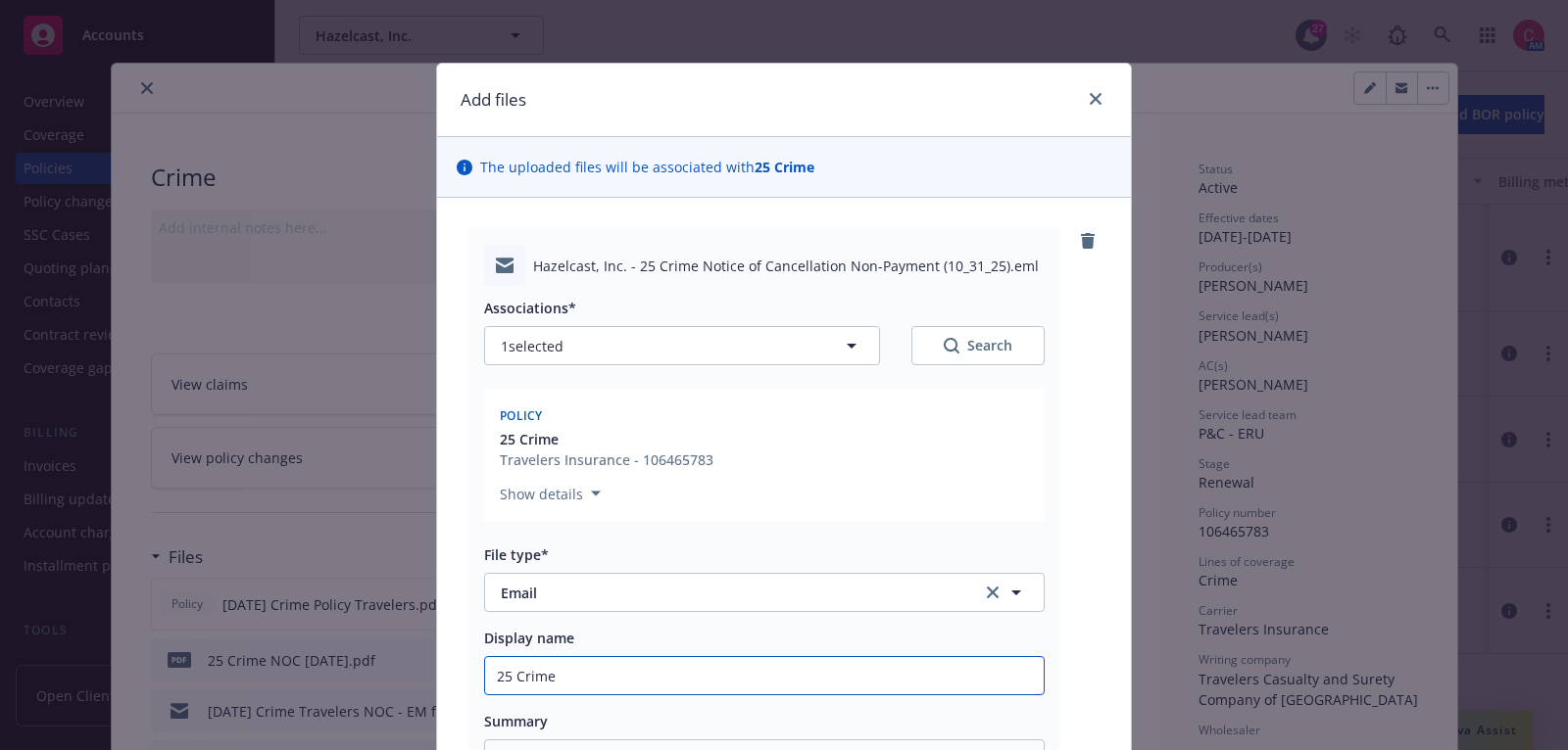
type textarea "x"
type input "25 Crime"
type textarea "x"
type input "25 Crime N"
type textarea "x"
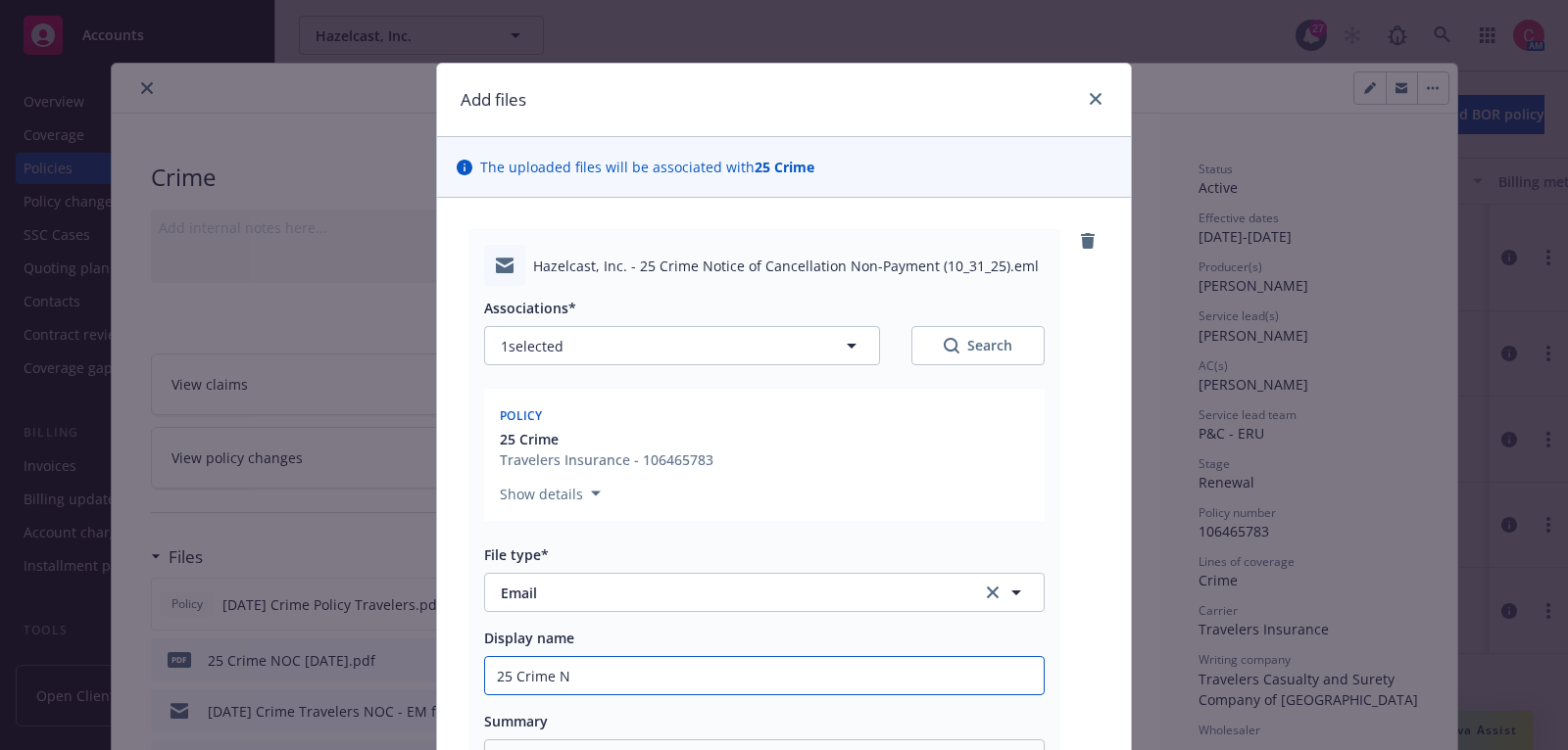
type input "25 Crime NO"
type textarea "x"
type input "25 Crime NOC"
type textarea "x"
type input "25 Crime NOC"
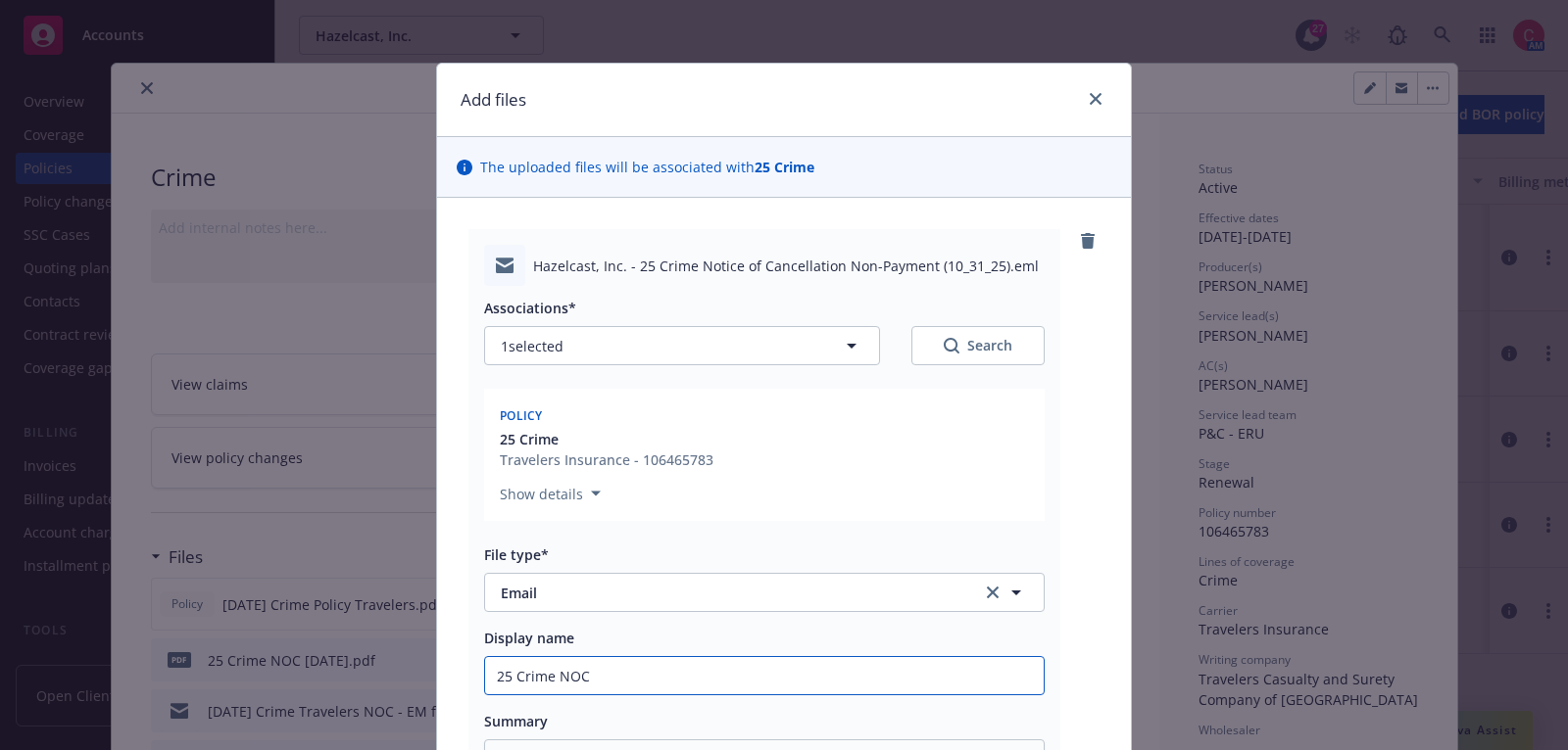
type textarea "x"
type input "25 Crime NOC 1"
type textarea "x"
type input "25 Crime NOC 10"
type textarea "x"
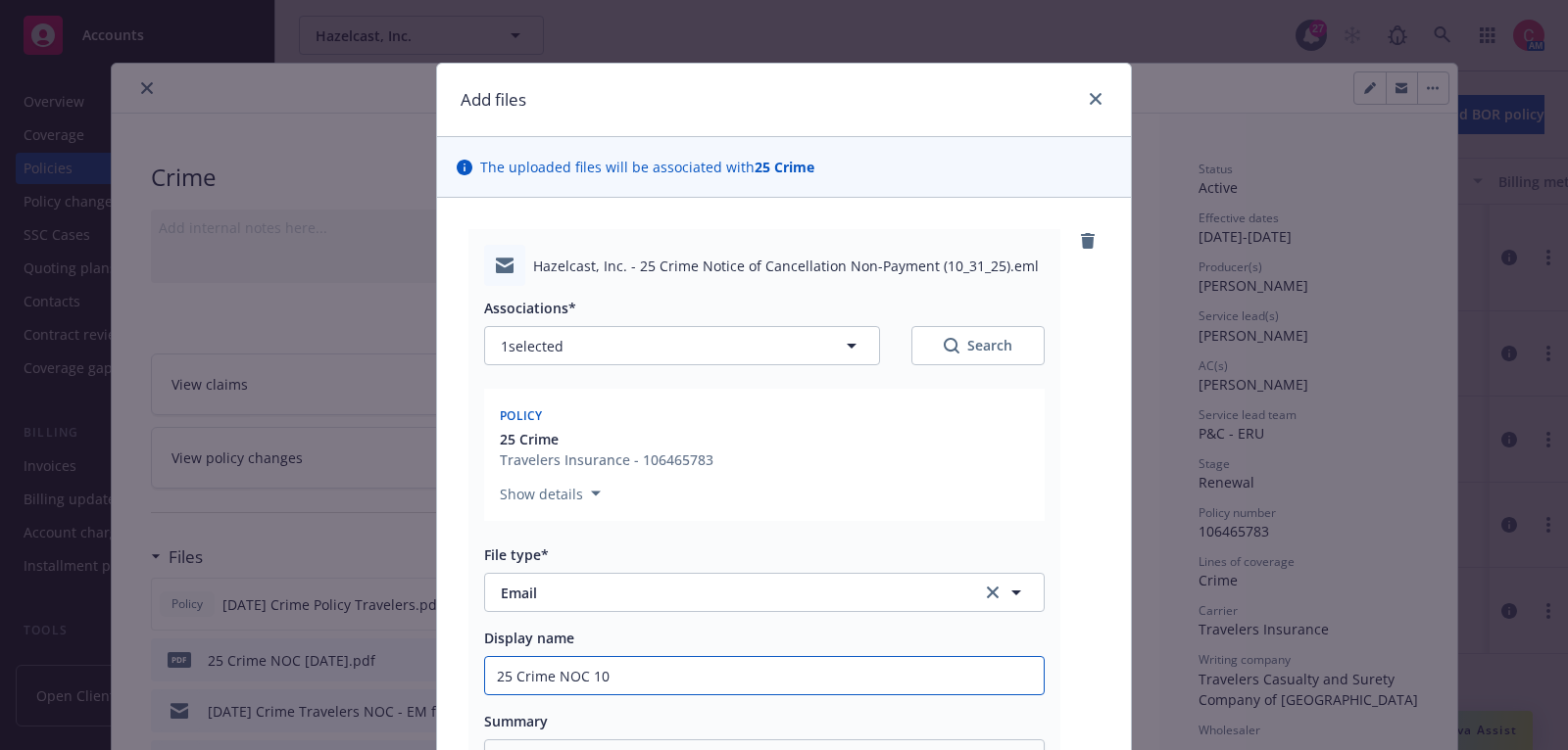
type input "25 Crime NOC 10-"
type textarea "x"
type input "25 Crime NOC 10-3"
type textarea "x"
type input "25 Crime NOC 10-31"
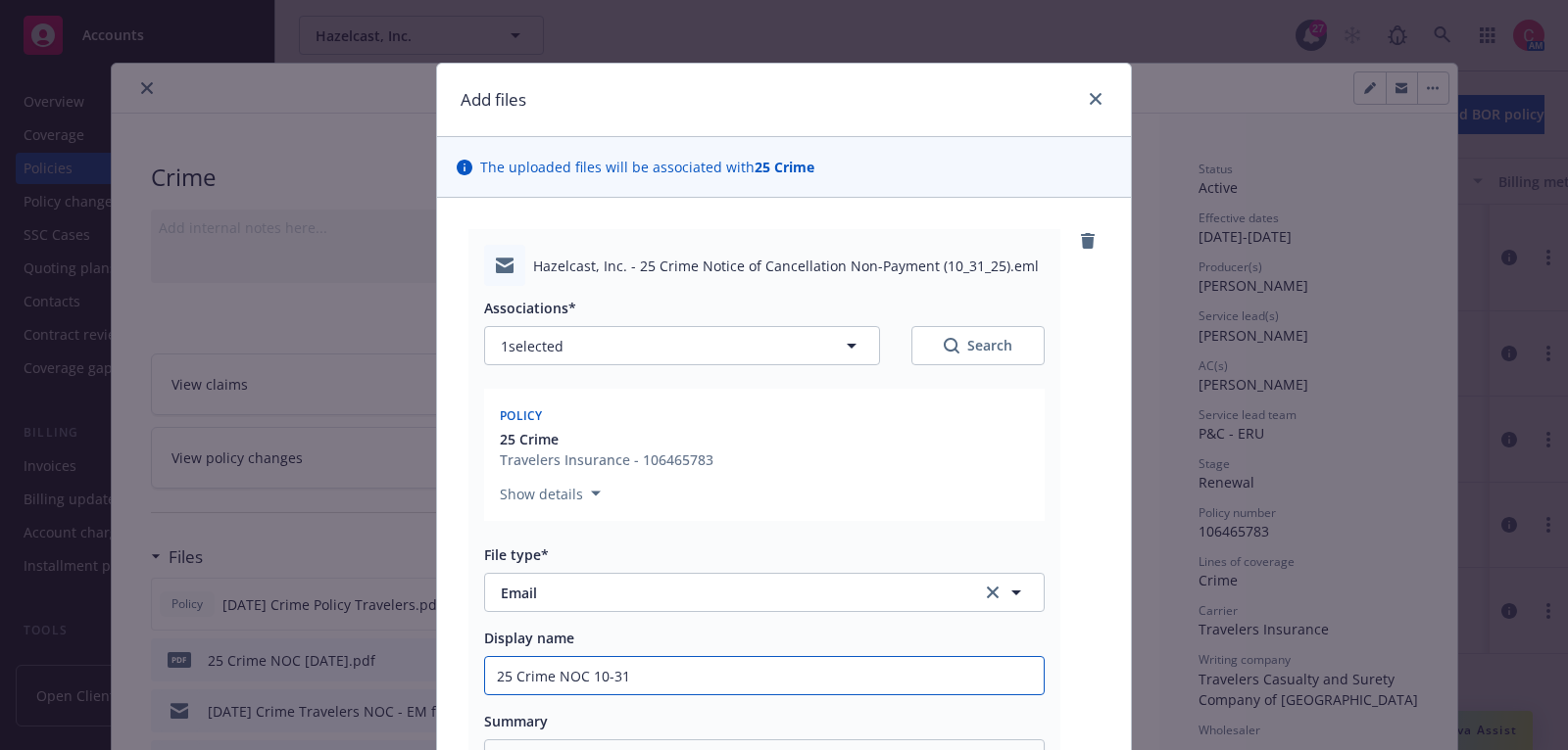
type textarea "x"
type input "25 Crime NOC 10-31-"
type textarea "x"
type input "25 Crime NOC 10-31-2"
type textarea "x"
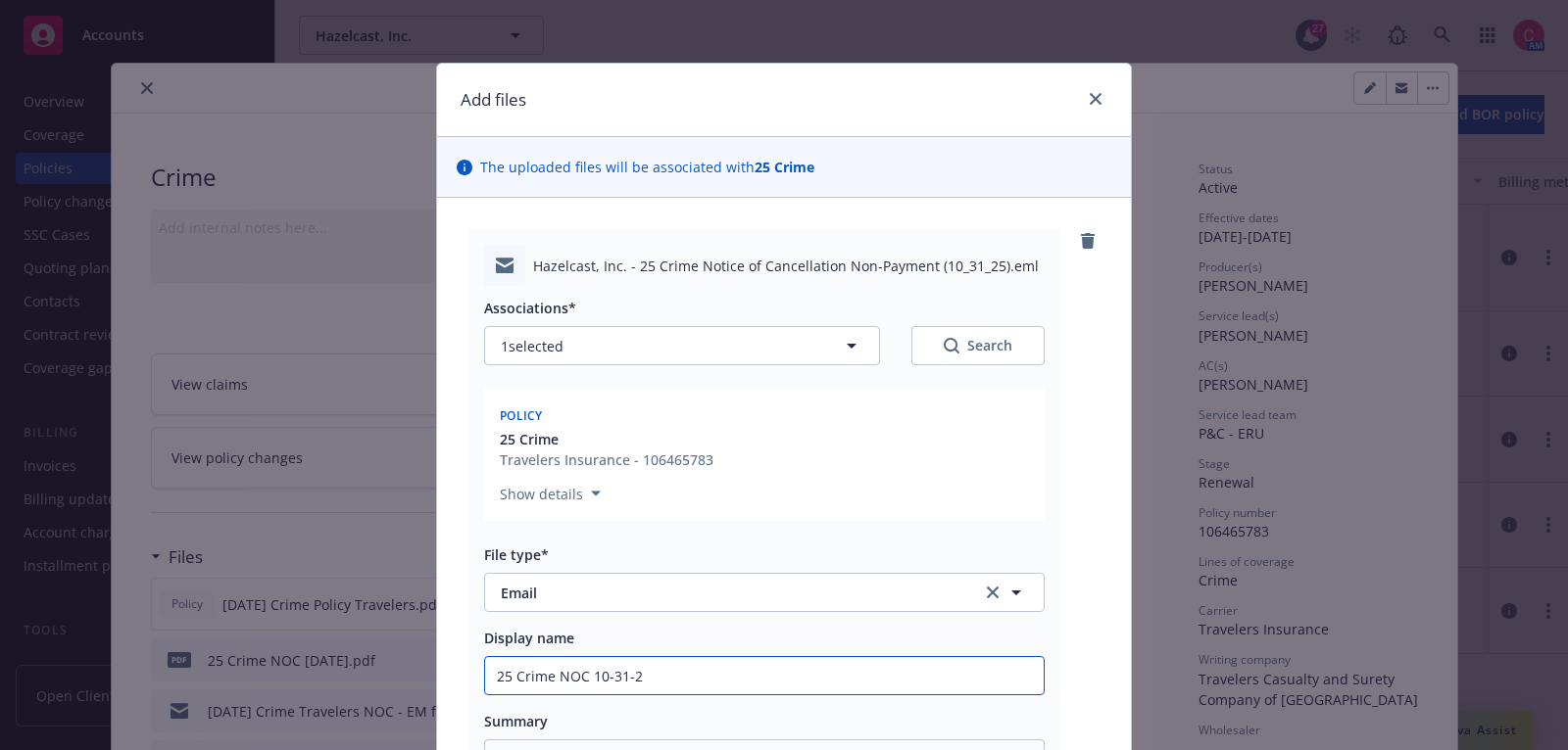
type input "25 Crime NOC [DATE]"
type textarea "x"
type input "25 Crime NOC [DATE]"
type textarea "x"
type input "25 Crime NOC [DATE] D"
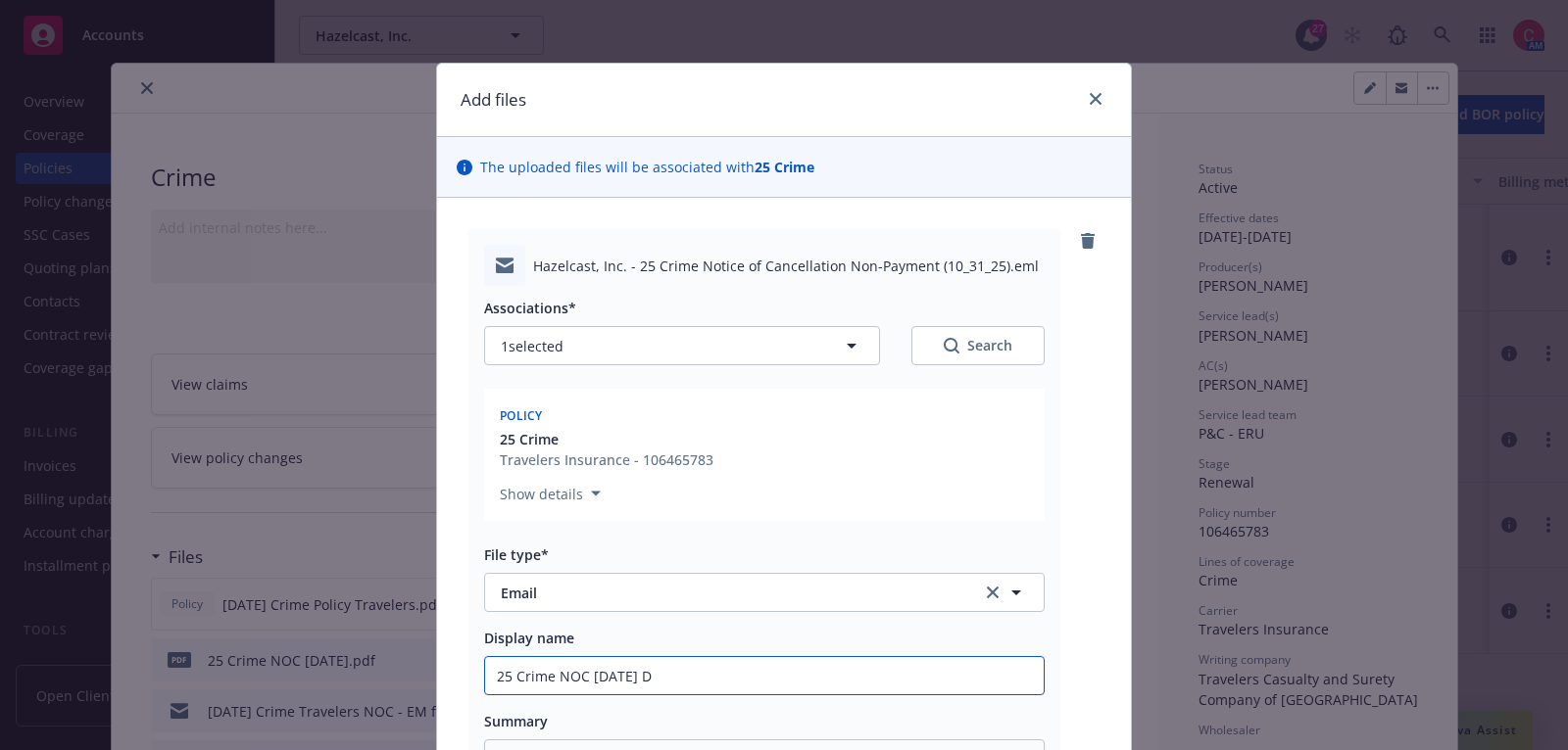
type textarea "x"
type input "25 Crime NOC [DATE] De"
type textarea "x"
type input "25 Crime NOC [DATE] Deli"
type textarea "x"
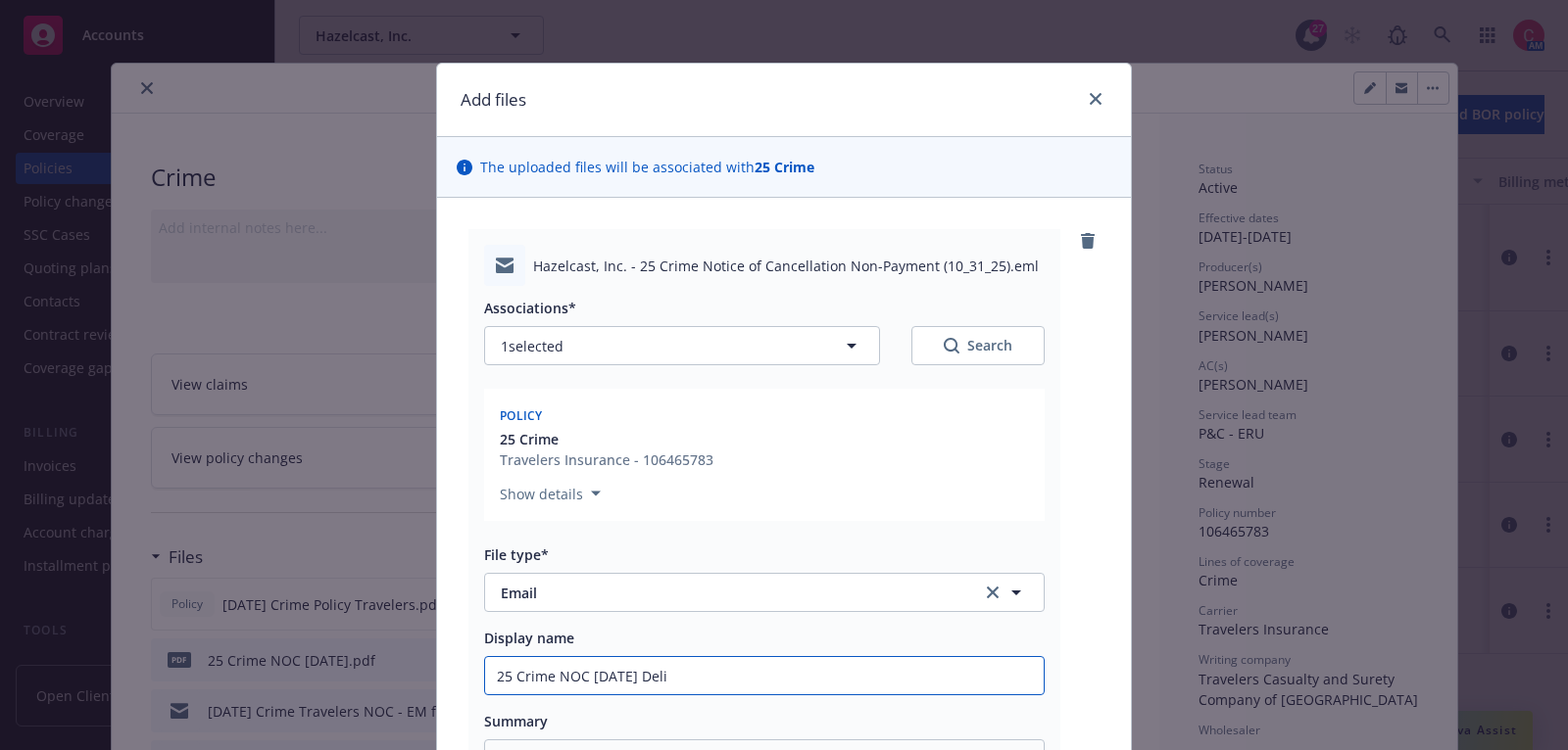
type input "25 Crime NOC [DATE] Deliv"
type textarea "x"
type input "25 Crime NOC [DATE] Delive"
type textarea "x"
type input "25 Crime NOC [DATE] Deliver"
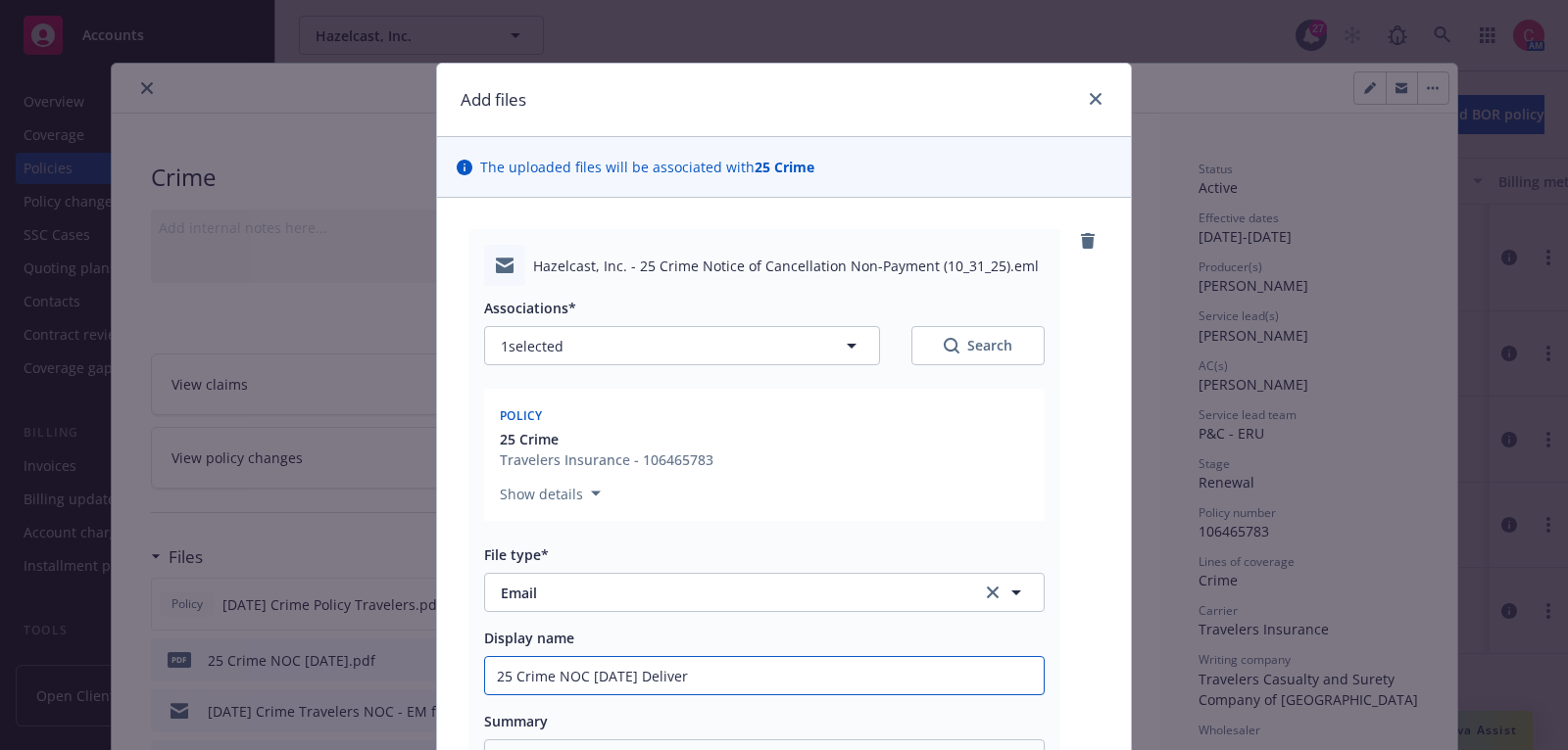
type textarea "x"
type input "25 Crime NOC [DATE] Deliveree"
type textarea "x"
type input "25 Crime NOC [DATE] Delivere"
type textarea "x"
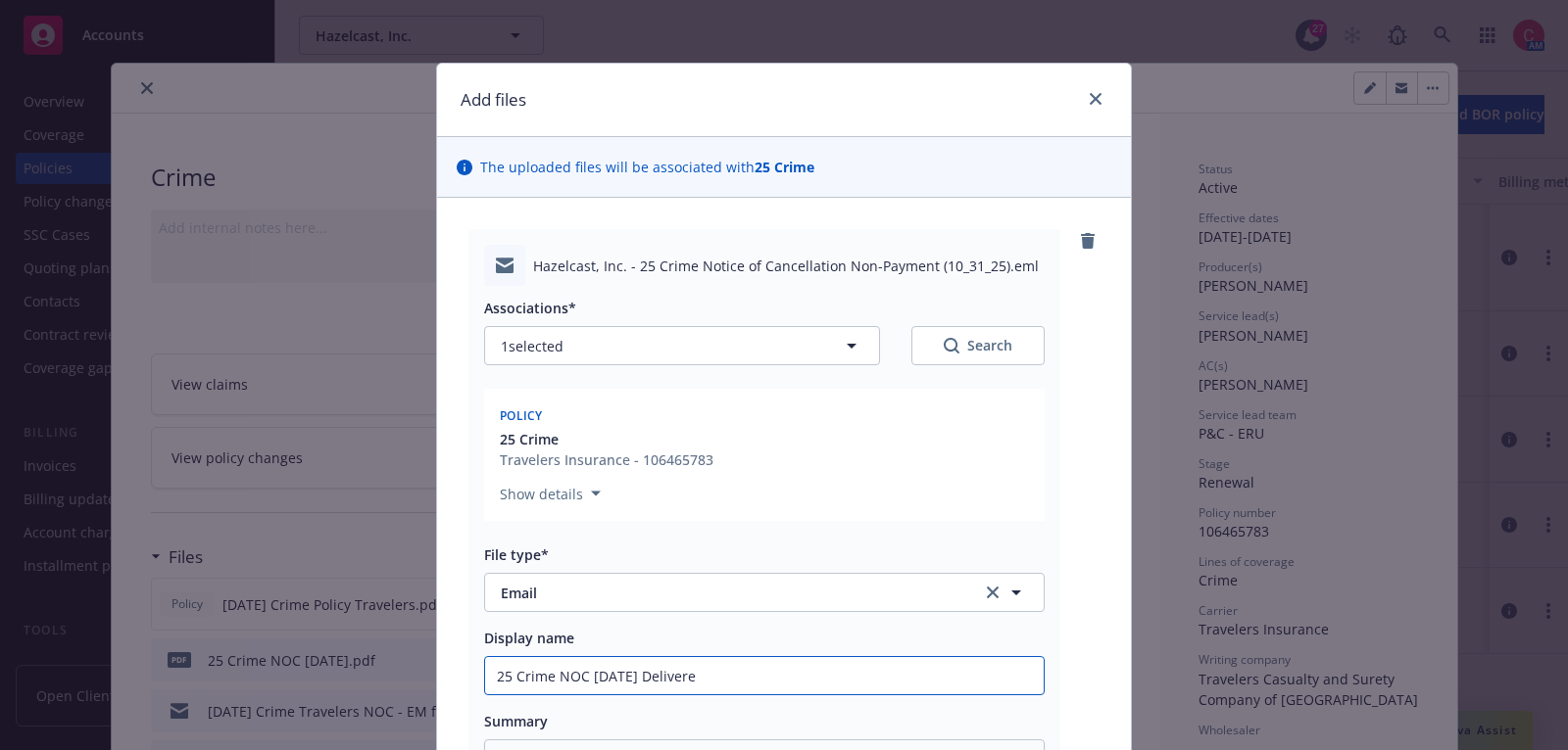
type input "25 Crime NOC [DATE] Delivered"
type textarea "x"
type input "25 Crime NOC [DATE] Delivered"
type textarea "x"
type input "25 Crime NOC [DATE] Delivered t"
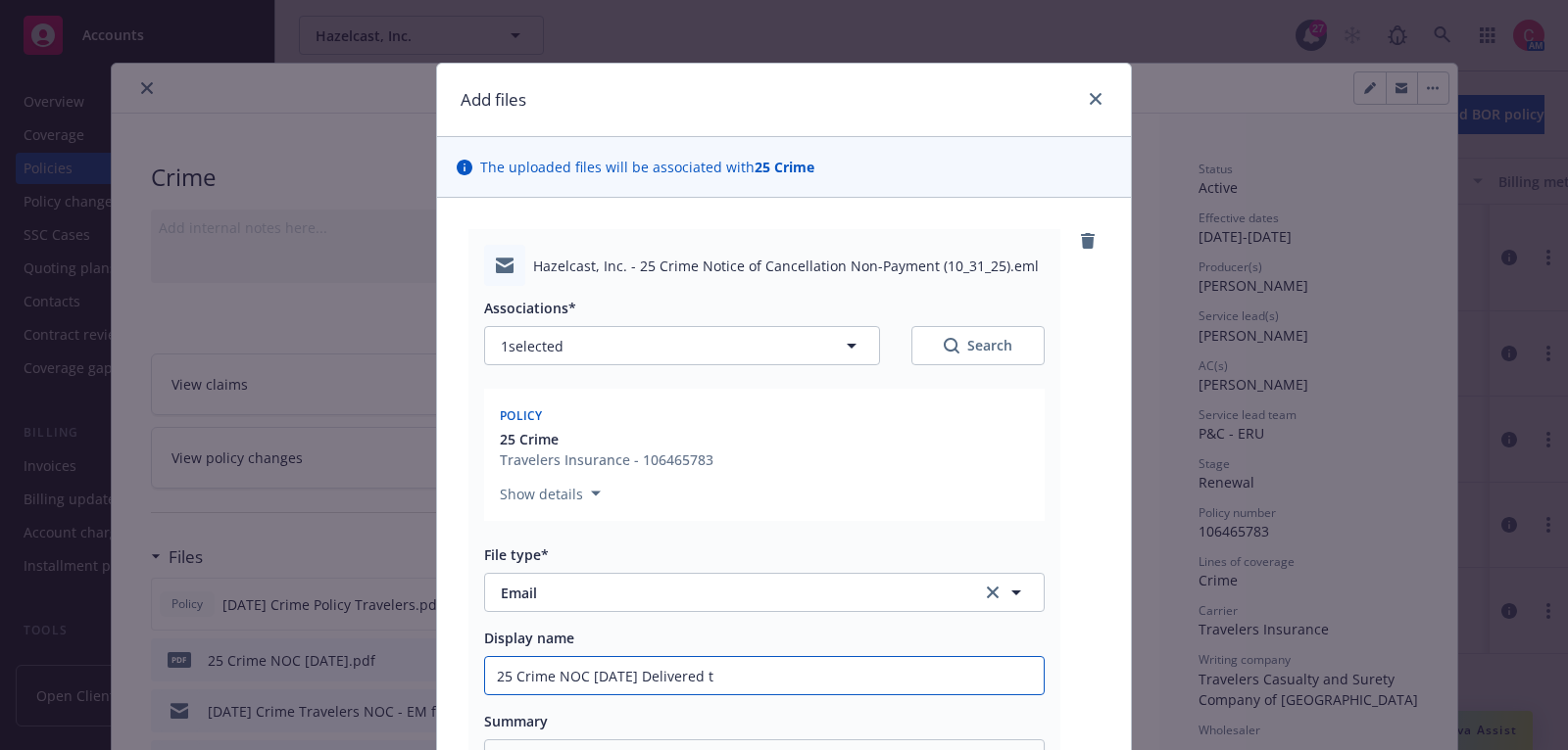
type textarea "x"
type input "25 Crime NOC [DATE] Delivered to"
type textarea "x"
type input "25 Crime NOC [DATE] Delivered to In"
type textarea "x"
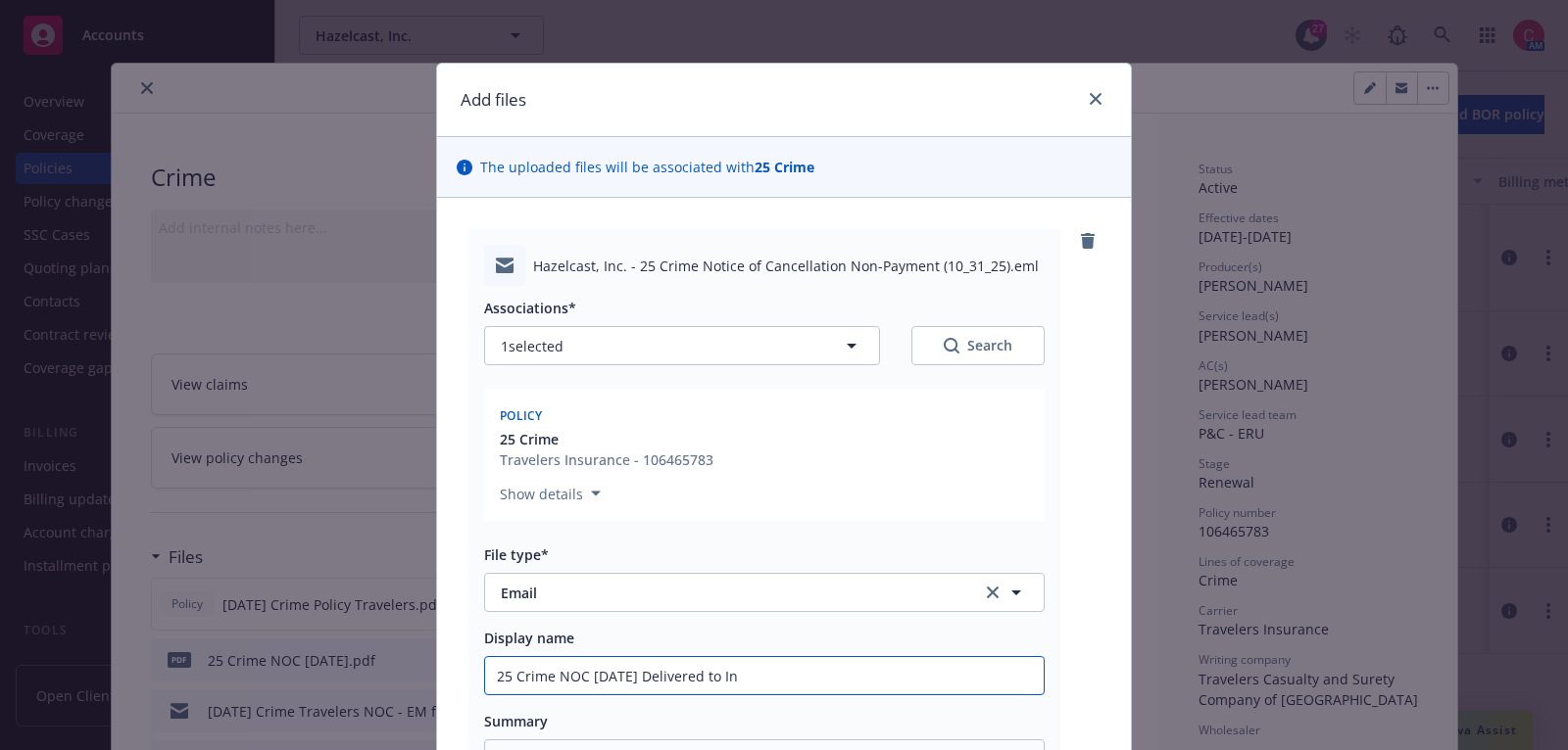
type input "25 Crime NOC [DATE] Delivered to Ins"
type textarea "x"
type input "25 Crime NOC [DATE] Delivered to [GEOGRAPHIC_DATA]"
type textarea "x"
type input "25 Crime NOC [DATE] Delivered to Insur"
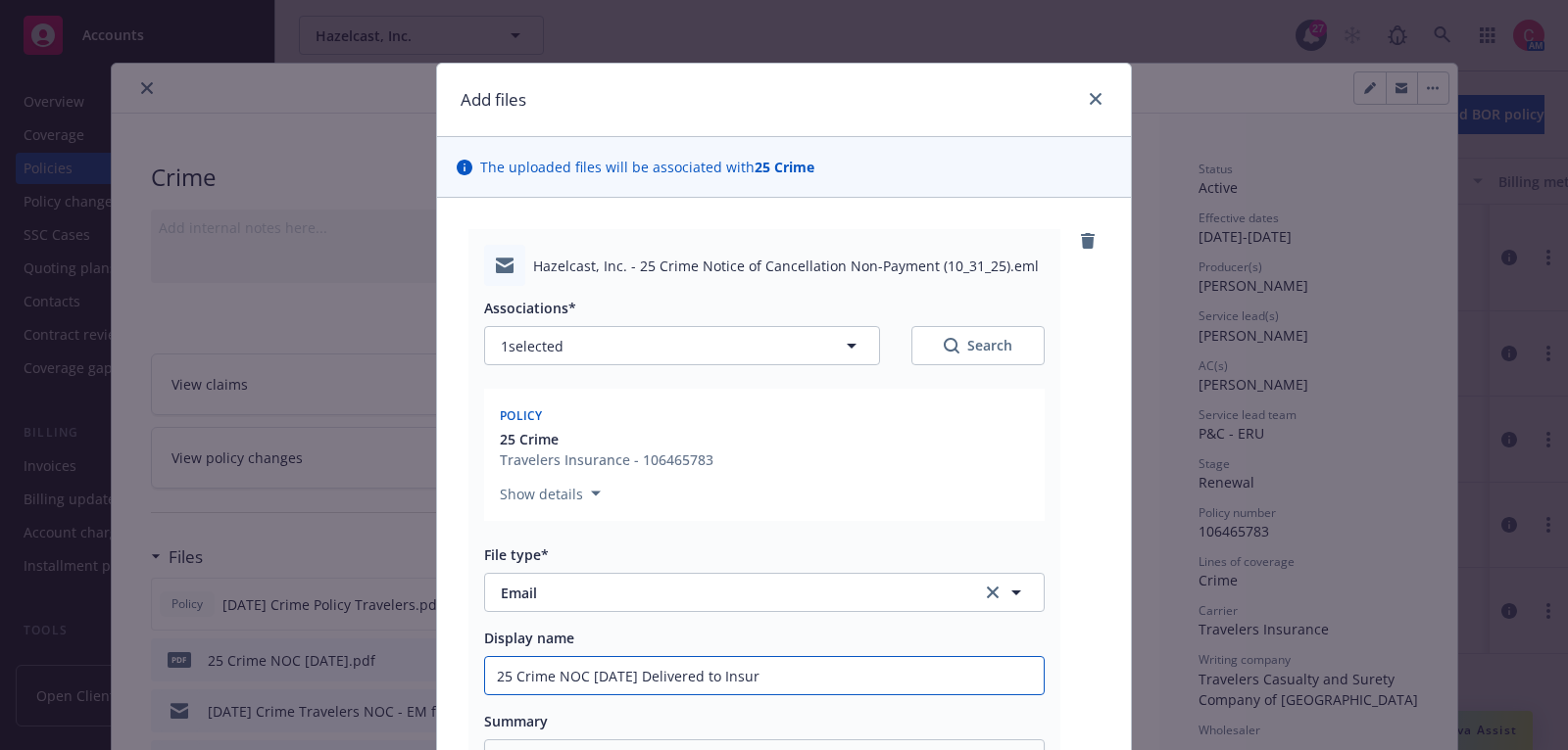
type textarea "x"
type input "25 Crime NOC [DATE] Delivered to Insure"
type textarea "x"
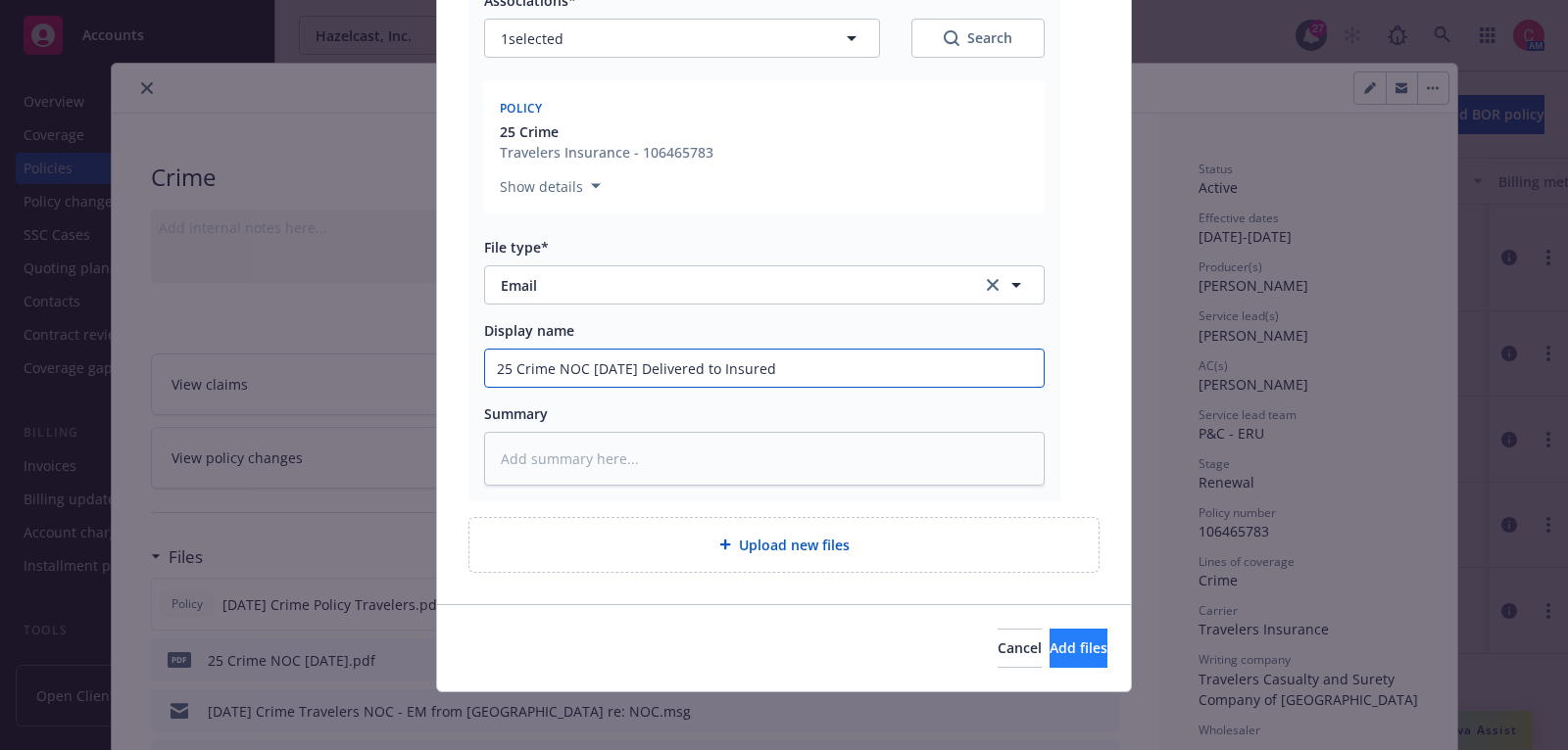
type input "25 Crime NOC [DATE] Delivered to Insured"
click at [1049, 645] on span "Add files" at bounding box center [1078, 647] width 57 height 19
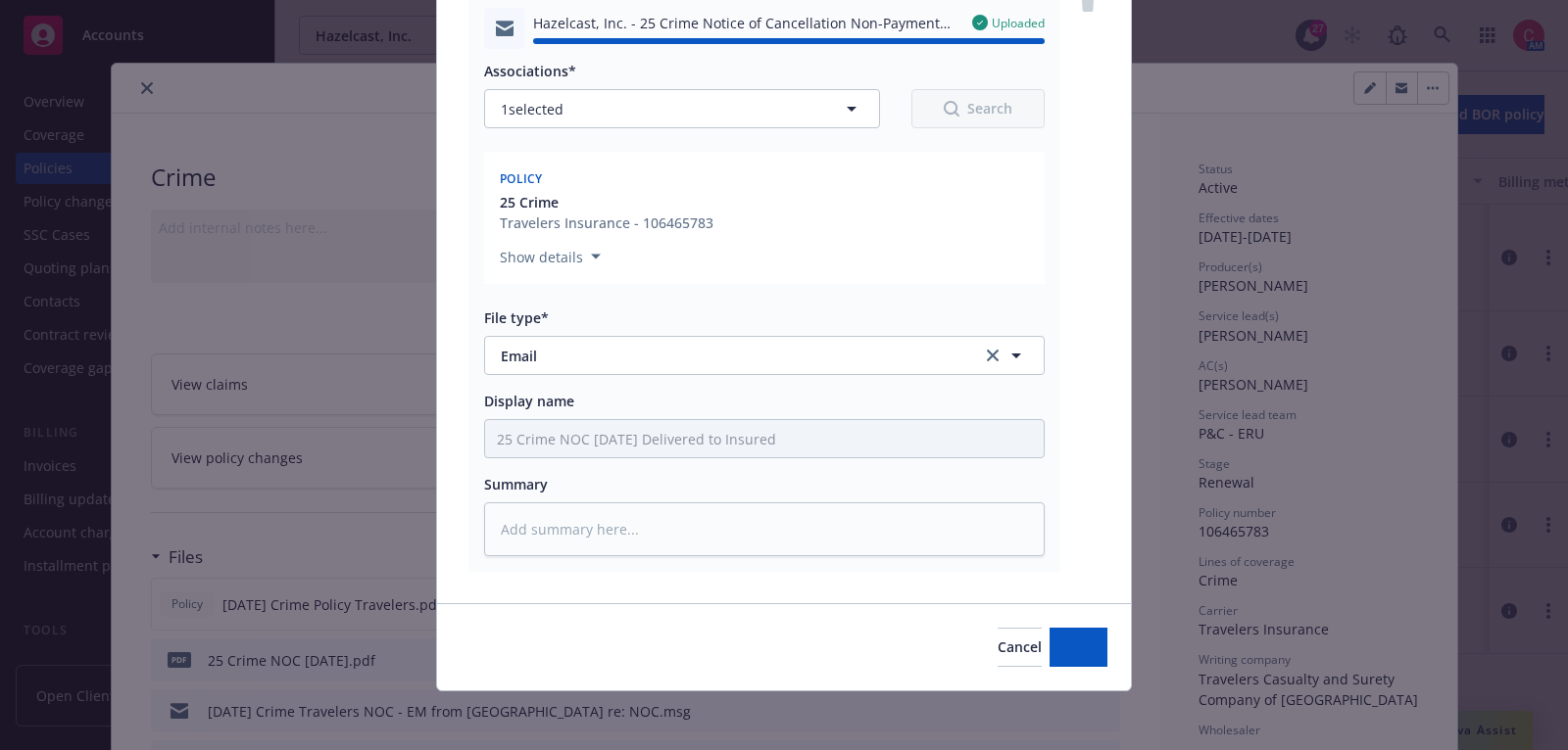
type textarea "x"
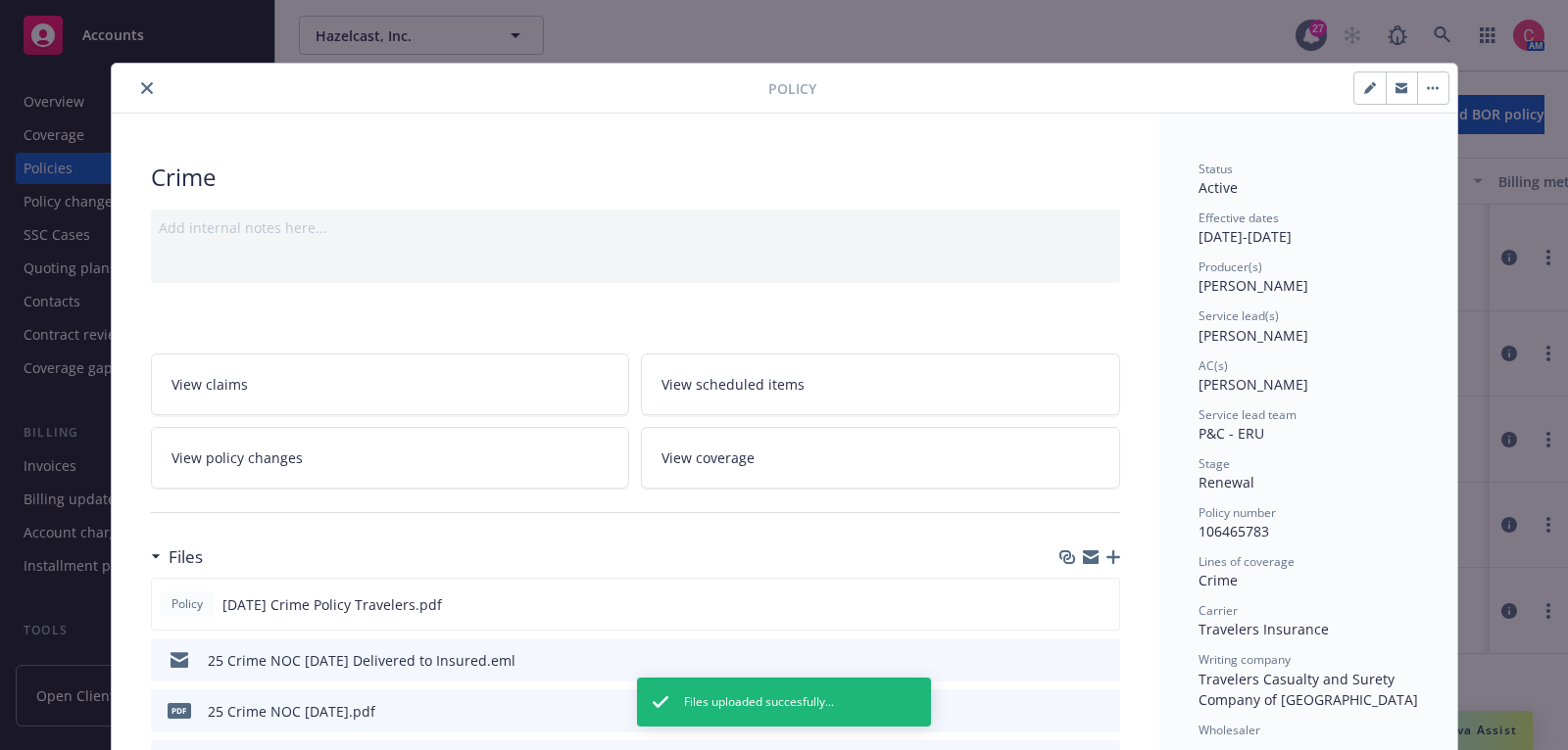
click at [145, 77] on button "close" at bounding box center [147, 88] width 24 height 24
